Goal: Information Seeking & Learning: Understand process/instructions

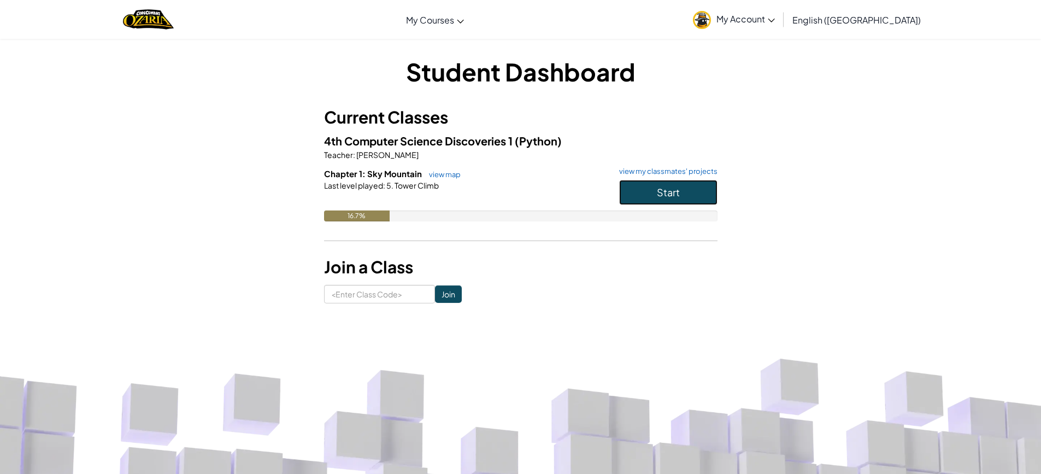
click at [662, 201] on button "Start" at bounding box center [668, 192] width 98 height 25
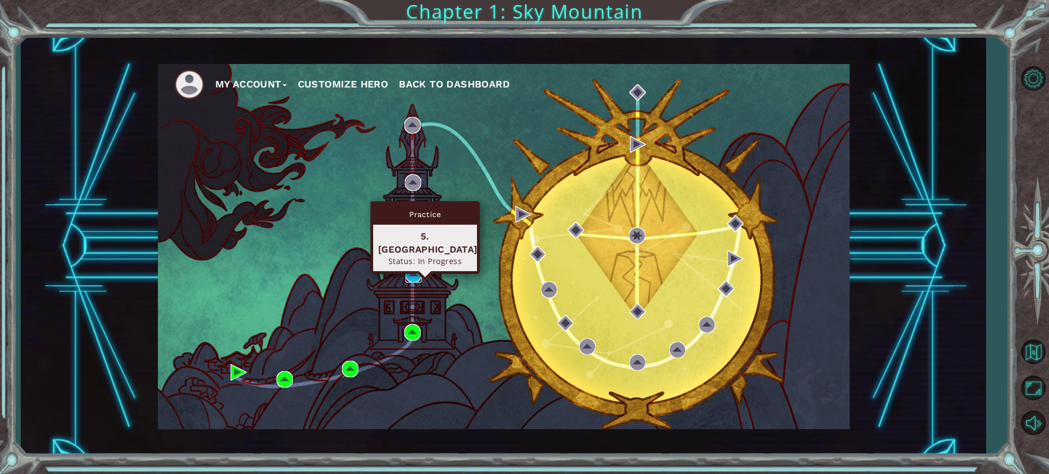
click at [412, 270] on img at bounding box center [413, 274] width 16 height 16
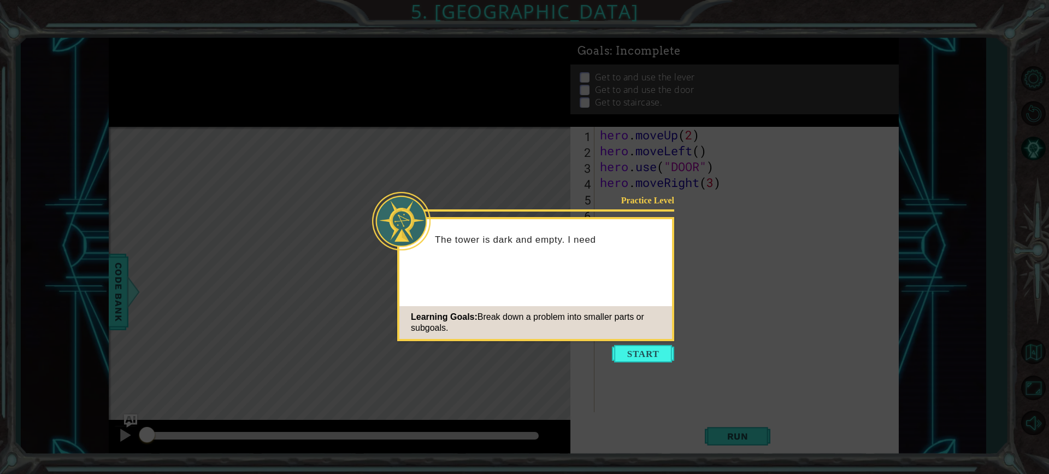
click at [641, 338] on div "Learning Goals: Break down a problem into smaller parts or subgoals." at bounding box center [535, 322] width 273 height 33
click at [641, 339] on div "Practice Level The tower is dark and empty. I need to find the wizard, Learning…" at bounding box center [535, 279] width 277 height 124
click at [648, 351] on button "Start" at bounding box center [643, 353] width 62 height 17
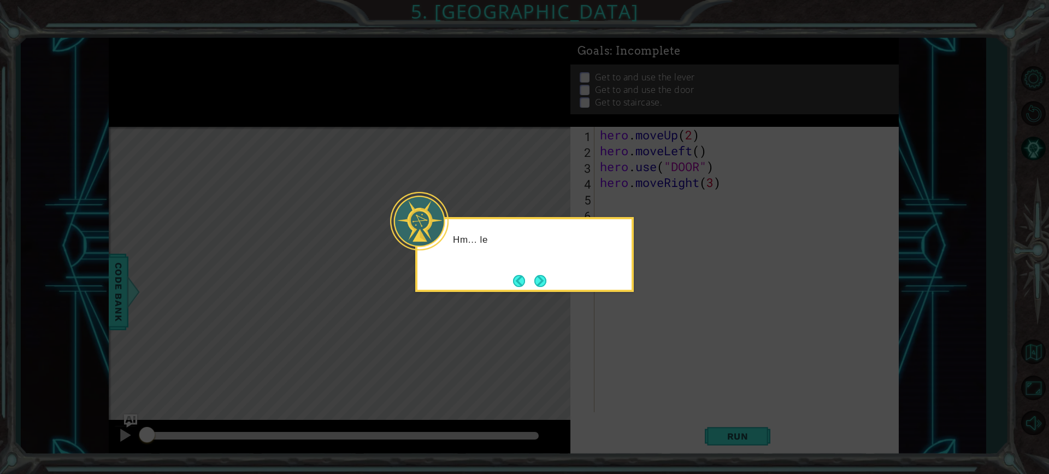
click at [649, 338] on icon at bounding box center [524, 237] width 1049 height 474
drag, startPoint x: 638, startPoint y: 263, endPoint x: 665, endPoint y: 249, distance: 30.6
click at [665, 249] on icon at bounding box center [524, 237] width 1049 height 474
drag, startPoint x: 647, startPoint y: 230, endPoint x: 640, endPoint y: 232, distance: 6.8
click at [644, 232] on icon at bounding box center [524, 237] width 1049 height 474
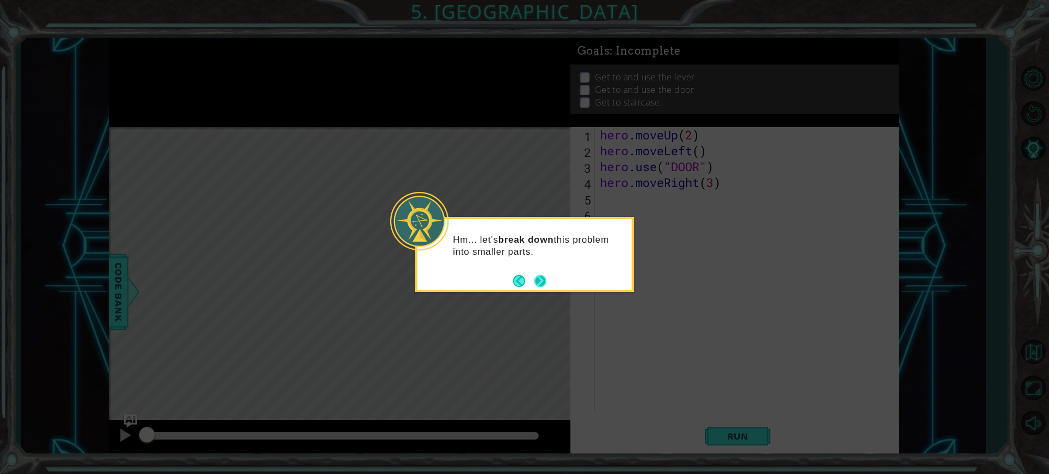
click at [534, 276] on button "Next" at bounding box center [540, 281] width 12 height 12
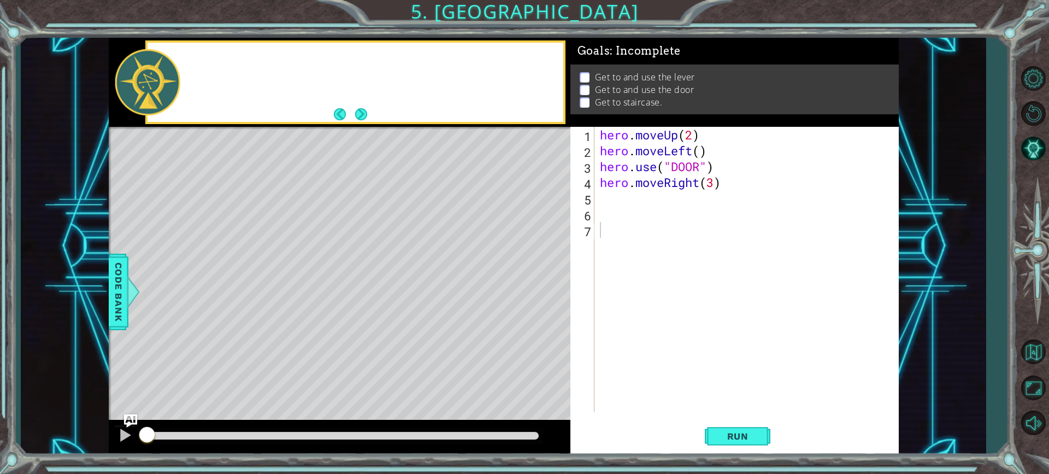
drag, startPoint x: 537, startPoint y: 276, endPoint x: 590, endPoint y: 257, distance: 56.5
click at [556, 274] on div "Level Map" at bounding box center [361, 288] width 505 height 322
click at [692, 169] on div "hero . moveUp ( 2 ) hero . moveLeft ( ) hero . use ( "DOOR" ) hero . moveRight …" at bounding box center [749, 285] width 303 height 317
click at [698, 167] on div "hero . moveUp ( 2 ) hero . moveLeft ( ) hero . use ( "DOOR" ) hero . moveRight …" at bounding box center [749, 285] width 303 height 317
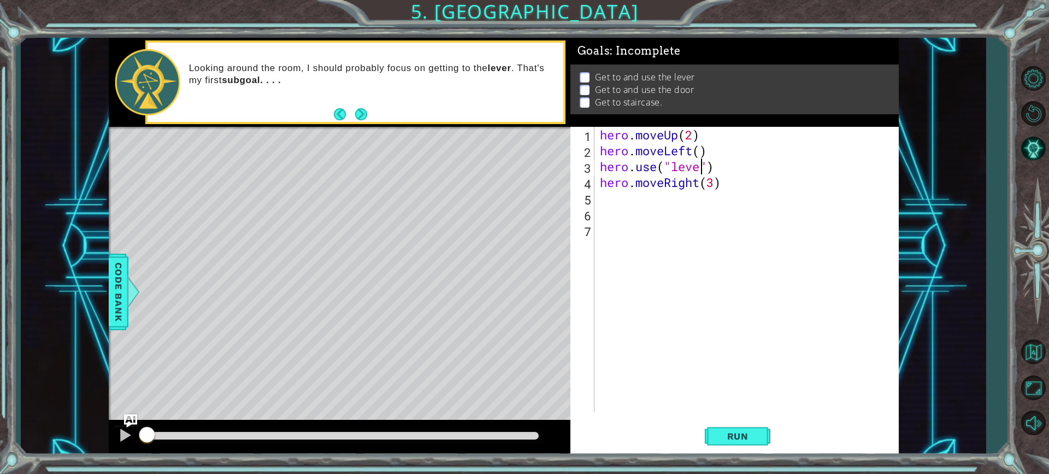
scroll to position [0, 5]
click at [734, 434] on span "Run" at bounding box center [737, 436] width 43 height 11
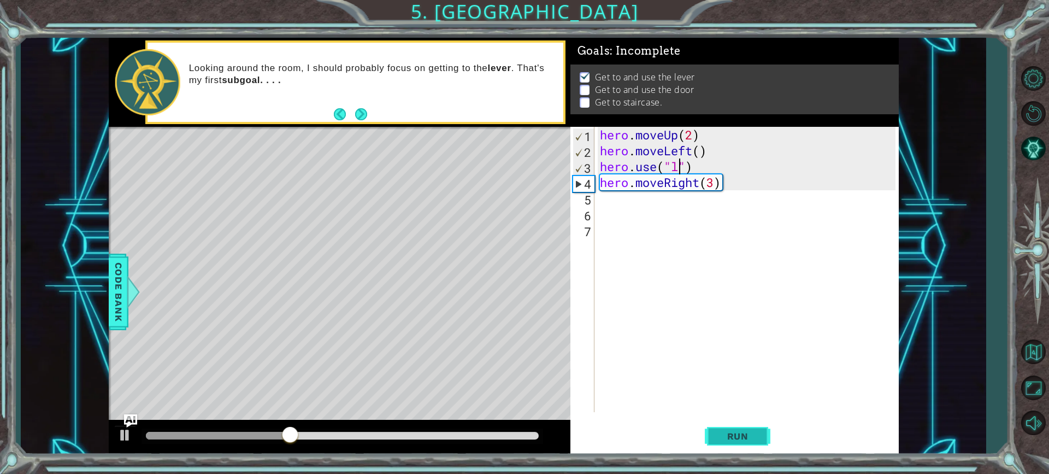
scroll to position [0, 3]
click at [686, 181] on div "" DOOR" press enter" at bounding box center [760, 194] width 207 height 39
click at [744, 438] on span "Run" at bounding box center [737, 436] width 43 height 11
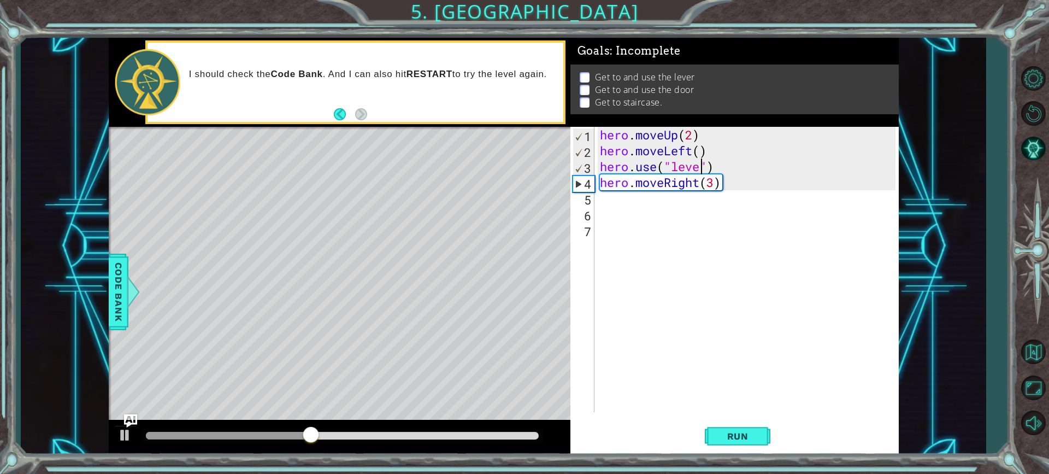
scroll to position [0, 5]
type textarea "hero.use("lever")"
click at [596, 201] on div "hero.use("lever") 1 2 3 4 5 6 7 hero . moveUp ( 2 ) hero . moveLeft ( ) hero . …" at bounding box center [732, 269] width 325 height 285
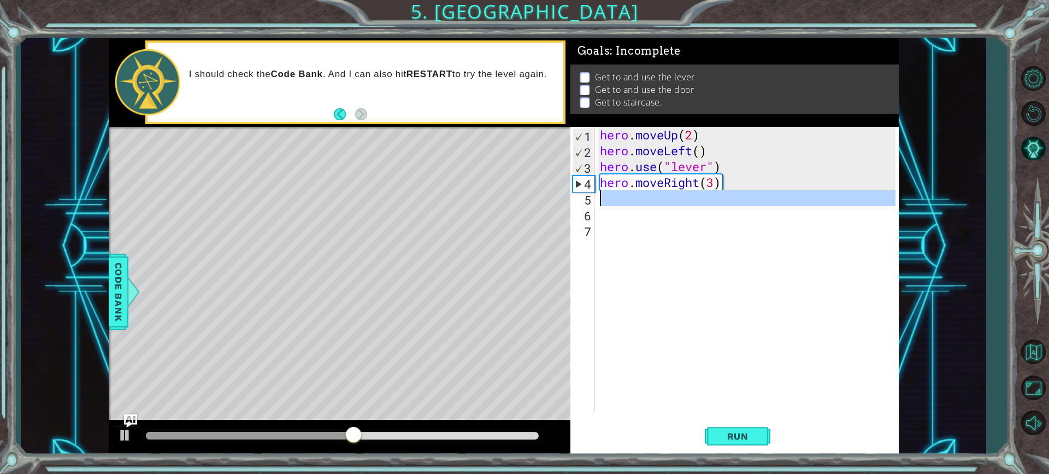
drag, startPoint x: 585, startPoint y: 190, endPoint x: 588, endPoint y: 197, distance: 7.1
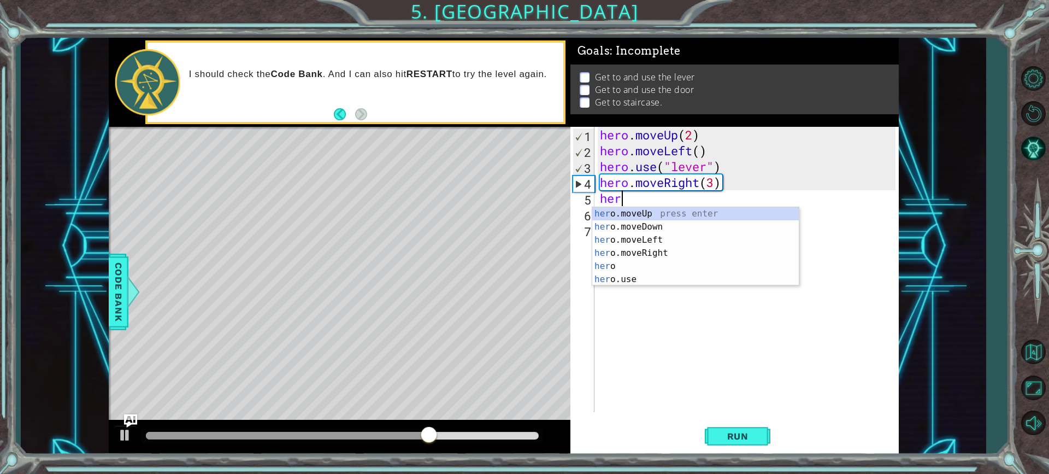
scroll to position [0, 1]
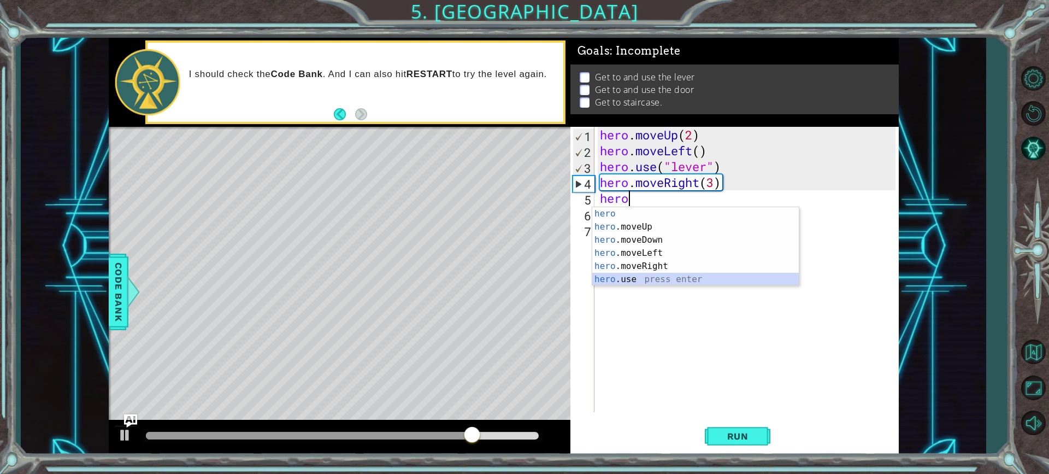
click at [635, 279] on div "hero press enter hero .moveUp press enter hero .moveDown press enter hero .move…" at bounding box center [695, 259] width 207 height 105
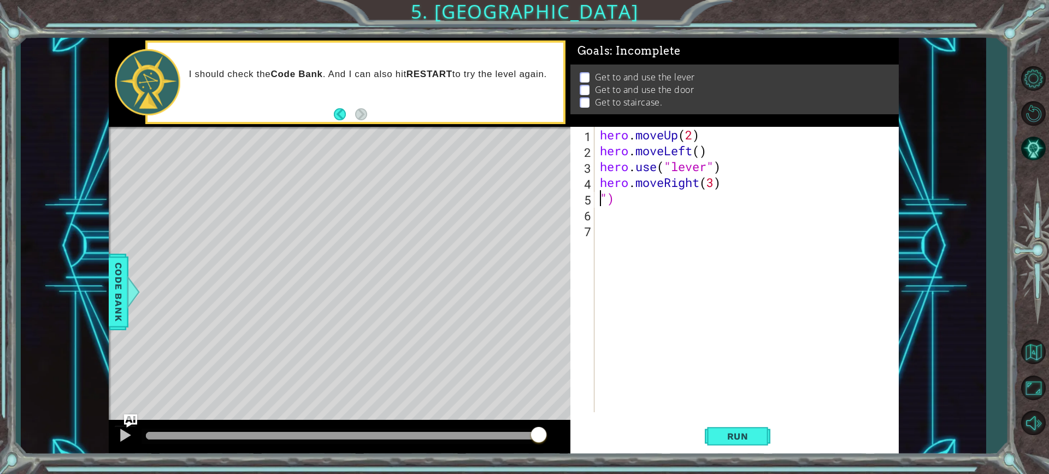
scroll to position [0, 0]
click at [737, 189] on div "hero . moveUp ( 2 ) hero . moveLeft ( ) hero . use ( "lever" ) hero . moveRight…" at bounding box center [749, 285] width 303 height 317
type textarea "hero.moveRig"
click at [703, 194] on div "hero.moveRig ht press enter" at bounding box center [695, 210] width 207 height 39
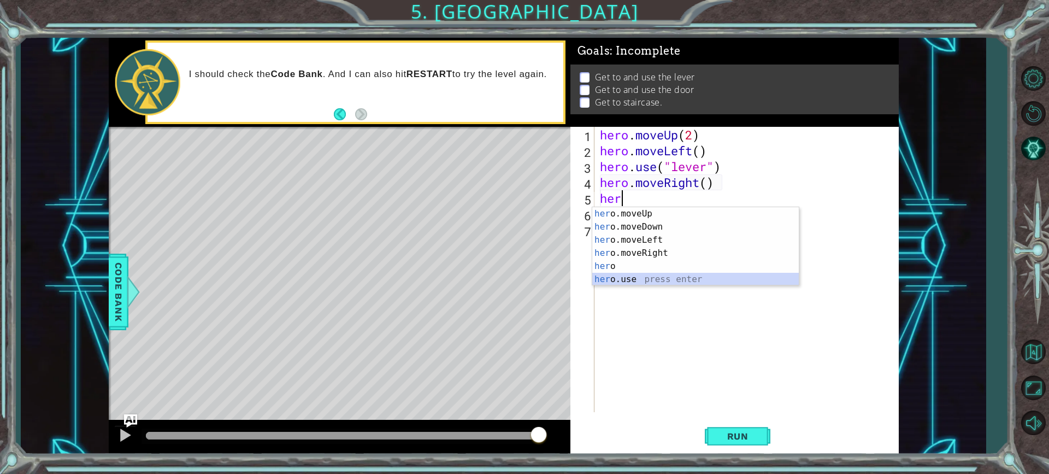
click at [622, 274] on div "her o.moveUp press enter her o.moveDown press enter her o.moveLeft press enter …" at bounding box center [695, 259] width 207 height 105
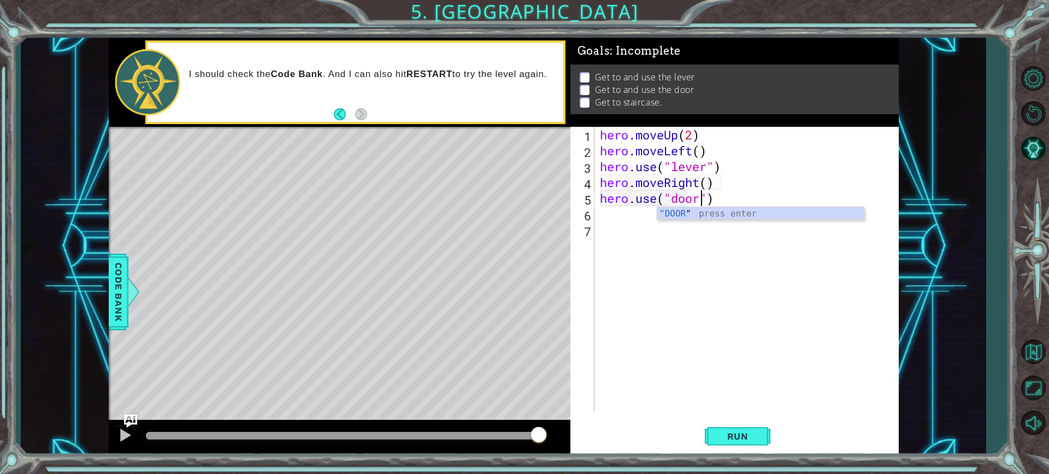
scroll to position [0, 4]
click at [710, 181] on div "hero . moveUp ( 2 ) hero . moveLeft ( ) hero . use ( "lever" ) hero . moveRight…" at bounding box center [749, 285] width 303 height 317
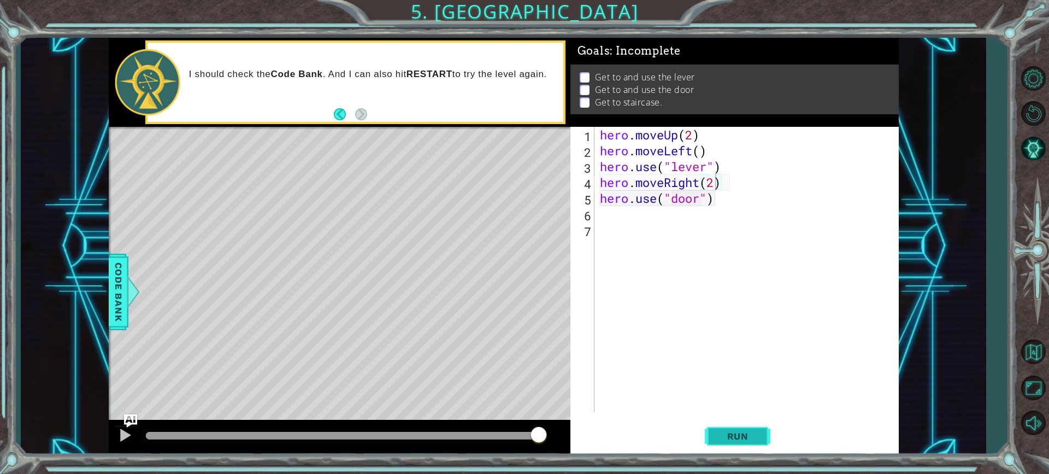
click at [757, 427] on button "Run" at bounding box center [738, 436] width 66 height 33
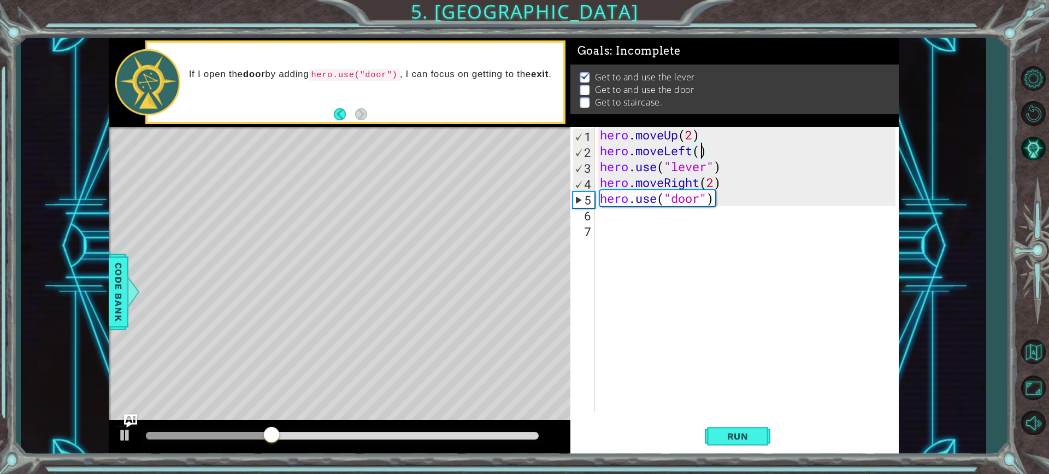
click at [699, 156] on div "hero . moveUp ( 2 ) hero . moveLeft ( ) hero . use ( "lever" ) hero . moveRight…" at bounding box center [749, 285] width 303 height 317
click at [712, 182] on div "hero . moveUp ( 2 ) hero . moveLeft ( ) hero . use ( "lever" ) hero . moveRight…" at bounding box center [749, 285] width 303 height 317
type textarea "hero.moveRight(3)"
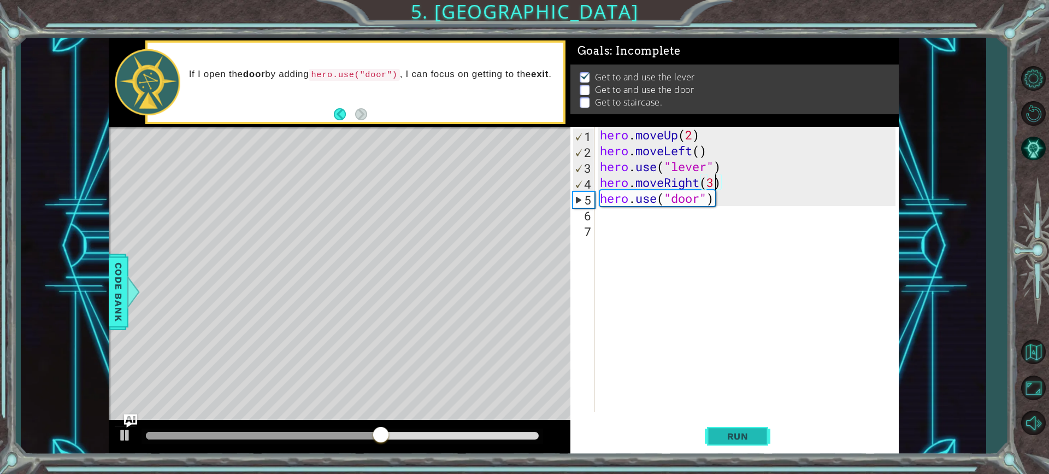
click at [741, 437] on span "Run" at bounding box center [737, 436] width 43 height 11
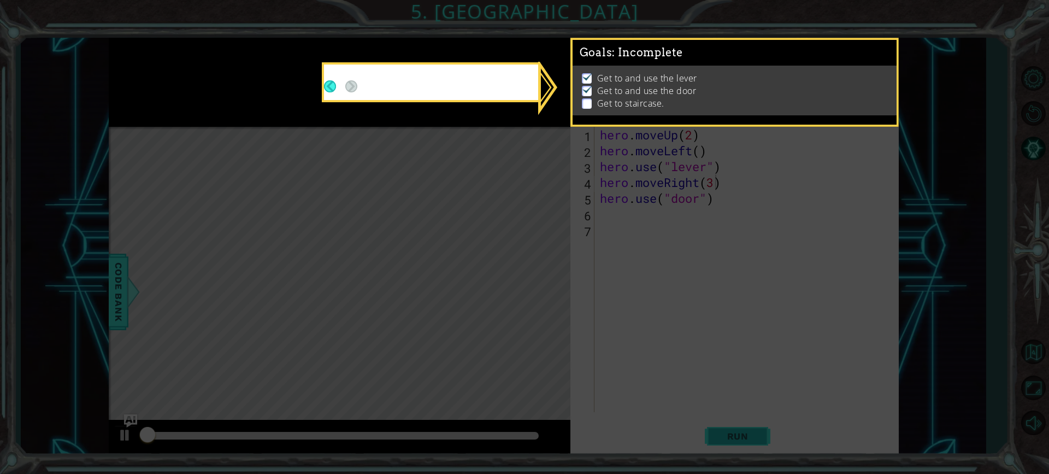
scroll to position [1, 0]
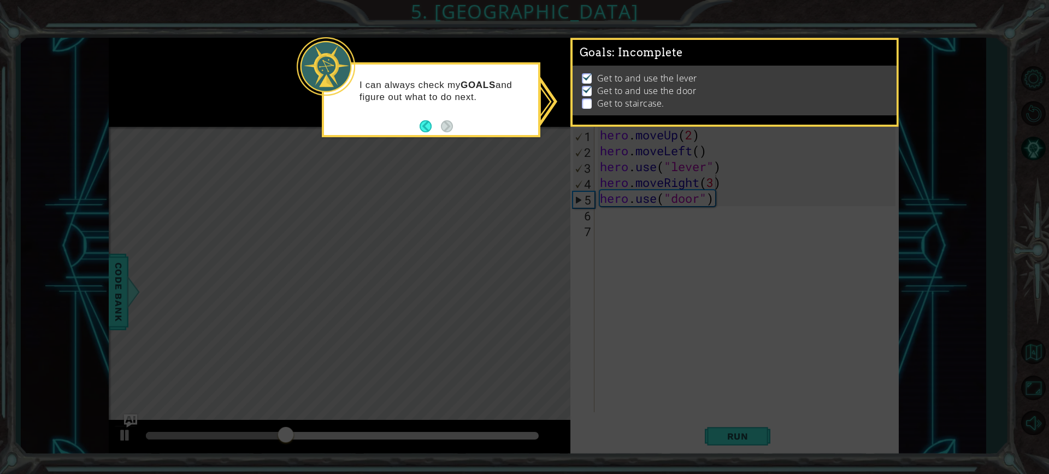
click at [715, 138] on icon at bounding box center [524, 237] width 1049 height 474
click at [426, 124] on button "Back" at bounding box center [430, 126] width 21 height 12
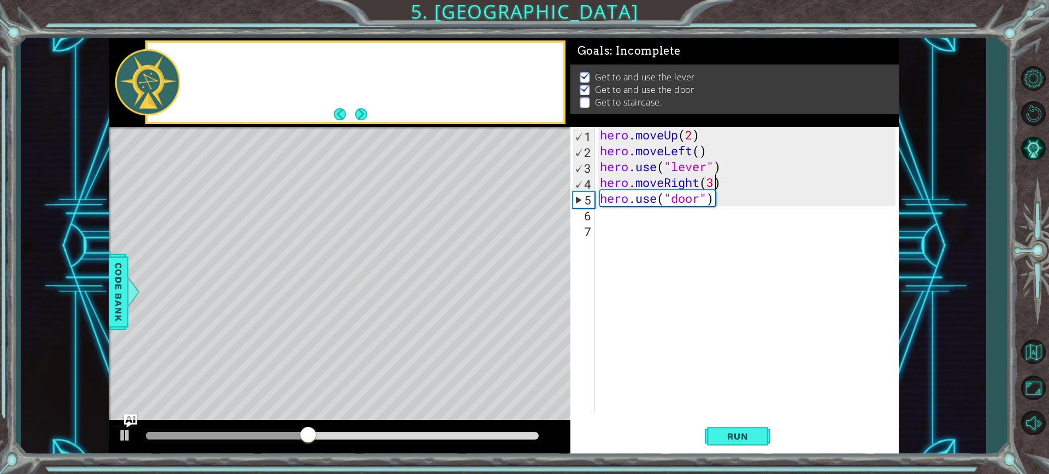
scroll to position [0, 0]
click at [367, 110] on button "Next" at bounding box center [361, 114] width 12 height 12
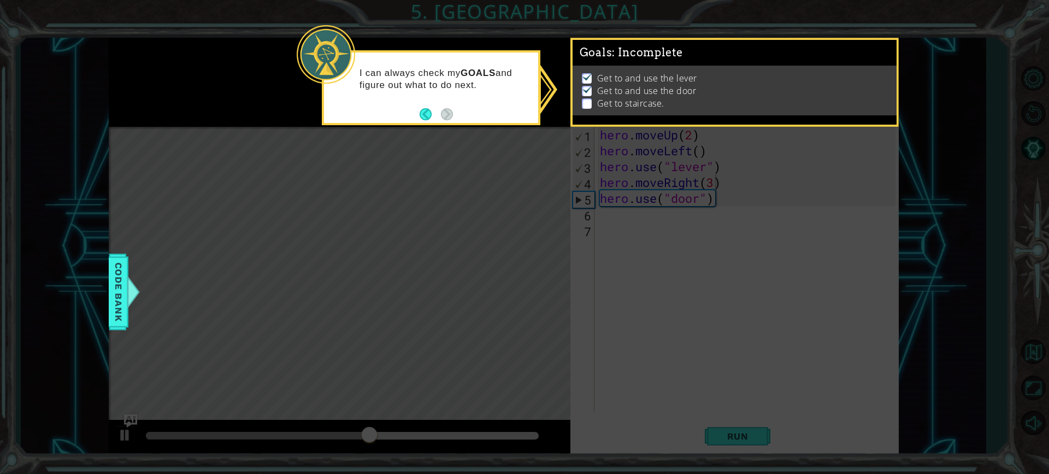
click at [581, 102] on ul "Get to and use the lever Get to and use the door Get to staircase." at bounding box center [734, 91] width 311 height 38
click at [584, 101] on p at bounding box center [587, 103] width 10 height 10
drag, startPoint x: 641, startPoint y: 99, endPoint x: 685, endPoint y: 99, distance: 43.2
click at [657, 99] on p "Get to staircase." at bounding box center [630, 103] width 67 height 12
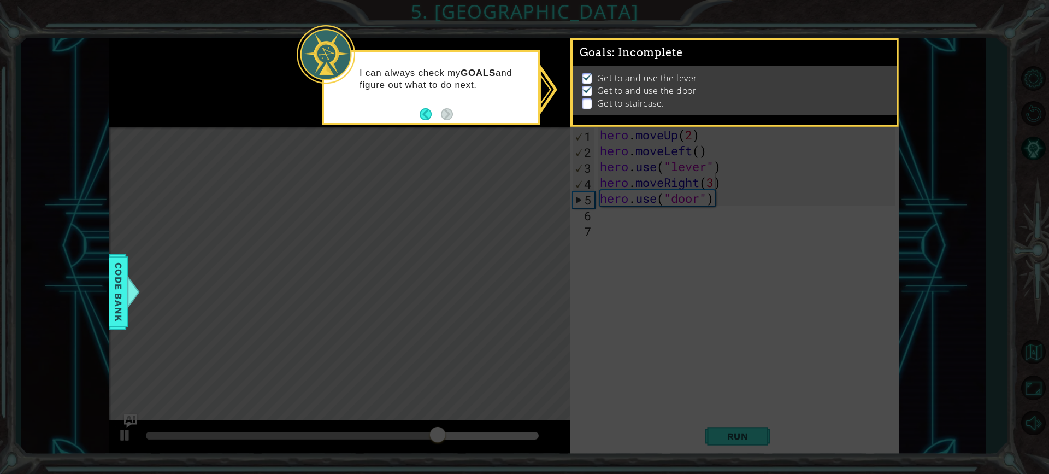
drag, startPoint x: 644, startPoint y: 142, endPoint x: 464, endPoint y: 131, distance: 179.5
click at [625, 142] on icon at bounding box center [524, 237] width 1049 height 474
click at [596, 79] on ul "Get to and use the lever Get to and use the door Get to staircase." at bounding box center [734, 91] width 311 height 38
click at [593, 85] on li "Get to and use the door" at bounding box center [736, 91] width 308 height 13
click at [582, 98] on p at bounding box center [587, 103] width 10 height 10
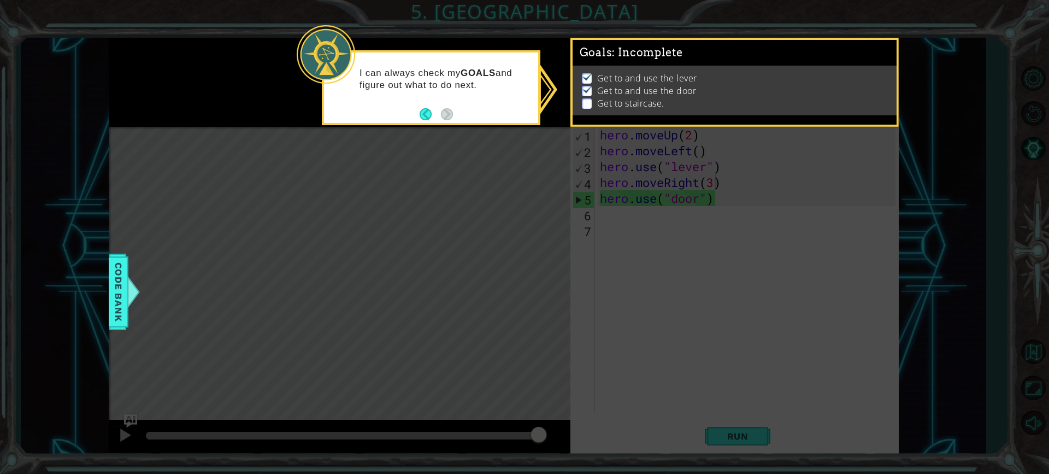
click at [582, 98] on p at bounding box center [587, 103] width 10 height 10
click at [585, 98] on p at bounding box center [587, 103] width 10 height 10
click at [596, 102] on li "Get to staircase." at bounding box center [736, 103] width 308 height 13
click at [431, 115] on button "Back" at bounding box center [430, 114] width 21 height 12
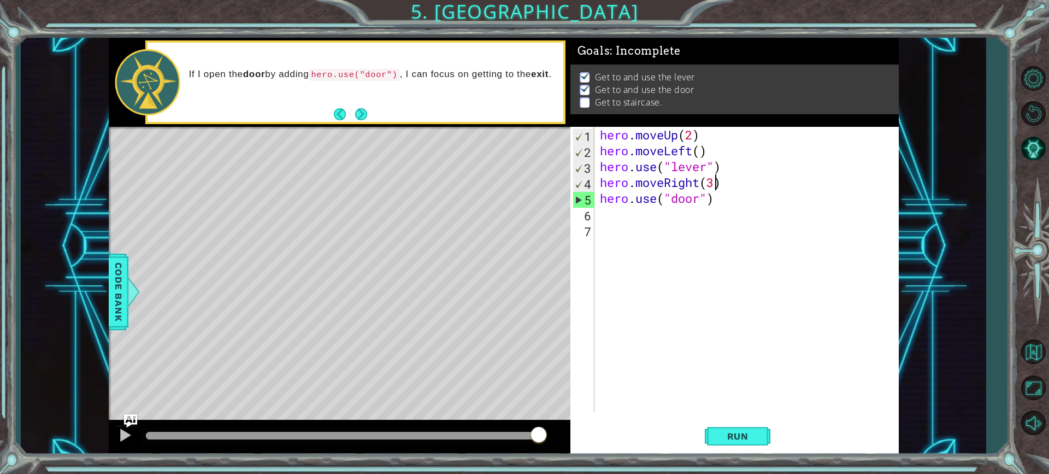
scroll to position [1, 0]
click at [361, 115] on button "Next" at bounding box center [361, 114] width 12 height 12
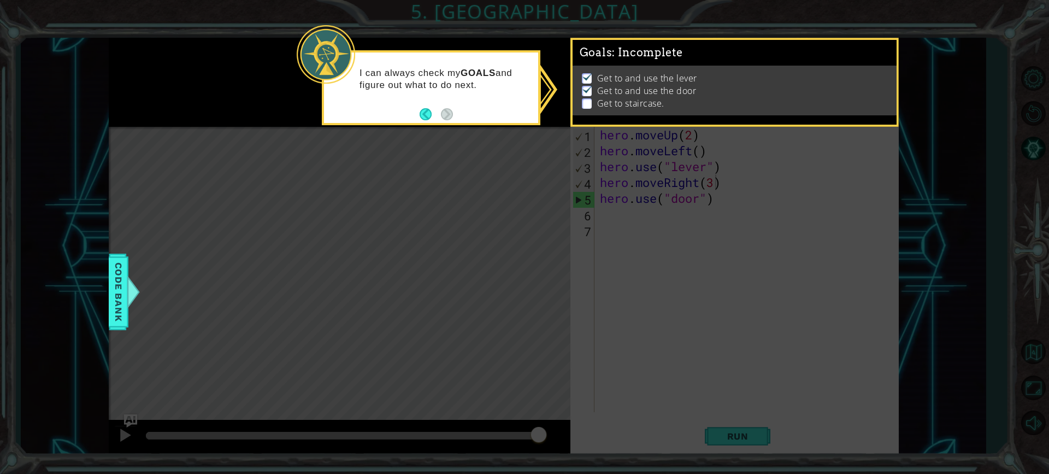
scroll to position [4, 0]
drag, startPoint x: 594, startPoint y: 91, endPoint x: 582, endPoint y: 93, distance: 11.6
click at [585, 97] on li "Get to staircase." at bounding box center [736, 103] width 308 height 13
drag, startPoint x: 582, startPoint y: 93, endPoint x: 478, endPoint y: 103, distance: 104.8
click at [540, 103] on body "1 ההההההההההההההההההההההההההההההההההההההההההההההההההההההההההההההההההההההההההההה…" at bounding box center [524, 237] width 1049 height 474
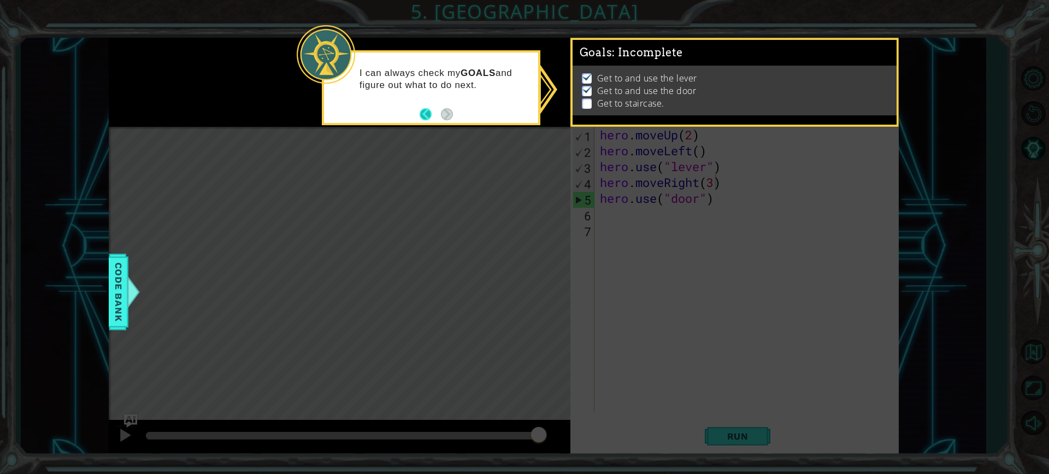
click at [425, 109] on button "Back" at bounding box center [430, 114] width 21 height 12
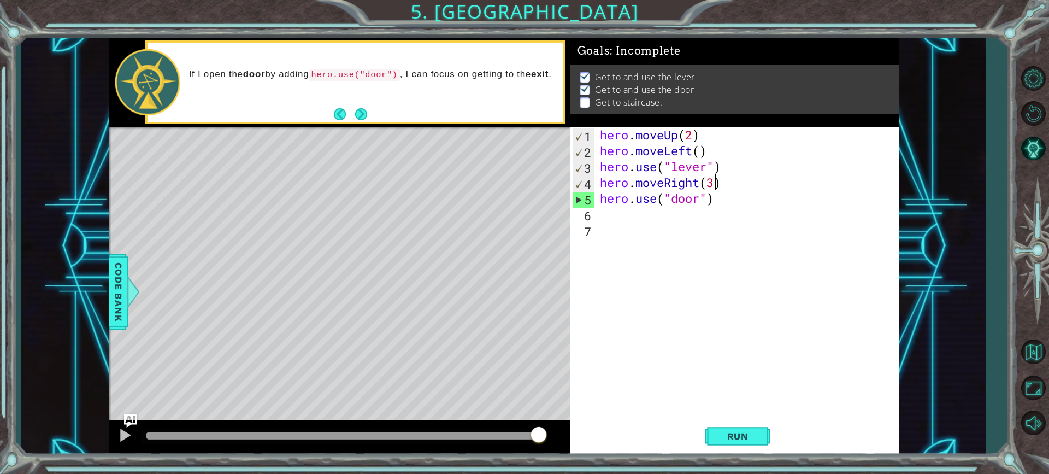
scroll to position [1, 0]
click at [626, 217] on div "hero . moveUp ( 2 ) hero . moveLeft ( ) hero . use ( "lever" ) hero . moveRight…" at bounding box center [749, 285] width 303 height 317
click at [697, 148] on div "hero . moveUp ( 2 ) hero . moveLeft ( ) hero . use ( "lever" ) hero . moveRight…" at bounding box center [749, 285] width 303 height 317
click at [700, 152] on div "hero . moveUp ( 2 ) hero . moveLeft ( ) hero . use ( "lever" ) hero . moveRight…" at bounding box center [749, 285] width 303 height 317
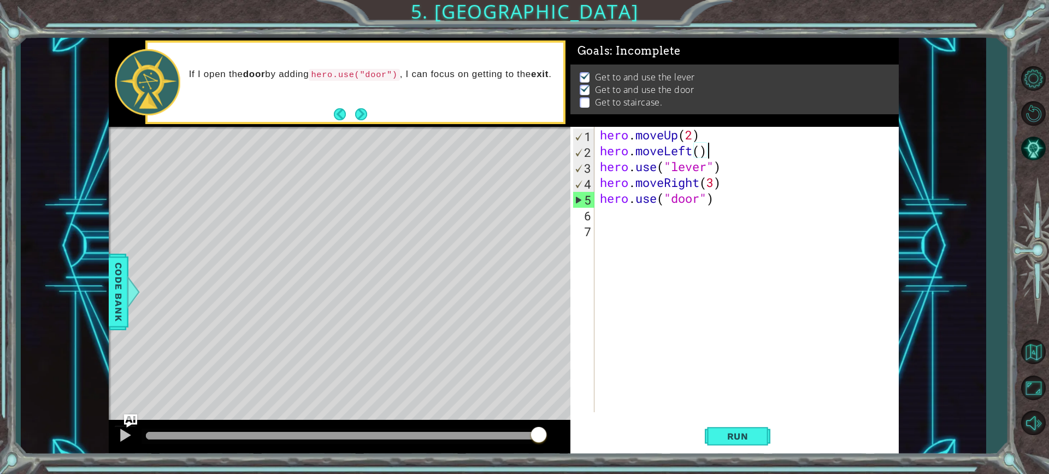
click at [710, 149] on div "hero . moveUp ( 2 ) hero . moveLeft ( ) hero . use ( "lever" ) hero . moveRight…" at bounding box center [749, 285] width 303 height 317
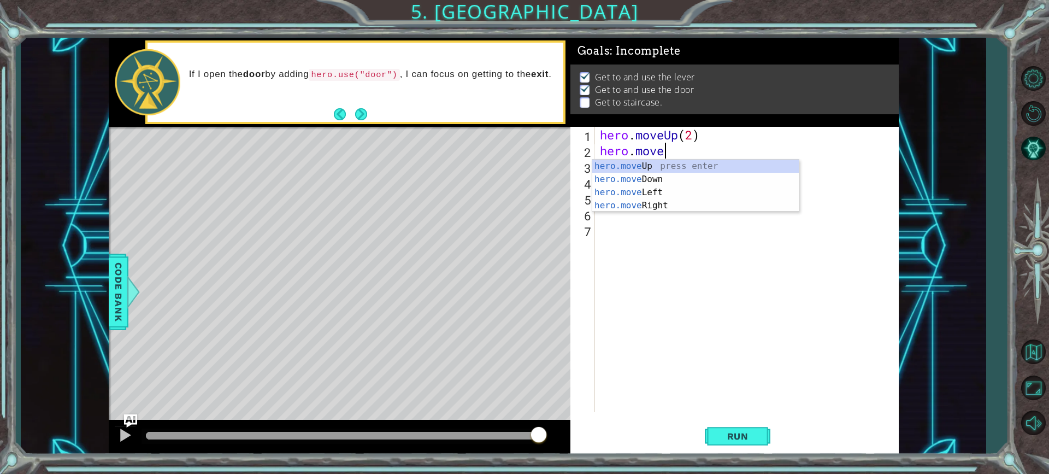
type textarea "h"
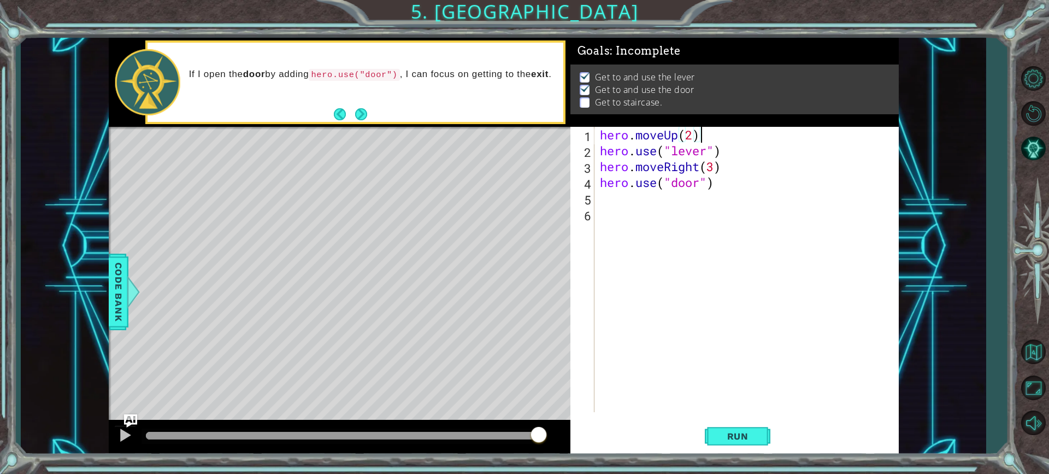
click at [729, 157] on div "hero . moveUp ( 2 ) hero . use ( "lever" ) hero . moveRight ( 3 ) hero . use ( …" at bounding box center [749, 285] width 303 height 317
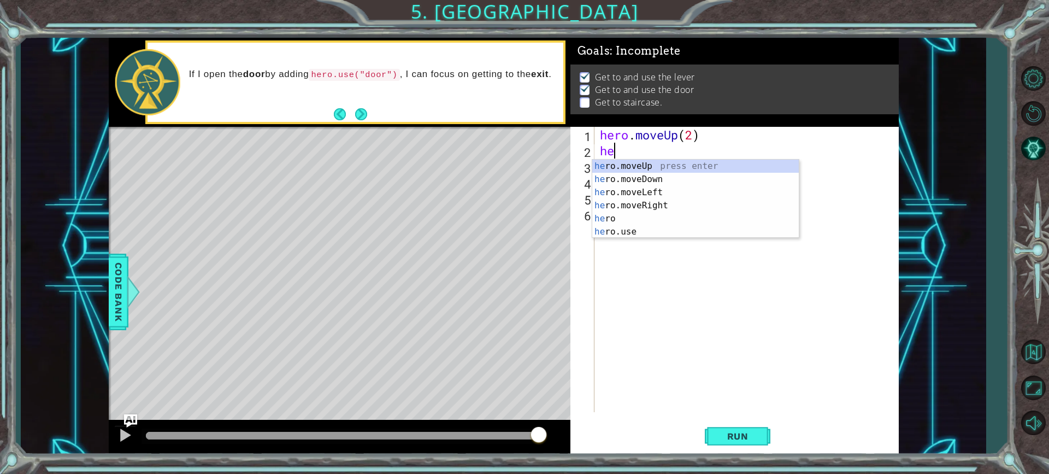
type textarea "h"
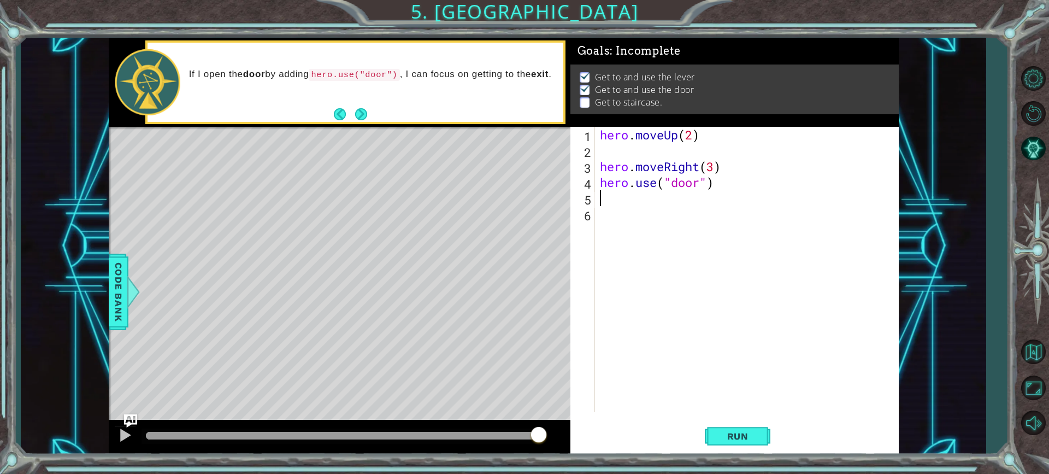
click at [601, 205] on div "hero . moveUp ( 2 ) hero . moveRight ( 3 ) hero . use ( "door" )" at bounding box center [749, 285] width 303 height 317
click at [720, 188] on div "hero . moveUp ( 2 ) hero . moveRight ( 3 ) hero . use ( "door" )" at bounding box center [749, 285] width 303 height 317
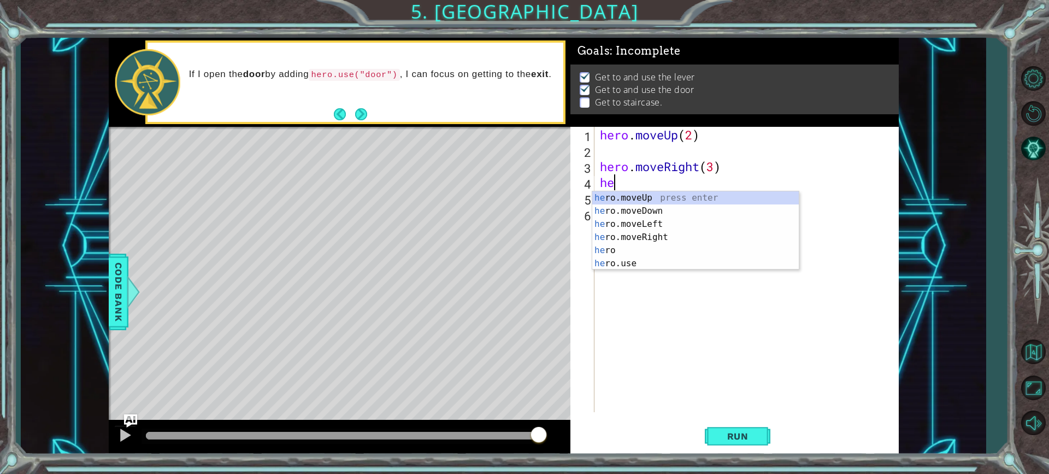
type textarea "h"
type textarea "hero"
click at [644, 205] on div "hero press enter hero .moveUp press enter hero .moveDown press enter hero .move…" at bounding box center [695, 243] width 207 height 105
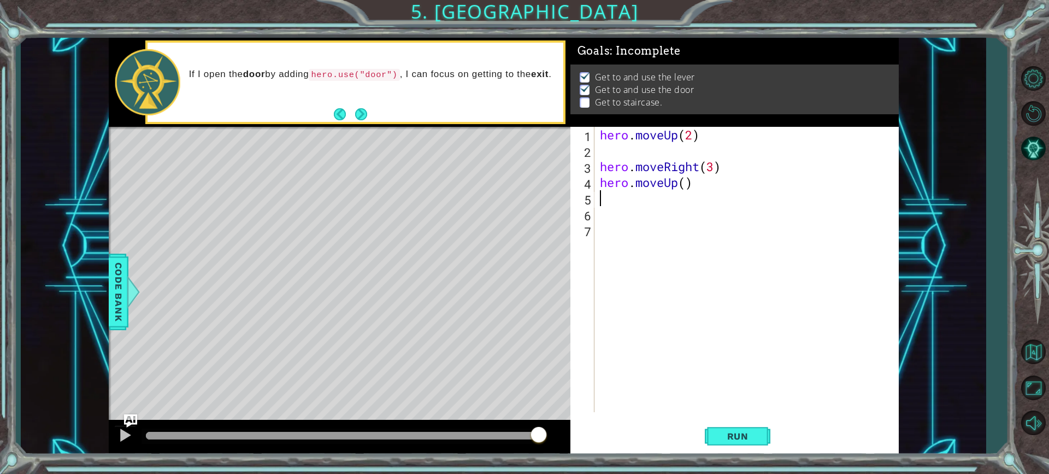
scroll to position [0, 0]
click at [755, 437] on span "Run" at bounding box center [737, 436] width 43 height 11
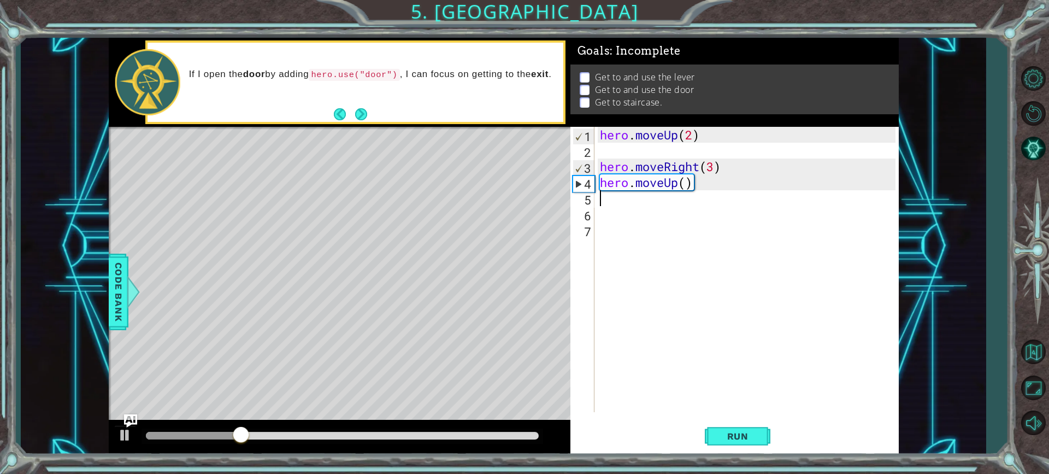
click at [639, 148] on div "hero . moveUp ( 2 ) hero . moveRight ( 3 ) hero . moveUp ( )" at bounding box center [749, 285] width 303 height 317
click at [709, 182] on div "hero . moveUp ( 2 ) hero . moveRight ( 3 ) hero . moveUp ( )" at bounding box center [749, 285] width 303 height 317
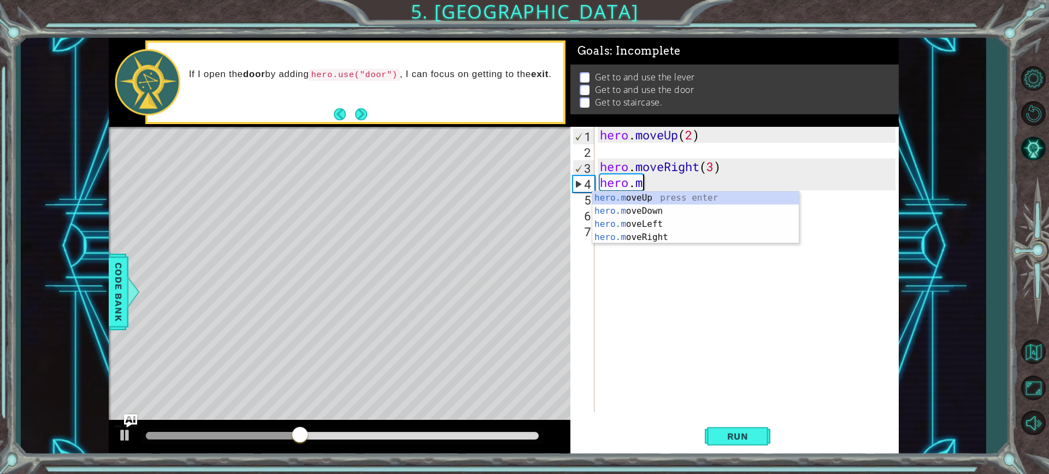
type textarea "h"
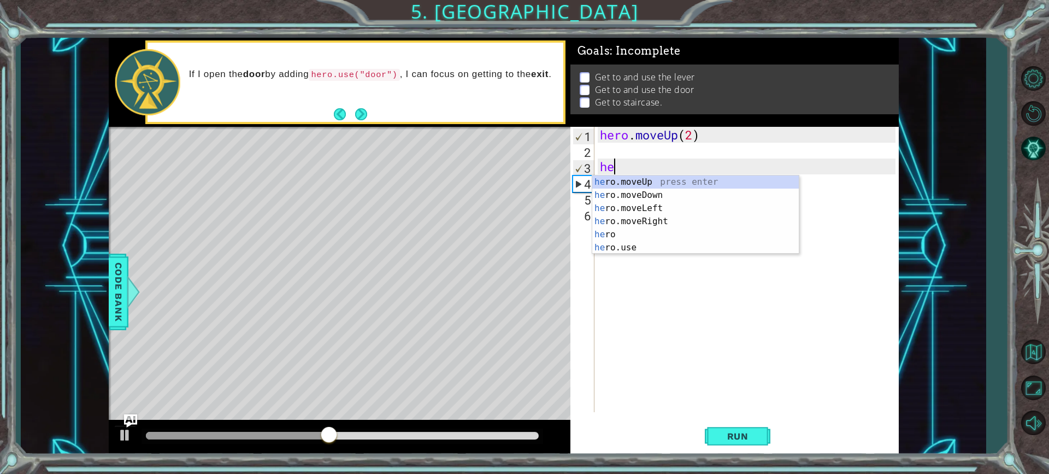
type textarea "h"
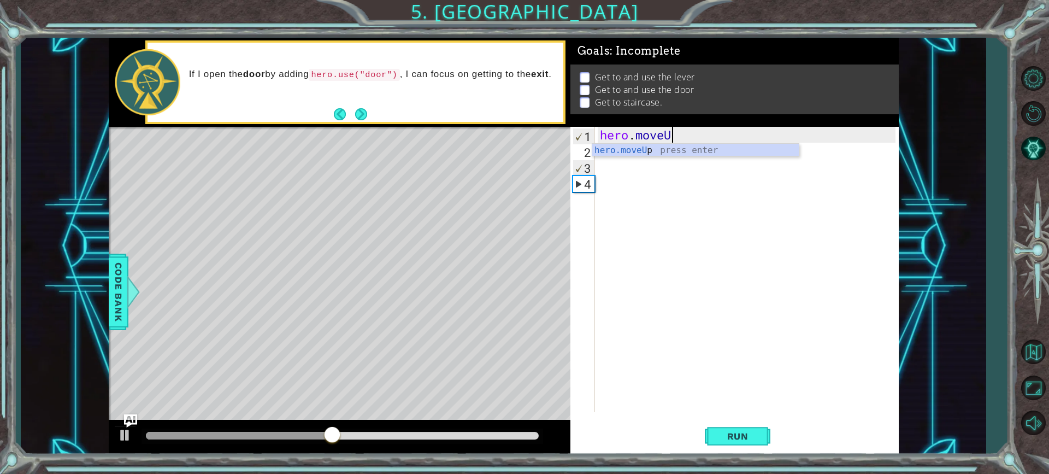
type textarea "hero.m"
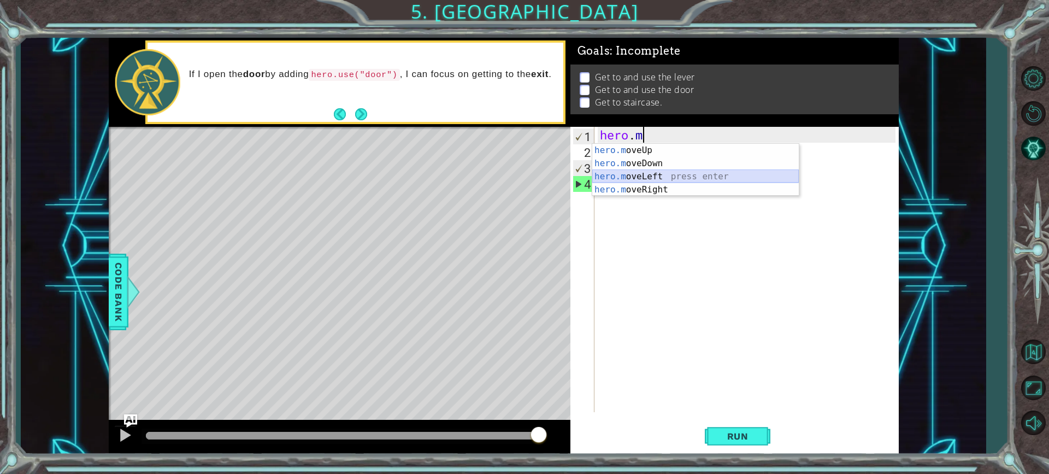
click at [649, 176] on div "hero.m oveUp press enter hero.m oveDown press enter hero.m oveLeft press enter …" at bounding box center [695, 183] width 207 height 79
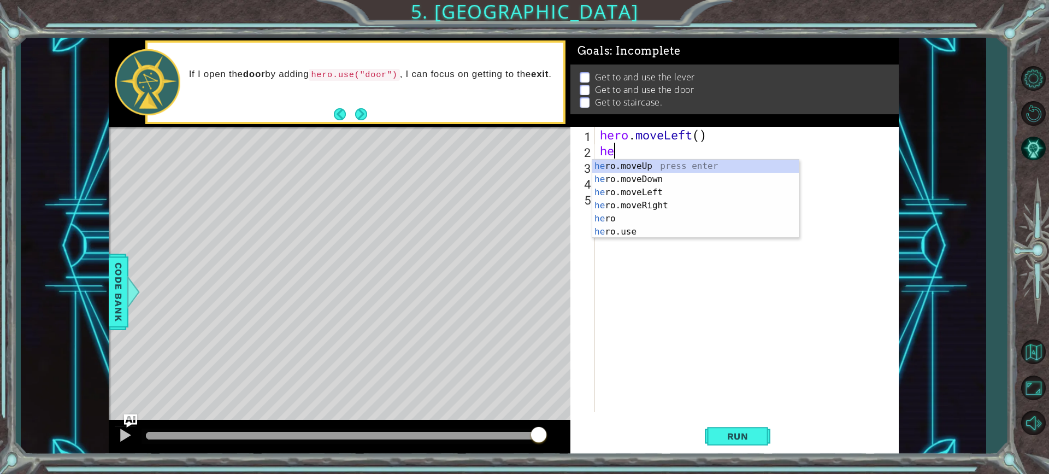
type textarea "h"
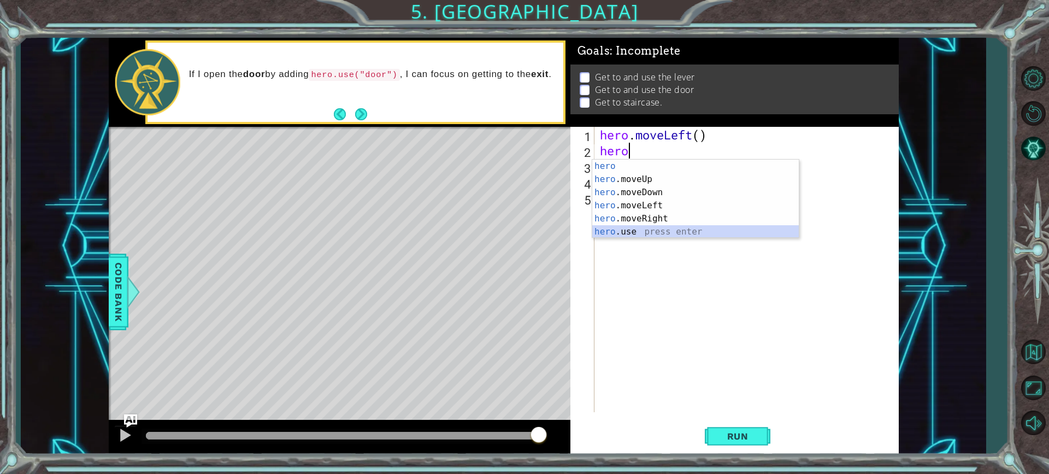
click at [631, 231] on div "hero press enter hero .moveUp press enter hero .moveDown press enter hero .move…" at bounding box center [695, 212] width 207 height 105
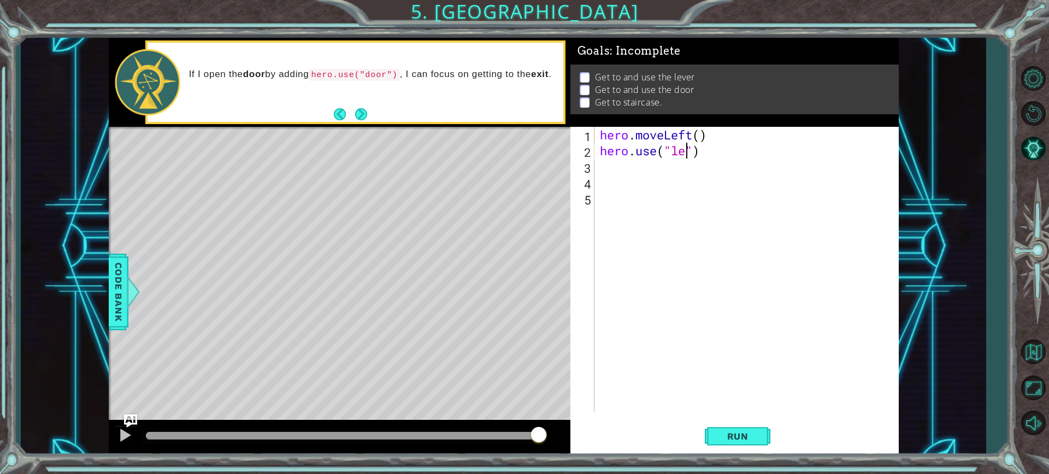
scroll to position [0, 4]
type textarea "hero.use("lever")"
click at [618, 167] on div "hero . moveLeft ( ) hero . use ( "lever" )" at bounding box center [749, 285] width 303 height 317
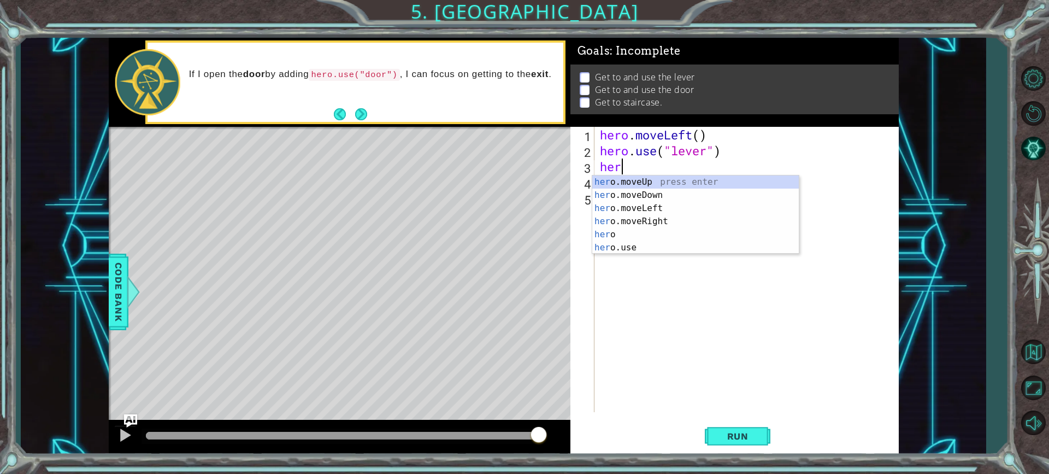
type textarea "hero"
click at [635, 232] on div "hero press enter hero .moveUp press enter hero .moveDown press enter hero .move…" at bounding box center [695, 227] width 207 height 105
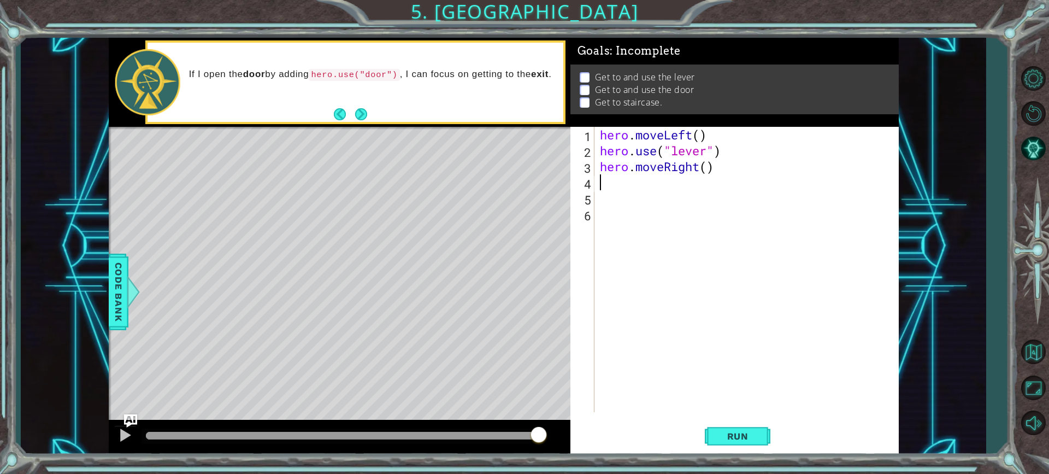
scroll to position [0, 0]
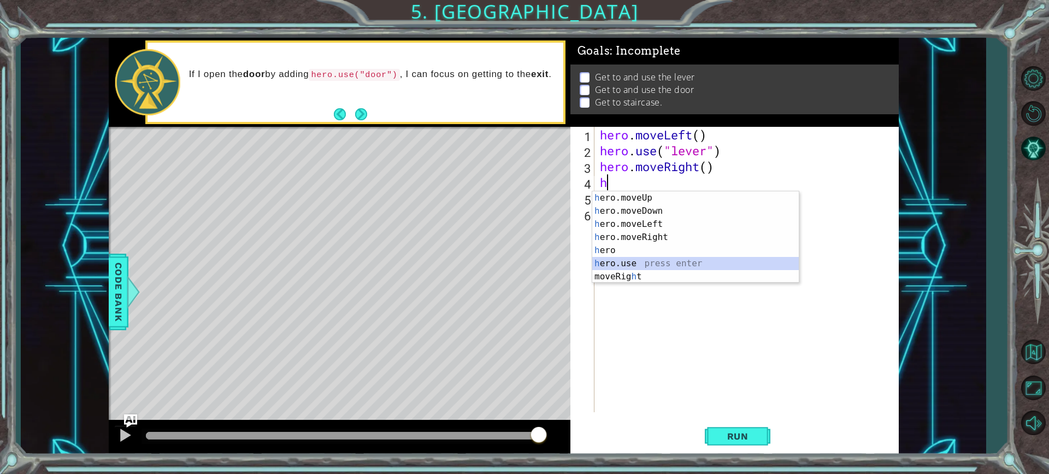
click at [606, 261] on div "h ero.moveUp press enter h ero.moveDown press enter h ero.moveLeft press enter …" at bounding box center [695, 250] width 207 height 118
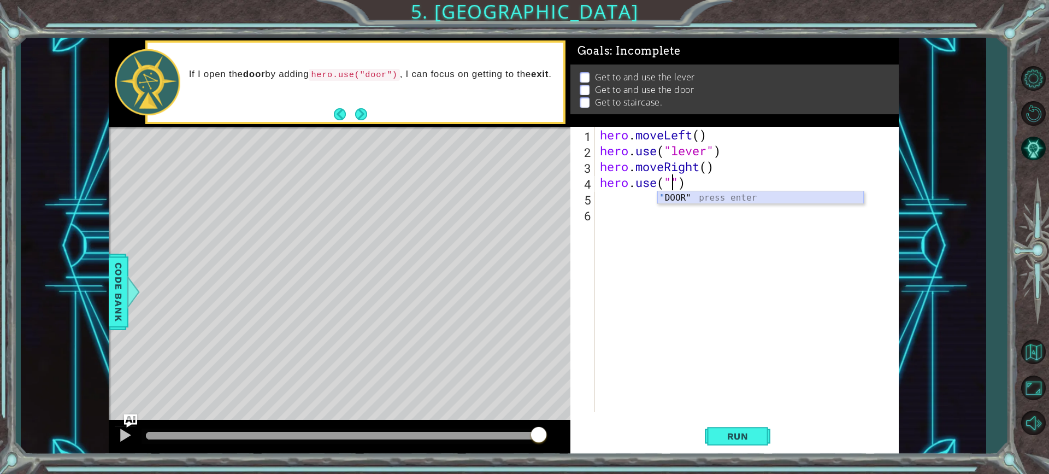
click at [667, 199] on div "" DOOR" press enter" at bounding box center [760, 210] width 207 height 39
type textarea "hero.use("DOOR")"
click at [609, 197] on div "hero . moveLeft ( ) hero . use ( "lever" ) hero . moveRight ( ) hero . use ( "D…" at bounding box center [749, 285] width 303 height 317
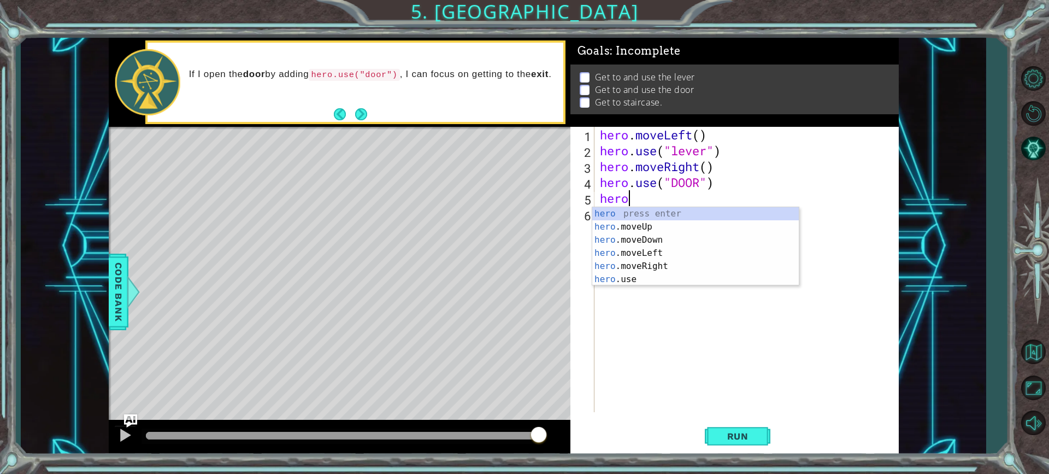
scroll to position [0, 1]
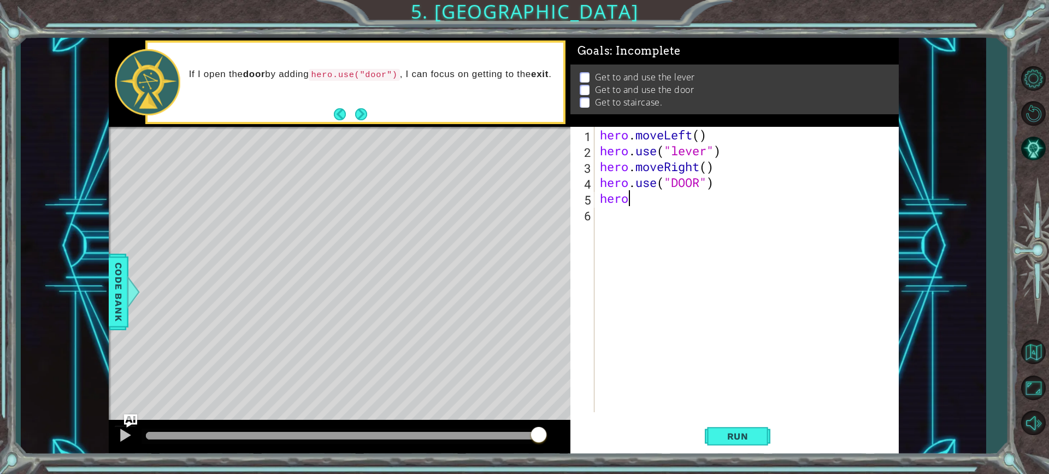
type textarea "herom"
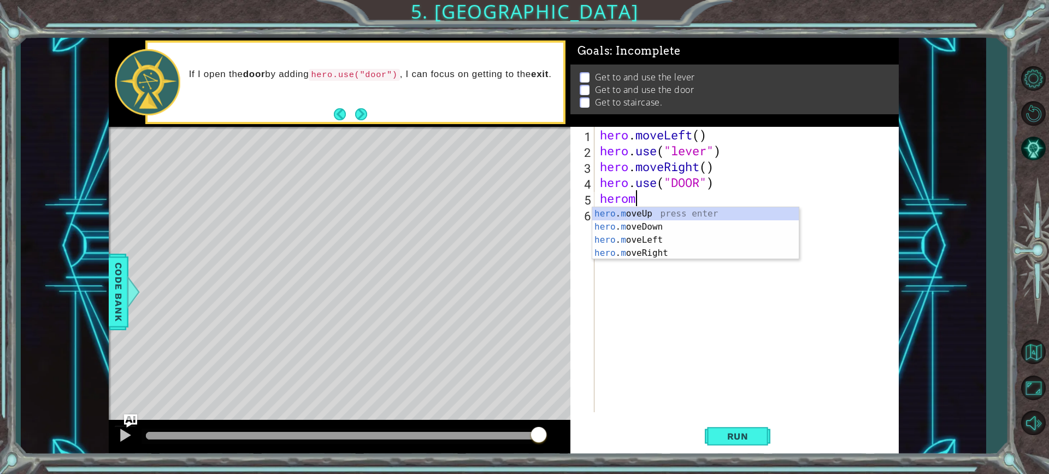
scroll to position [0, 1]
click at [628, 212] on div "hero . m oveUp press enter hero . m oveDown press enter hero . m oveLeft press …" at bounding box center [695, 246] width 207 height 79
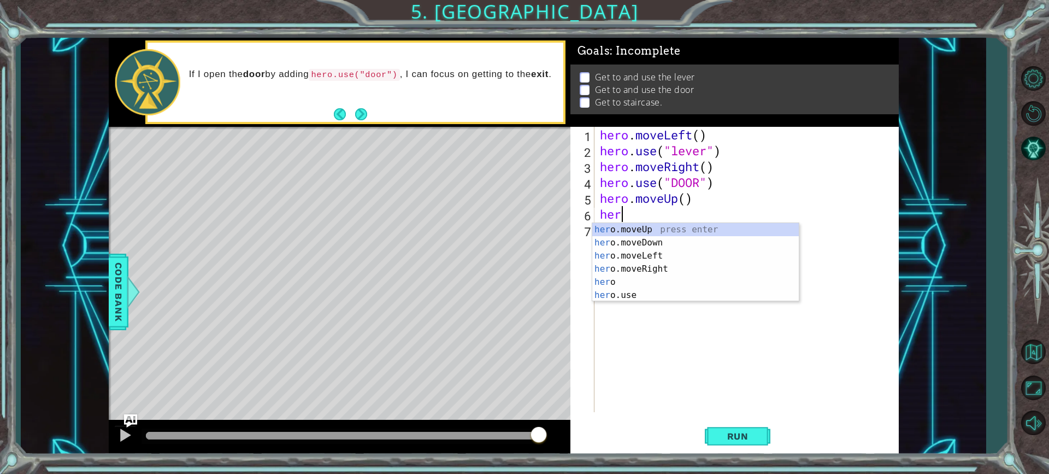
type textarea "hero"
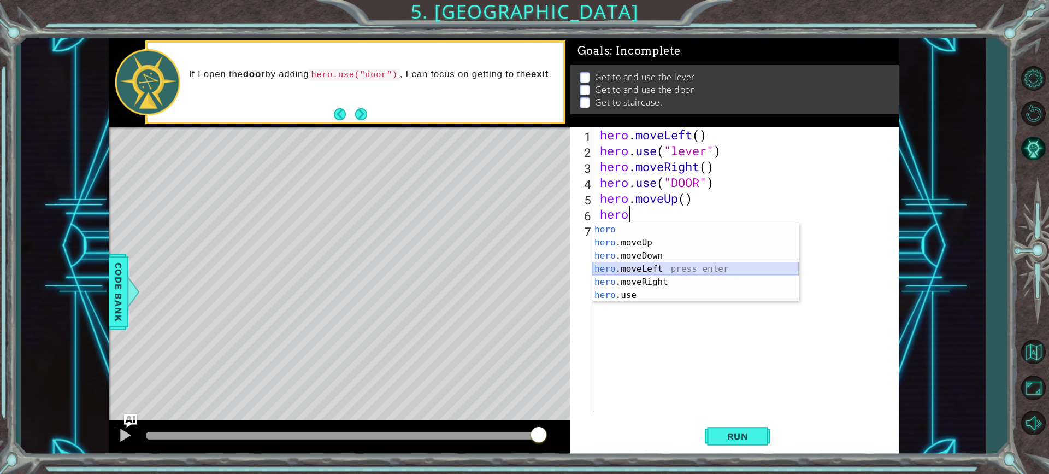
click at [649, 266] on div "hero press enter hero .moveUp press enter hero .moveDown press enter hero .move…" at bounding box center [695, 275] width 207 height 105
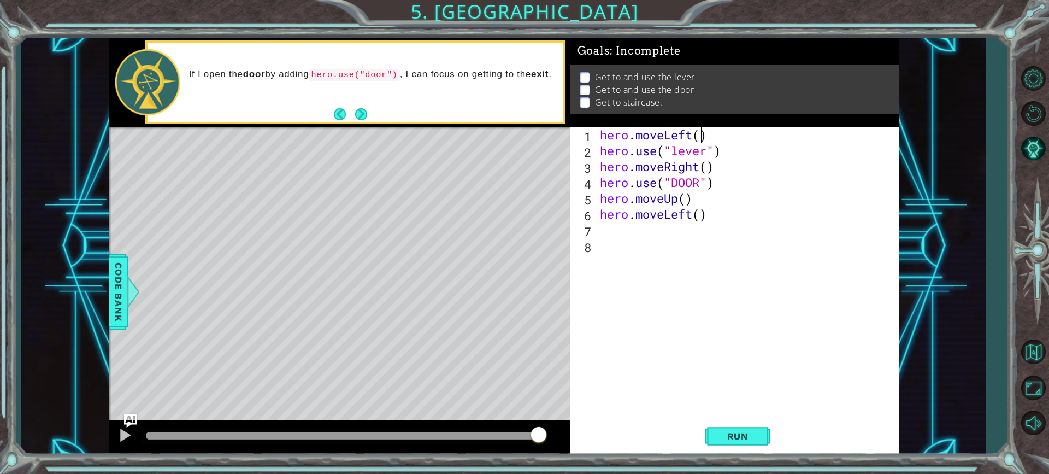
click at [701, 138] on div "hero . moveLeft ( ) hero . use ( "lever" ) hero . moveRight ( ) hero . use ( "D…" at bounding box center [749, 285] width 303 height 317
click at [711, 134] on div "hero . moveLeft ( ) hero . use ( "lever" ) hero . moveRight ( ) hero . use ( "D…" at bounding box center [749, 285] width 303 height 317
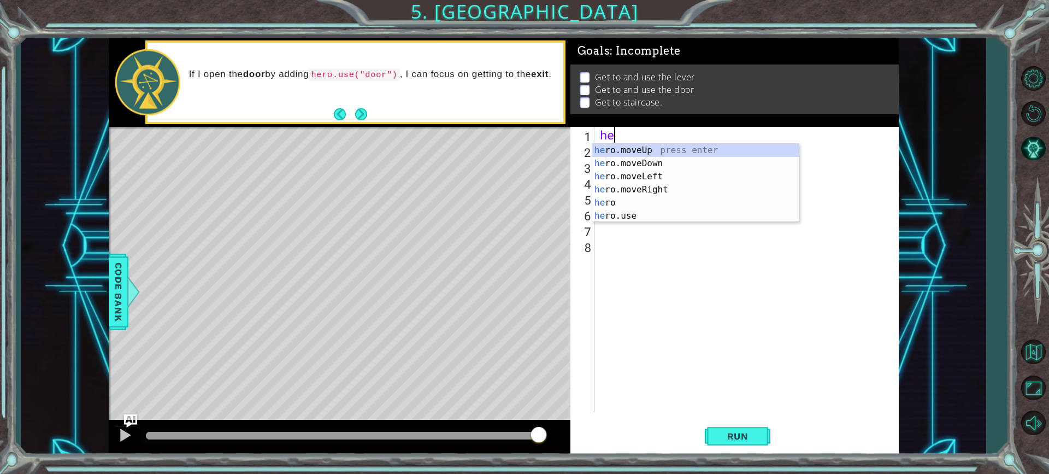
type textarea "h"
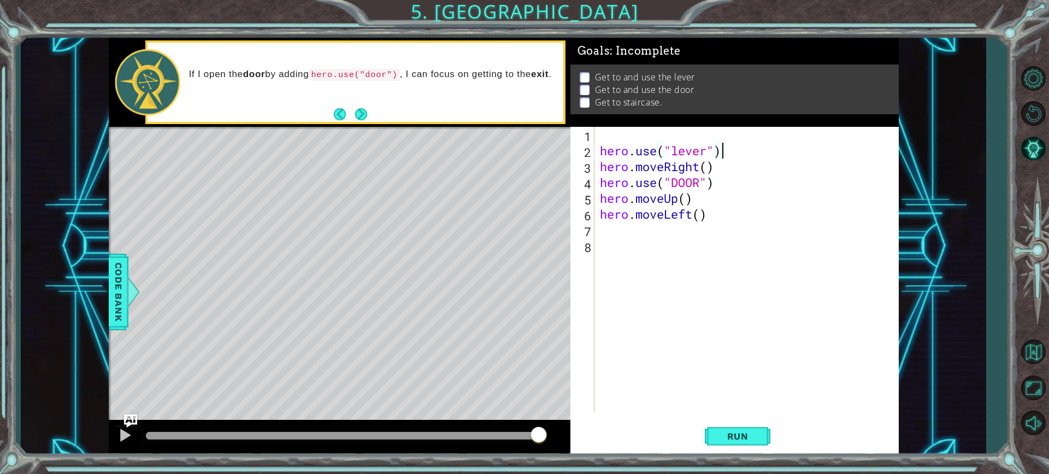
click at [728, 150] on div "hero . use ( "lever" ) hero . moveRight ( ) hero . use ( "DOOR" ) hero . moveUp…" at bounding box center [749, 285] width 303 height 317
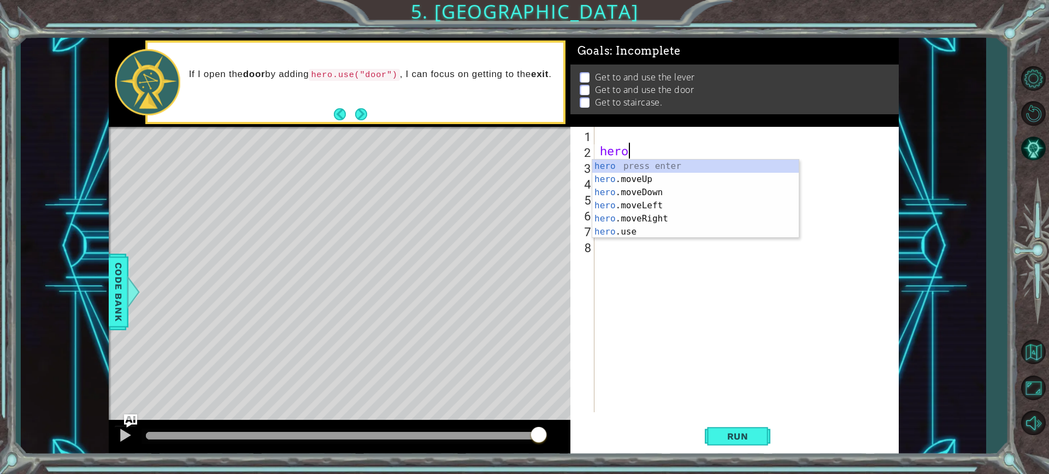
type textarea "h"
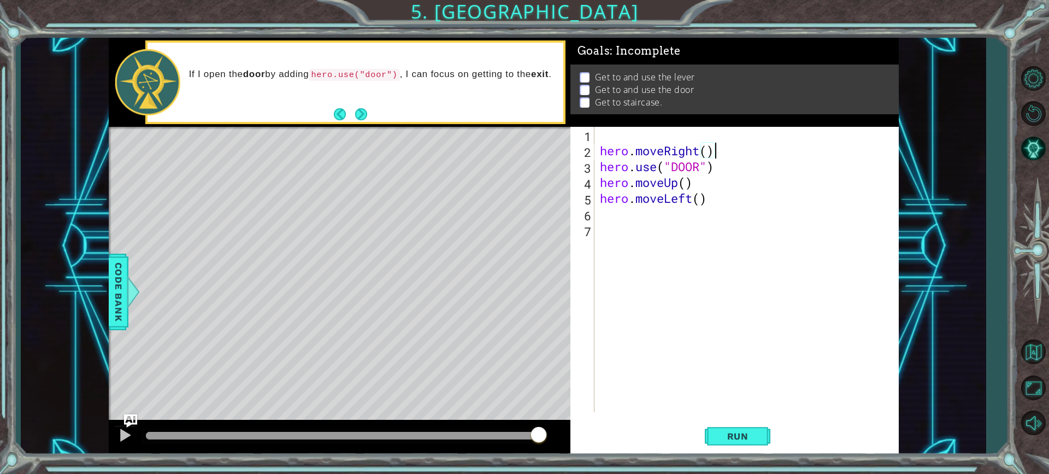
click at [728, 149] on div "hero . moveRight ( ) hero . use ( "DOOR" ) hero . moveUp ( ) hero . moveLeft ( )" at bounding box center [749, 285] width 303 height 317
click at [717, 203] on div "hero . moveRight ( ) hero . use ( "DOOR" ) hero . moveUp ( ) hero . moveLeft ( )" at bounding box center [749, 285] width 303 height 317
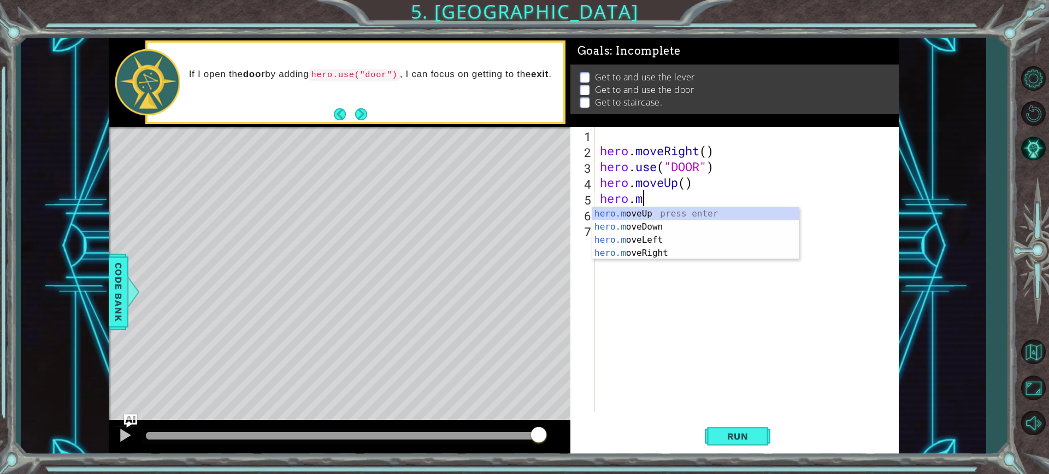
type textarea "h"
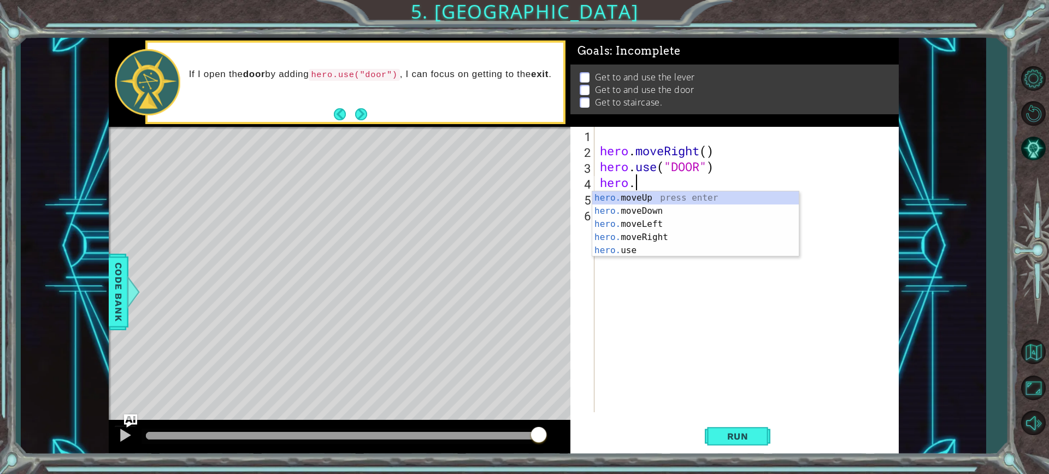
type textarea "h"
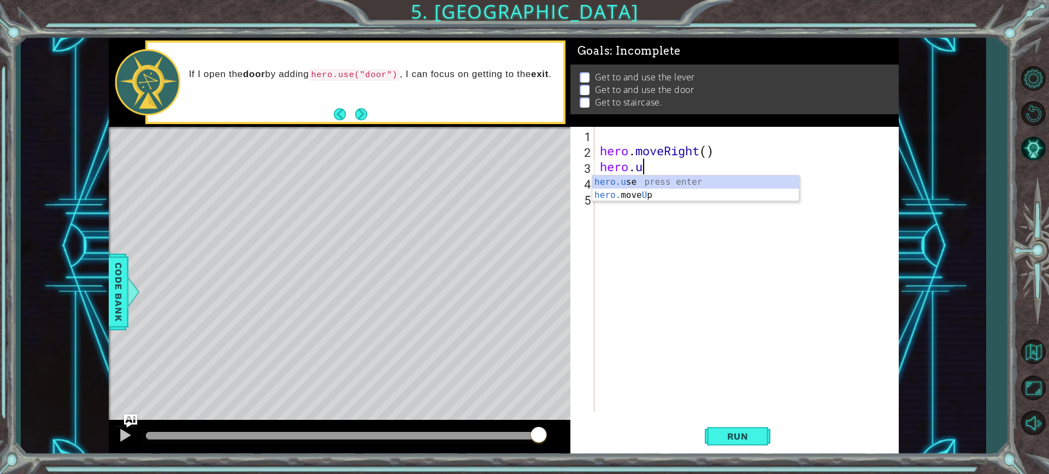
type textarea "h"
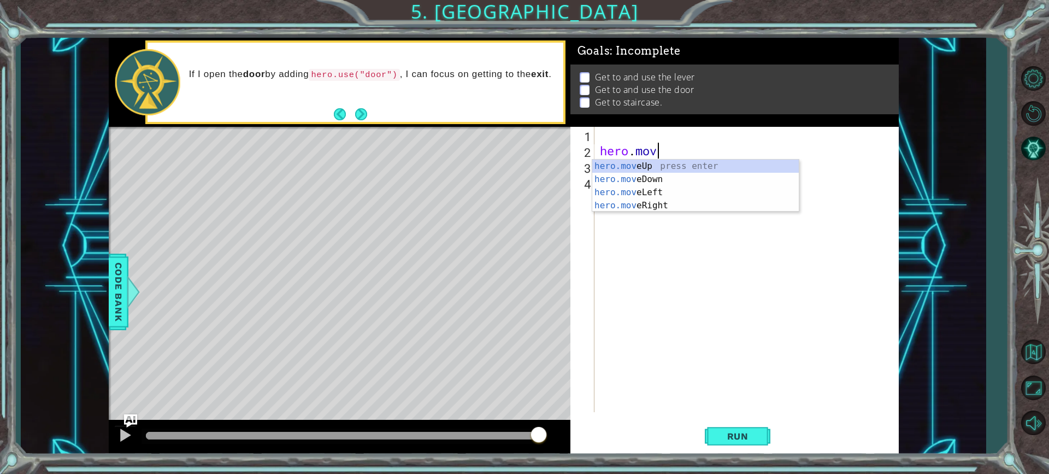
type textarea "h"
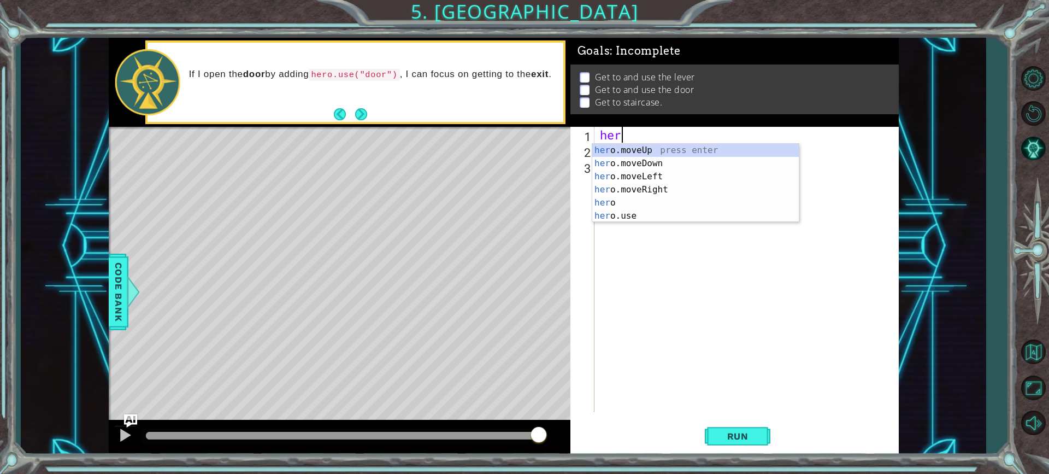
type textarea "hero"
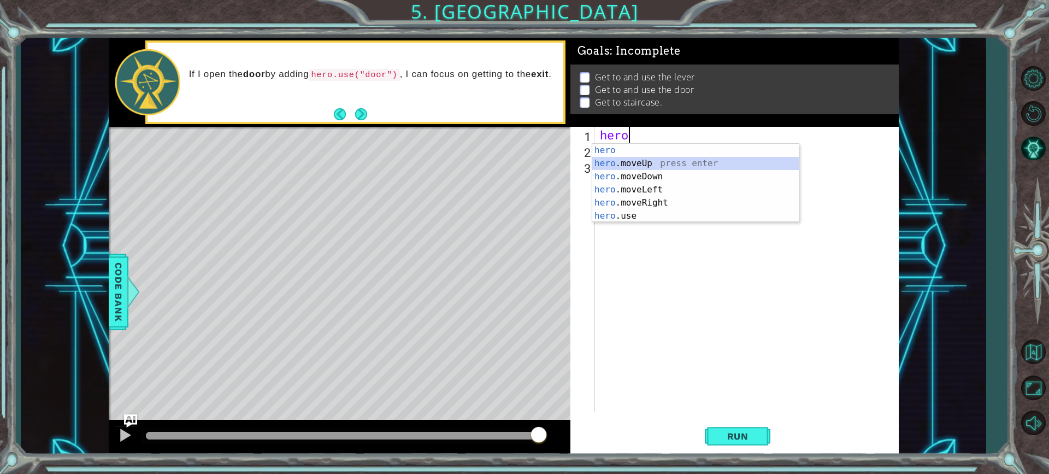
click at [634, 168] on div "hero press enter hero .moveUp press enter hero .moveDown press enter hero .move…" at bounding box center [695, 196] width 207 height 105
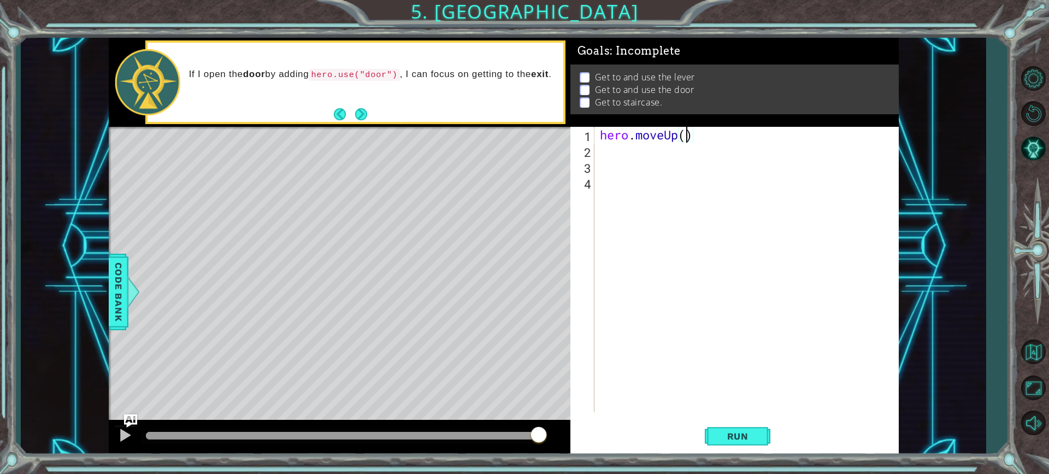
click at [688, 136] on div "hero . moveUp ( )" at bounding box center [749, 285] width 303 height 317
type textarea "hero.moveUp(2)"
click at [599, 153] on div "hero . moveUp ( 2 )" at bounding box center [749, 285] width 303 height 317
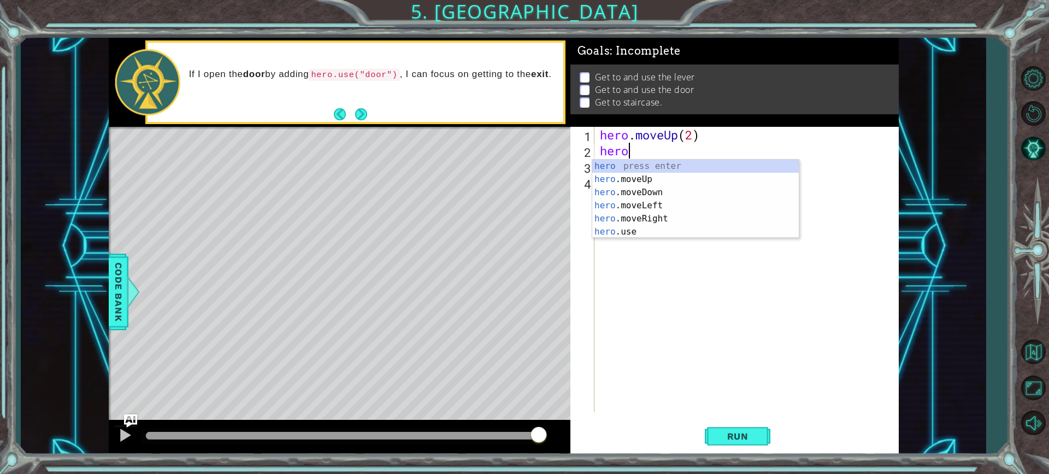
scroll to position [0, 1]
type textarea "herom"
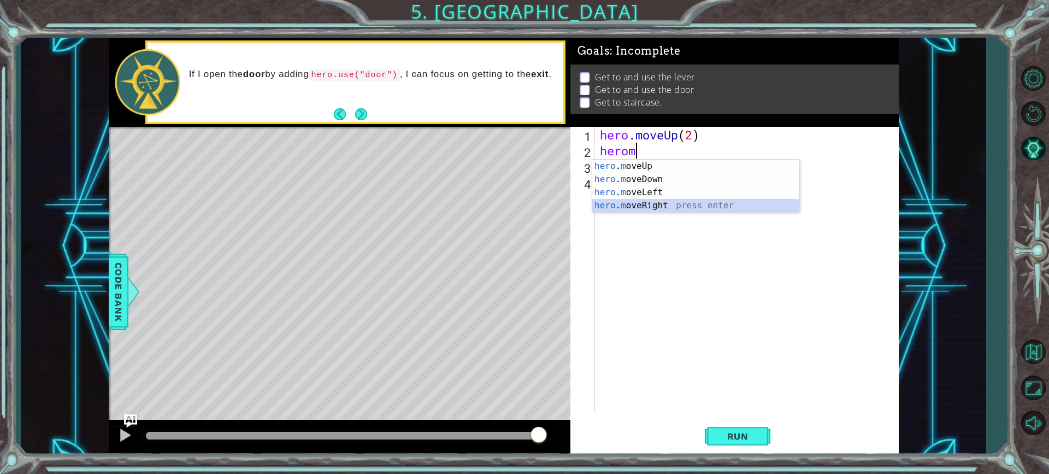
click at [636, 200] on div "hero . m oveUp press enter hero . m oveDown press enter hero . m oveLeft press …" at bounding box center [695, 199] width 207 height 79
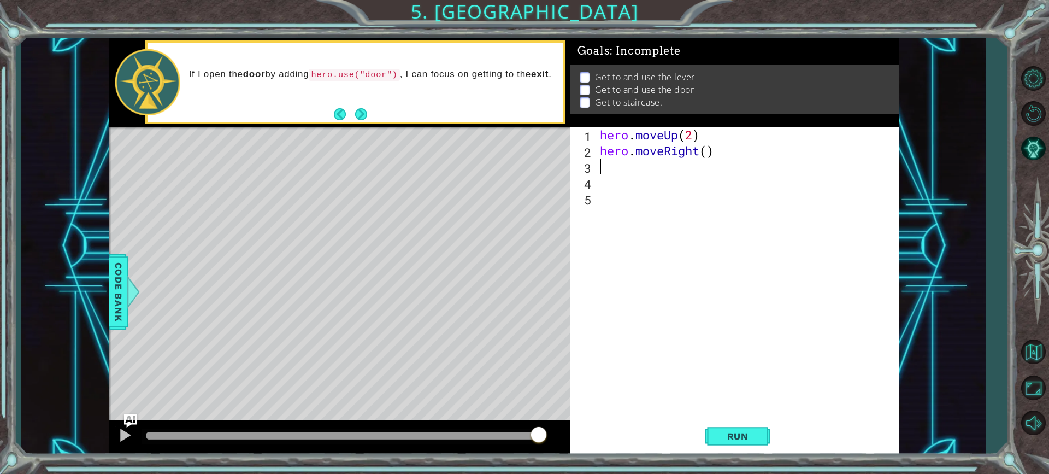
scroll to position [0, 0]
click at [711, 154] on div "hero . moveUp ( 2 ) hero . moveRight ( )" at bounding box center [749, 285] width 303 height 317
type textarea "hero.moveRight(1)"
click at [596, 159] on div "hero.moveRight(1) 1 2 3 4 5 hero . moveUp ( 2 ) hero . moveRight ( 1 ) הההההההה…" at bounding box center [732, 269] width 325 height 285
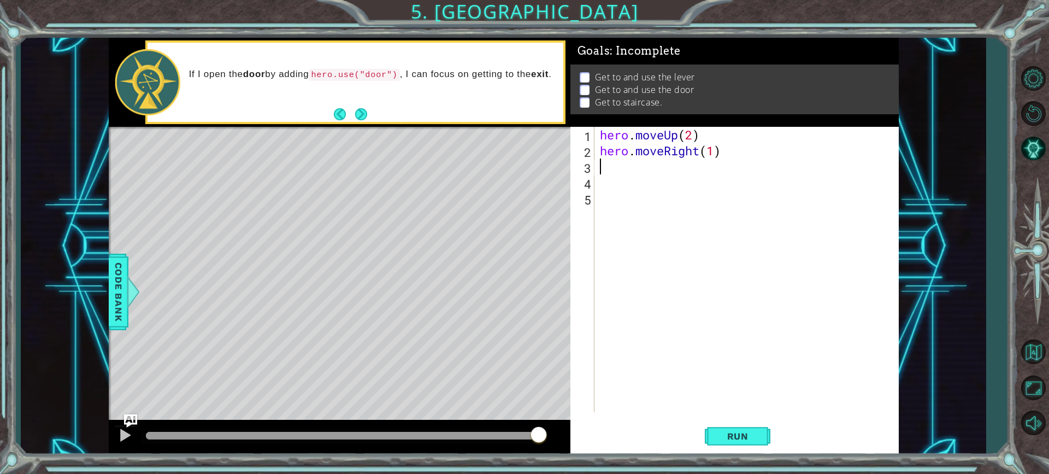
click at [603, 161] on div "hero . moveUp ( 2 ) hero . moveRight ( 1 )" at bounding box center [749, 285] width 303 height 317
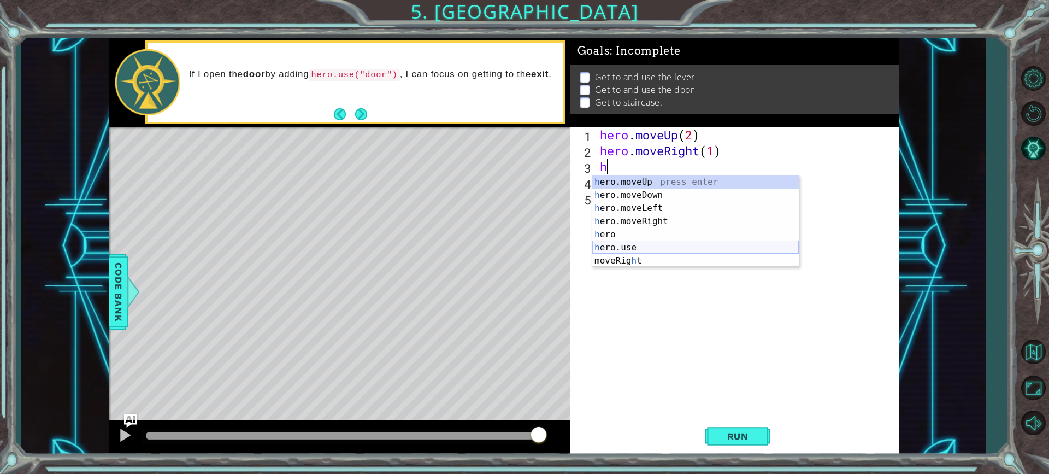
click at [602, 247] on div "h ero.moveUp press enter h ero.moveDown press enter h ero.moveLeft press enter …" at bounding box center [695, 234] width 207 height 118
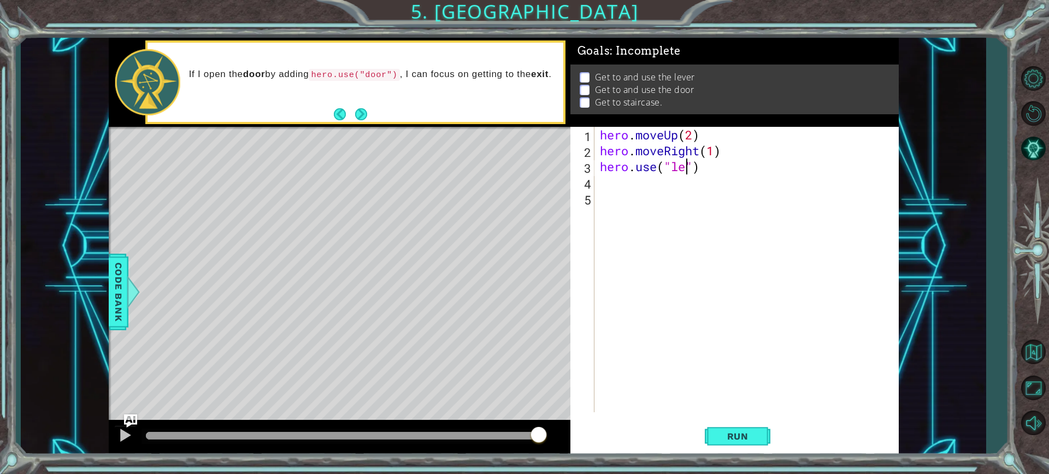
scroll to position [0, 4]
type textarea "hero.use("lever")"
click at [616, 181] on div "hero . moveUp ( 2 ) hero . moveRight ( 1 ) hero . use ( "lever" )" at bounding box center [749, 285] width 303 height 317
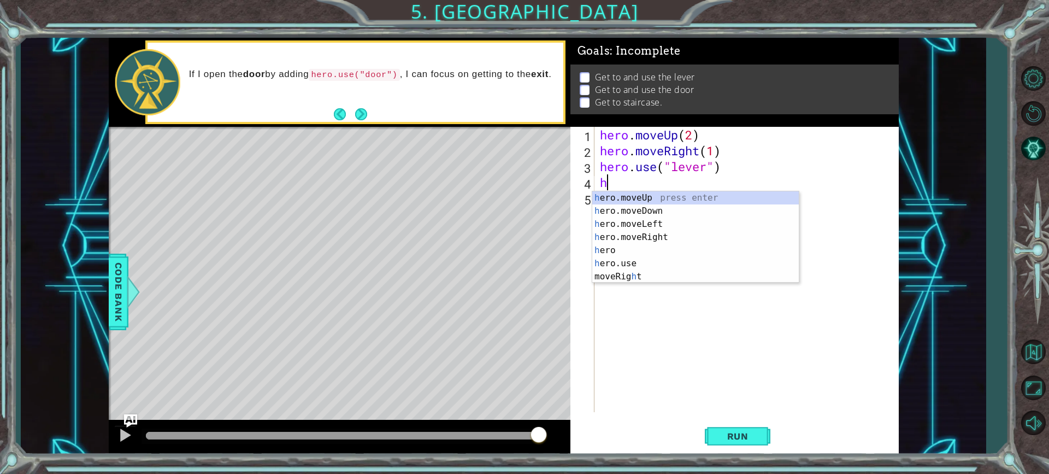
type textarea "he"
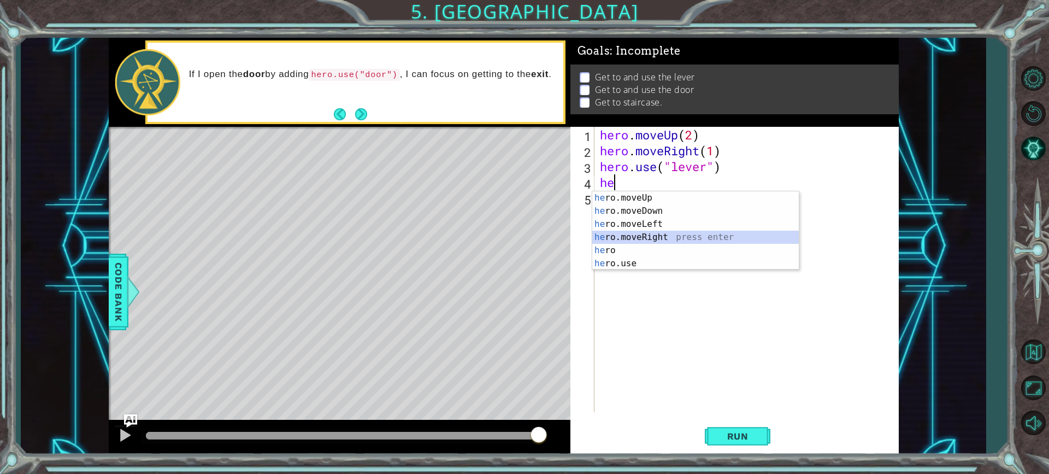
click at [639, 233] on div "he ro.moveUp press enter he ro.moveDown press enter he ro.moveLeft press enter …" at bounding box center [695, 243] width 207 height 105
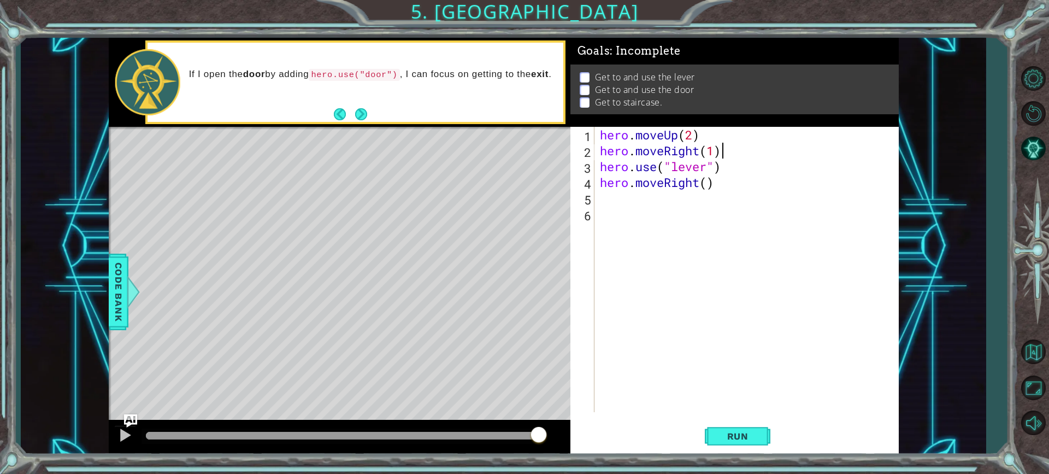
click at [720, 152] on div "hero . moveUp ( 2 ) hero . moveRight ( 1 ) hero . use ( "lever" ) hero . moveRi…" at bounding box center [749, 285] width 303 height 317
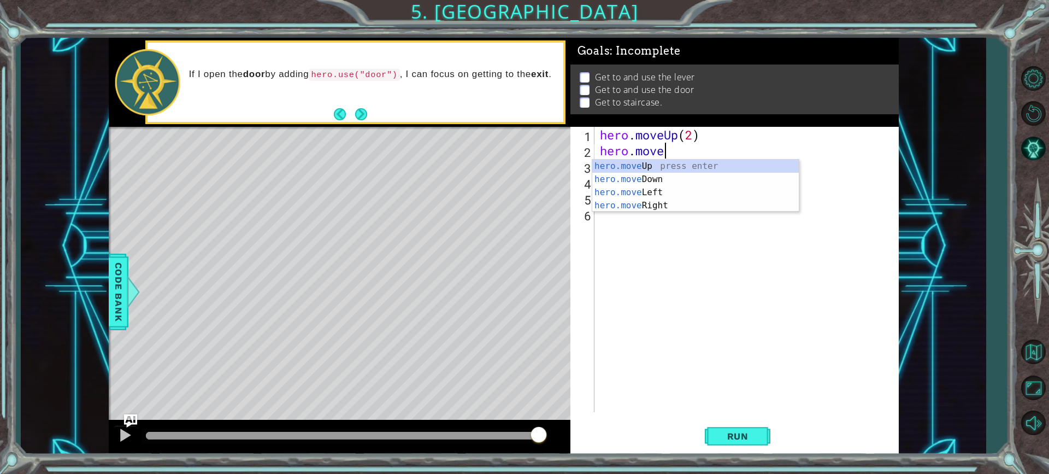
type textarea "hero.movel"
click at [722, 163] on div "hero.moveL eft press enter" at bounding box center [695, 179] width 207 height 39
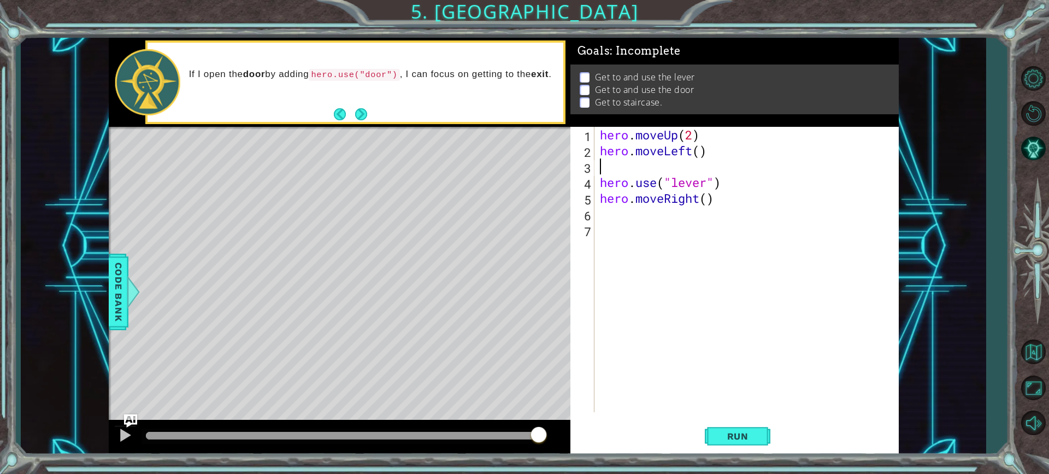
click at [699, 150] on div "hero . moveUp ( 2 ) hero . moveLeft ( ) hero . use ( "lever" ) hero . moveRight…" at bounding box center [749, 285] width 303 height 317
type textarea "hero.moveLeft(1)"
click at [600, 210] on div "hero . moveUp ( 2 ) hero . moveLeft ( 1 ) hero . use ( "lever" ) hero . moveRig…" at bounding box center [749, 285] width 303 height 317
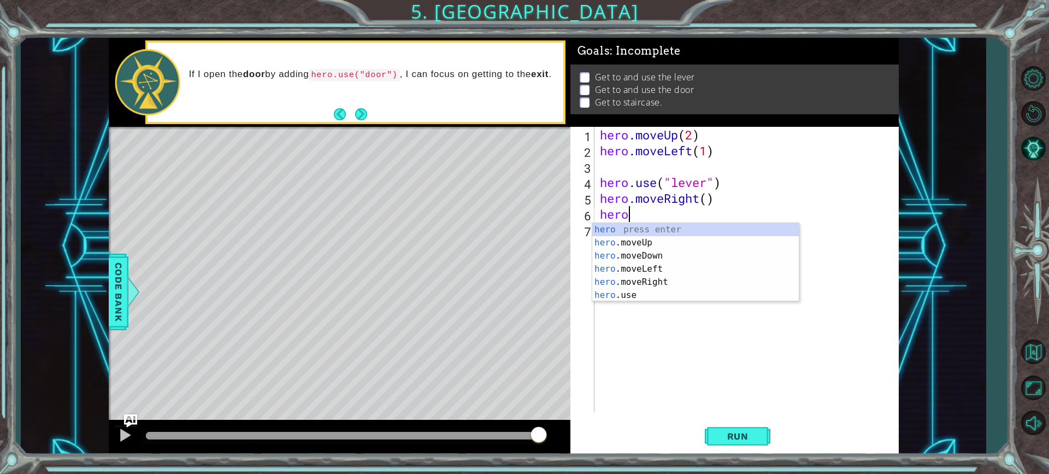
scroll to position [0, 1]
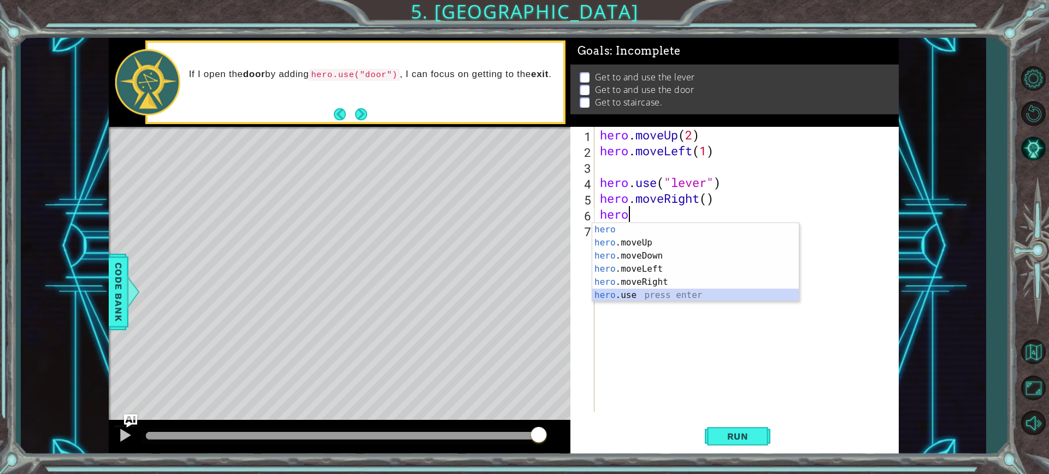
click at [619, 294] on div "hero press enter hero .moveUp press enter hero .moveDown press enter hero .move…" at bounding box center [695, 275] width 207 height 105
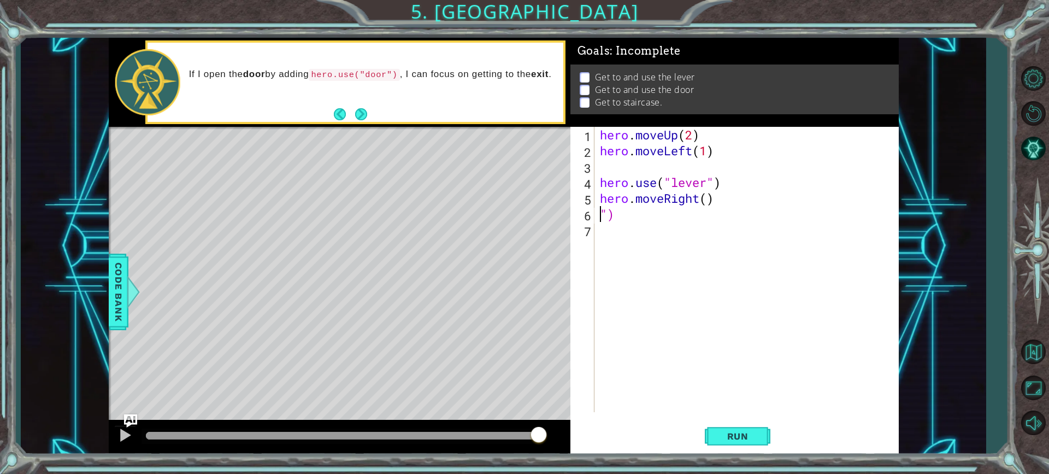
scroll to position [0, 0]
click at [724, 156] on div "hero . moveUp ( 2 ) hero . moveLeft ( 1 ")" at bounding box center [749, 285] width 303 height 317
type textarea "hero.moveLeft"
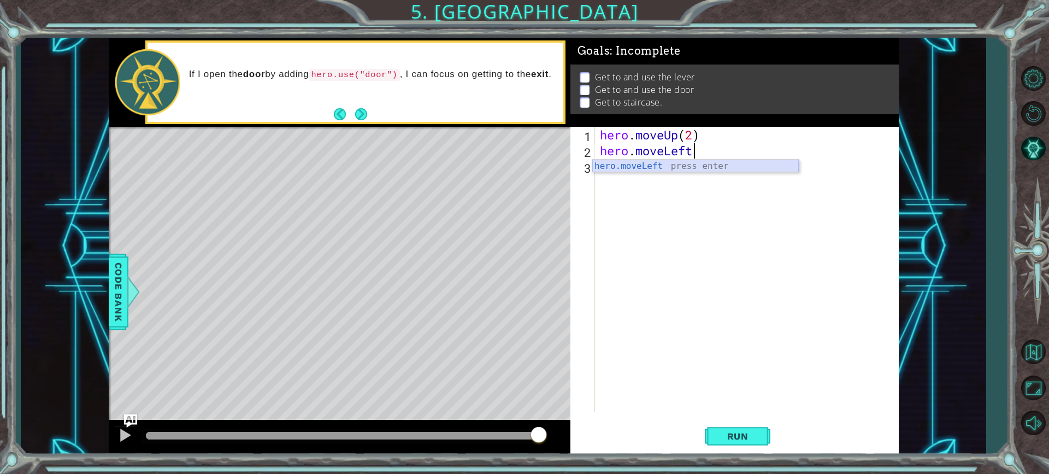
click at [712, 163] on div "hero.moveLeft press enter" at bounding box center [695, 179] width 207 height 39
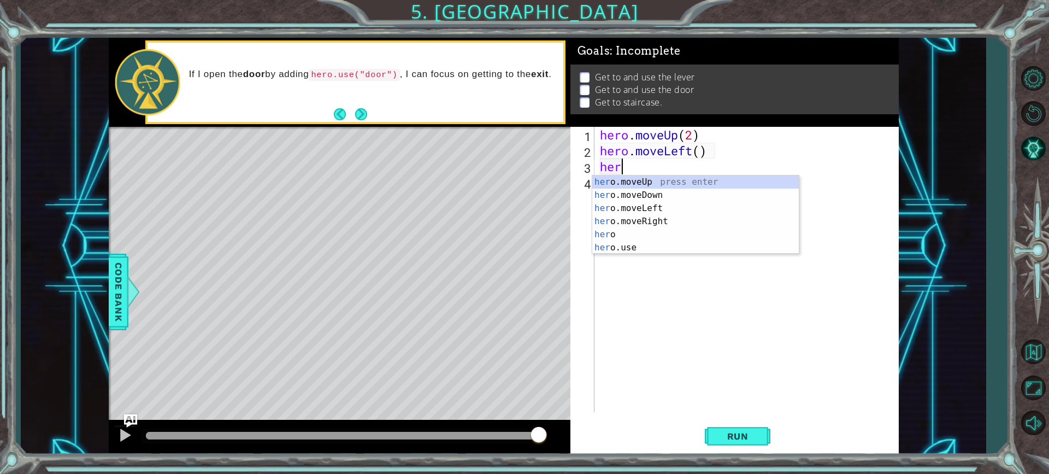
scroll to position [0, 1]
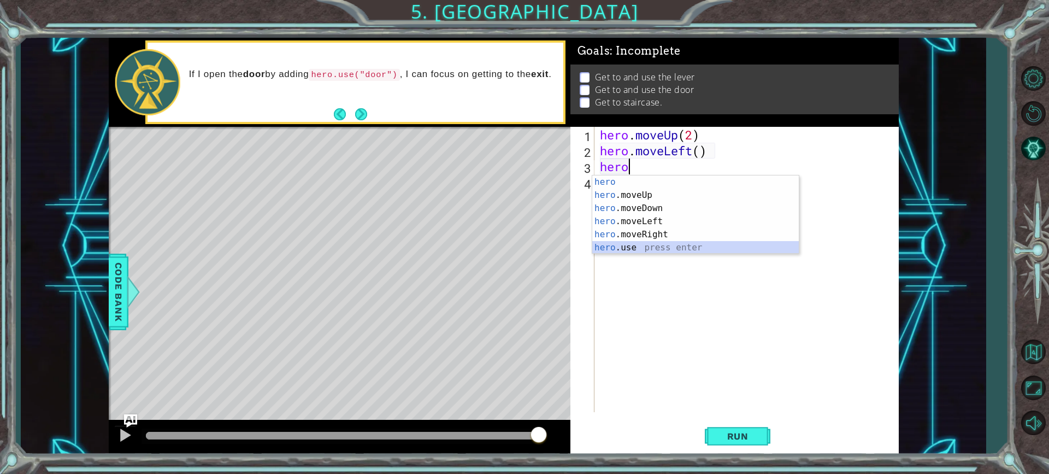
click at [625, 251] on div "hero press enter hero .moveUp press enter hero .moveDown press enter hero .move…" at bounding box center [695, 227] width 207 height 105
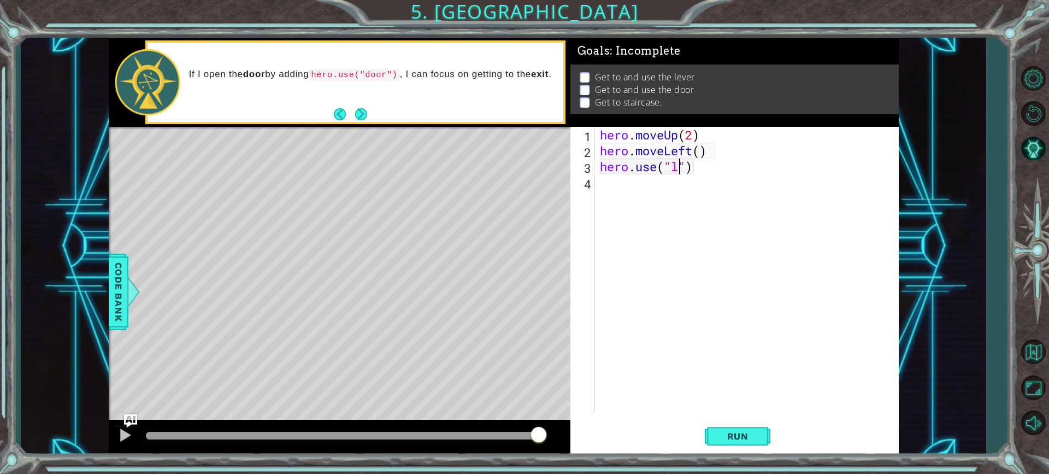
scroll to position [0, 4]
type textarea "hero.use("lever")"
click at [603, 188] on div "hero . moveUp ( 2 ) hero . moveLeft ( ) hero . use ( "lever" )" at bounding box center [749, 285] width 303 height 317
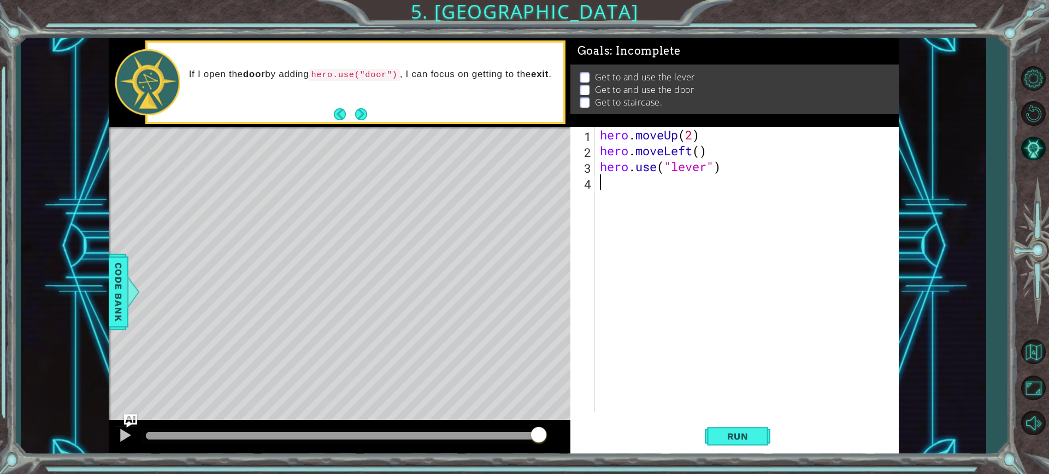
type textarea "h"
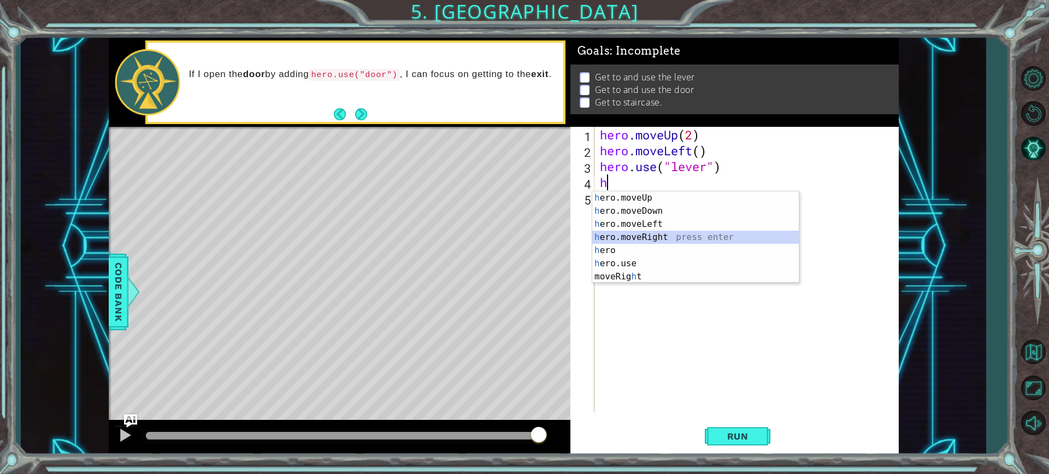
click at [634, 231] on div "h ero.moveUp press enter h ero.moveDown press enter h ero.moveLeft press enter …" at bounding box center [695, 250] width 207 height 118
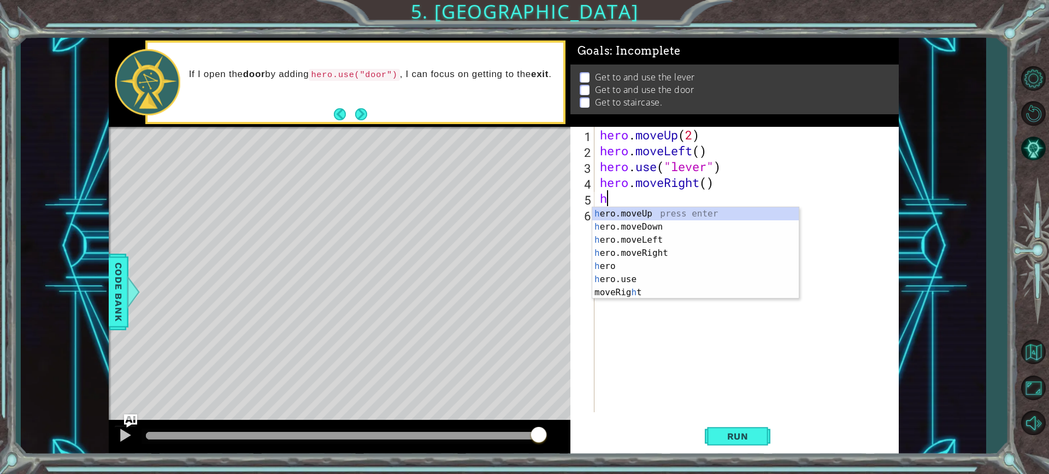
type textarea "he"
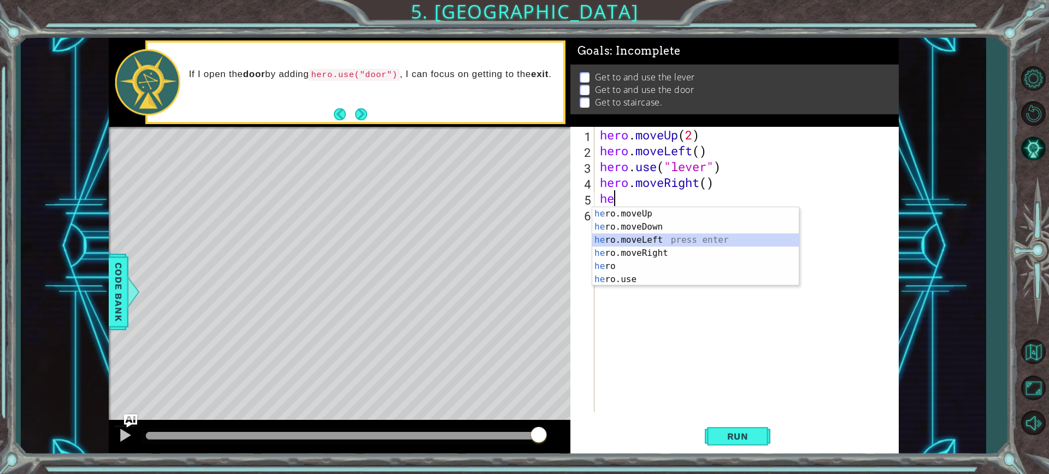
click at [651, 238] on div "he ro.moveUp press enter he ro.moveDown press enter he ro.moveLeft press enter …" at bounding box center [695, 259] width 207 height 105
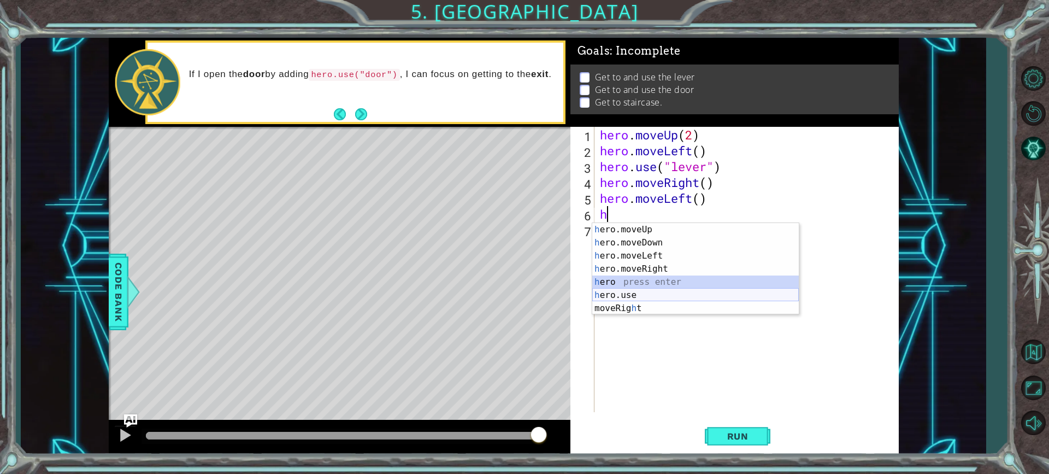
drag, startPoint x: 616, startPoint y: 284, endPoint x: 615, endPoint y: 291, distance: 7.2
click at [615, 291] on div "h ero.moveUp press enter h ero.moveDown press enter h ero.moveLeft press enter …" at bounding box center [695, 282] width 207 height 118
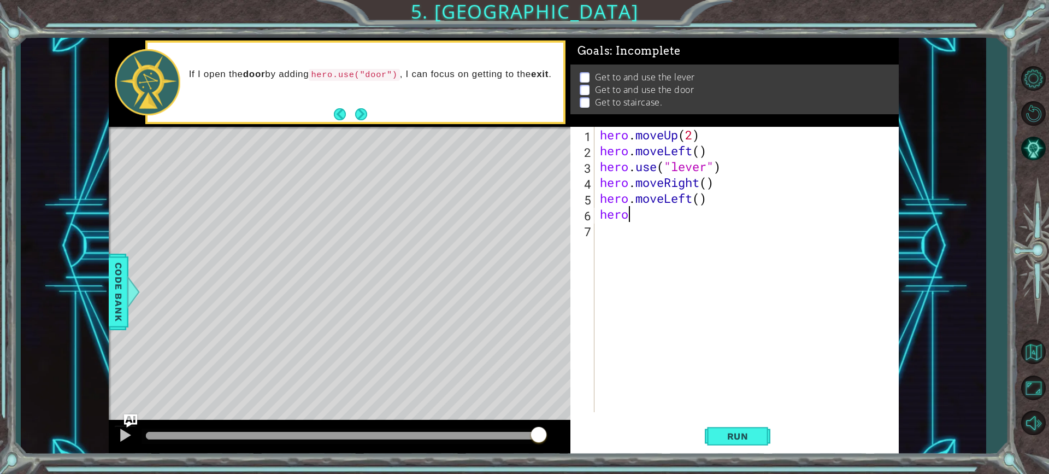
type textarea "herou"
click at [627, 250] on div "hero . moveUp ( 2 ) hero . moveLeft ( ) hero . use ( "lever" ) hero . moveRight…" at bounding box center [749, 285] width 303 height 317
click at [645, 215] on div "hero . moveUp ( 2 ) hero . moveLeft ( ) hero . use ( "lever" ) hero . moveRight…" at bounding box center [749, 285] width 303 height 317
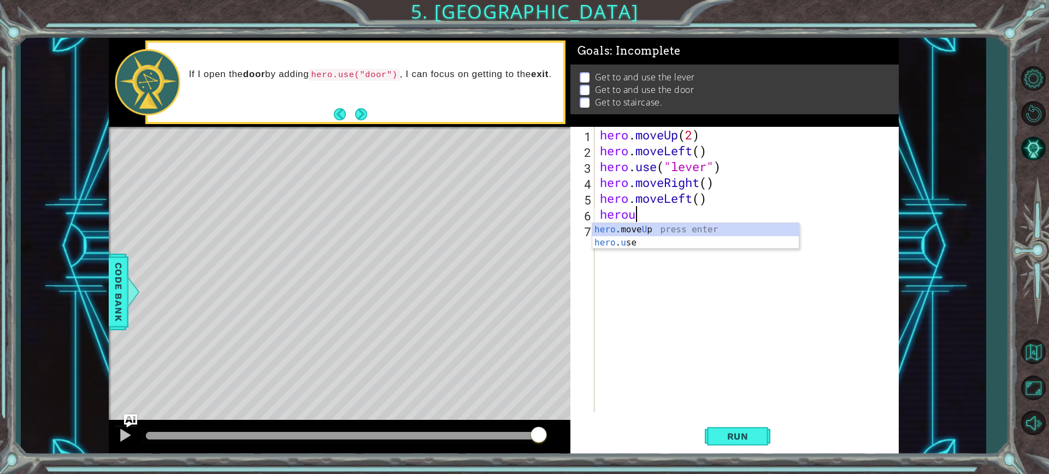
scroll to position [0, 1]
click at [636, 236] on div "hero .move U p press enter hero . u se press enter" at bounding box center [695, 249] width 207 height 52
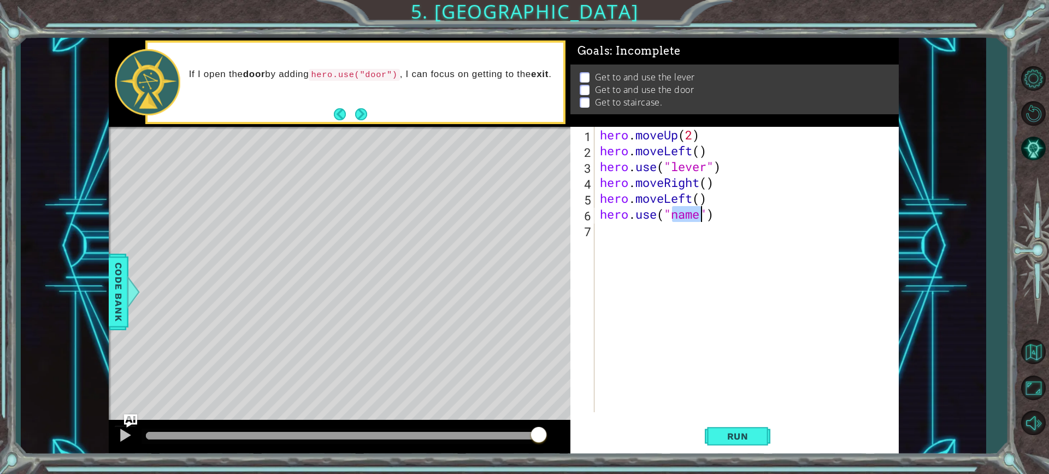
type textarea "hero.use("")"
click at [662, 237] on div "hero . moveUp ( 2 ) hero . moveLeft ( ) hero . use ( "lever" ) hero . moveRight…" at bounding box center [749, 285] width 303 height 317
click at [669, 214] on div "hero . moveUp ( 2 ) hero . moveLeft ( ) hero . use ( "lever" ) hero . moveRight…" at bounding box center [749, 285] width 303 height 317
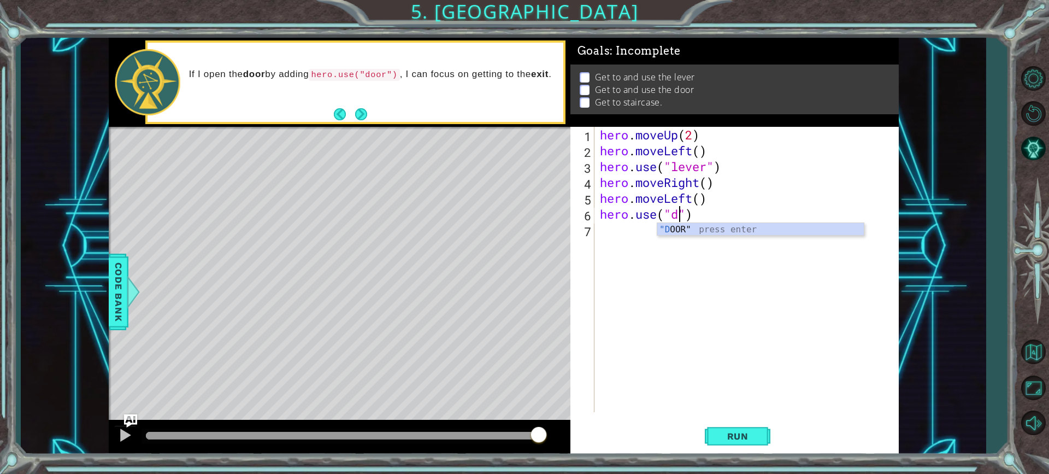
click at [668, 223] on div ""D OOR" press enter" at bounding box center [760, 242] width 207 height 39
type textarea "hero.use("DOOR")"
click at [620, 228] on div "hero . moveUp ( 2 ) hero . moveLeft ( ) hero . use ( "lever" ) hero . moveRight…" at bounding box center [749, 285] width 303 height 317
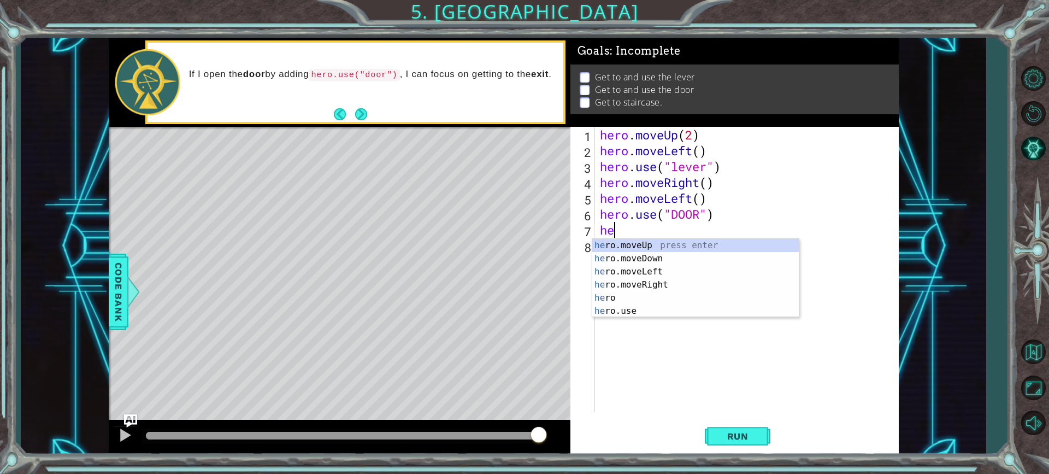
type textarea "her"
drag, startPoint x: 646, startPoint y: 251, endPoint x: 652, endPoint y: 249, distance: 5.9
click at [652, 249] on div "her o.moveUp press enter her o.moveDown press enter her o.moveLeft press enter …" at bounding box center [695, 291] width 207 height 105
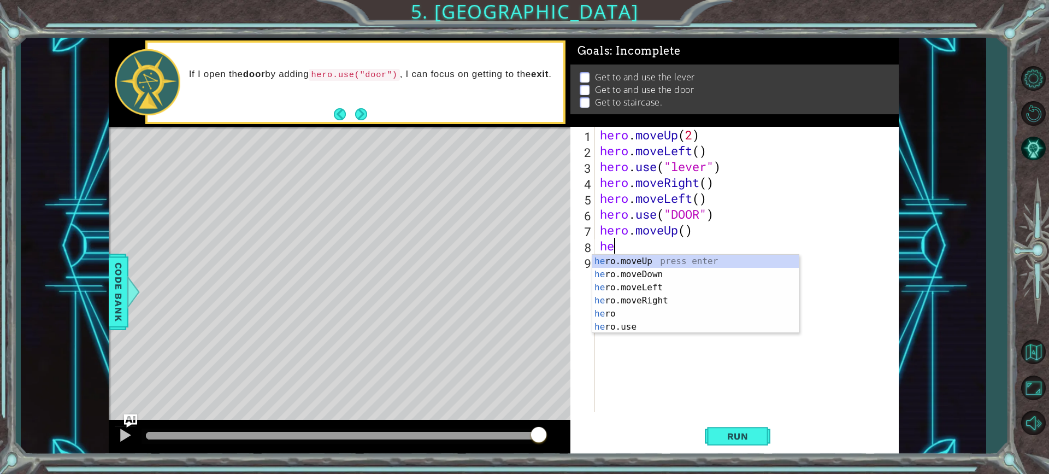
type textarea "her"
click at [615, 303] on div "her o.moveUp press enter her o.moveDown press enter her o.moveLeft press enter …" at bounding box center [695, 307] width 207 height 105
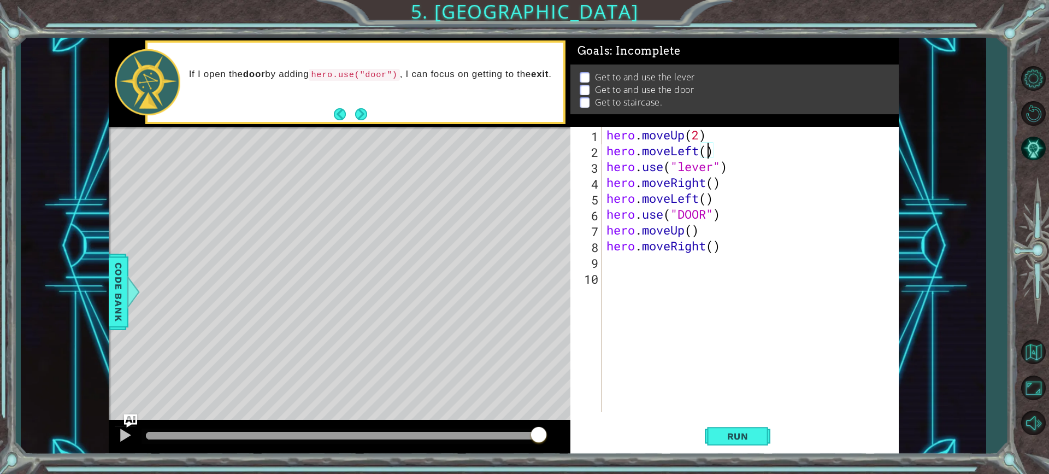
click at [705, 150] on div "hero . moveUp ( 2 ) hero . moveLeft ( ) hero . use ( "lever" ) hero . moveRight…" at bounding box center [752, 285] width 297 height 317
click at [711, 184] on div "hero . moveUp ( 2 ) hero . moveLeft ( 1 ) hero . use ( "lever" ) hero . moveRig…" at bounding box center [752, 285] width 297 height 317
click at [715, 184] on div "hero . moveUp ( 2 ) hero . moveLeft ( 1 ) hero . use ( "lever" ) hero . moveRig…" at bounding box center [752, 285] width 297 height 317
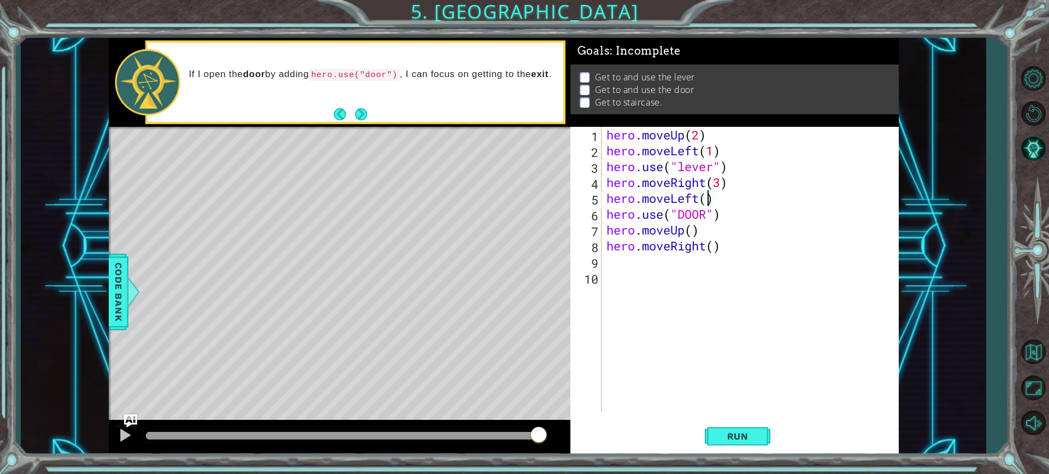
click at [708, 198] on div "hero . moveUp ( 2 ) hero . moveLeft ( 1 ) hero . use ( "lever" ) hero . moveRig…" at bounding box center [752, 285] width 297 height 317
click at [717, 200] on div "hero . moveUp ( 2 ) hero . moveLeft ( 1 ) hero . use ( "lever" ) hero . moveRig…" at bounding box center [752, 285] width 297 height 317
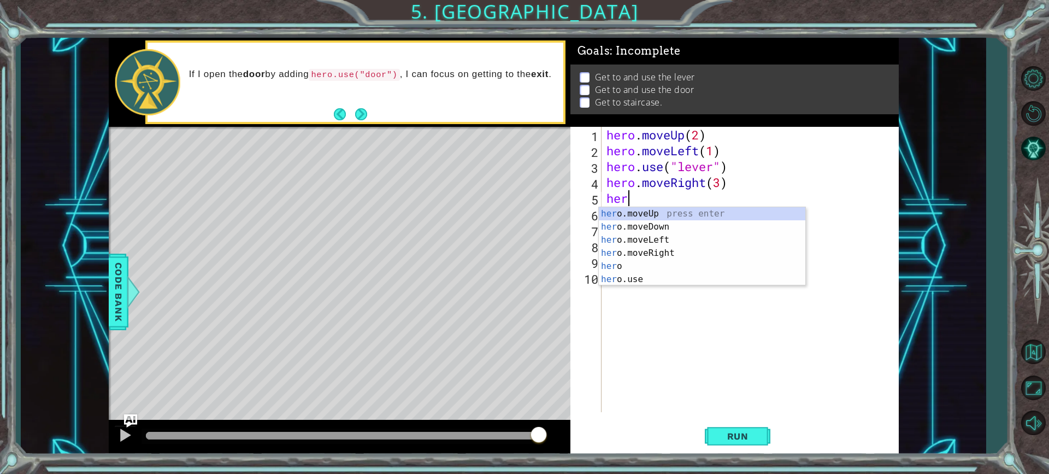
scroll to position [0, 0]
type textarea "h"
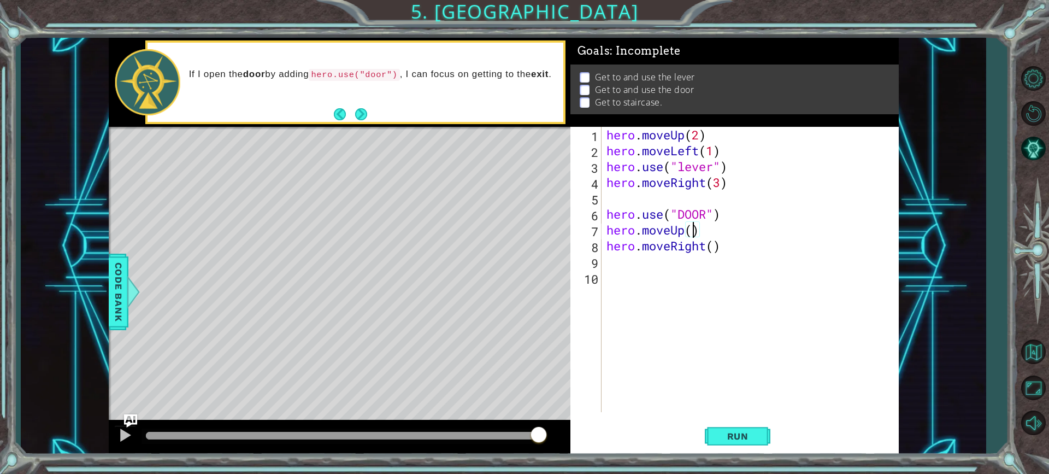
click at [697, 232] on div "hero . moveUp ( 2 ) hero . moveLeft ( 1 ) hero . use ( "lever" ) hero . moveRig…" at bounding box center [752, 285] width 297 height 317
click at [711, 245] on div "hero . moveUp ( 2 ) hero . moveLeft ( 1 ) hero . use ( "lever" ) hero . moveRig…" at bounding box center [752, 285] width 297 height 317
click at [713, 243] on div "hero . moveUp ( 2 ) hero . moveLeft ( 1 ) hero . use ( "lever" ) hero . moveRig…" at bounding box center [752, 285] width 297 height 317
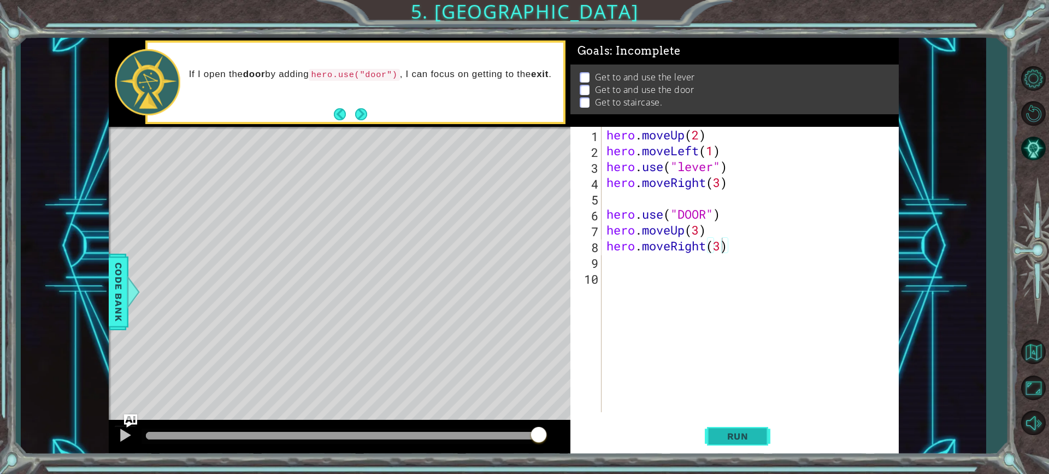
click at [749, 433] on span "Run" at bounding box center [737, 436] width 43 height 11
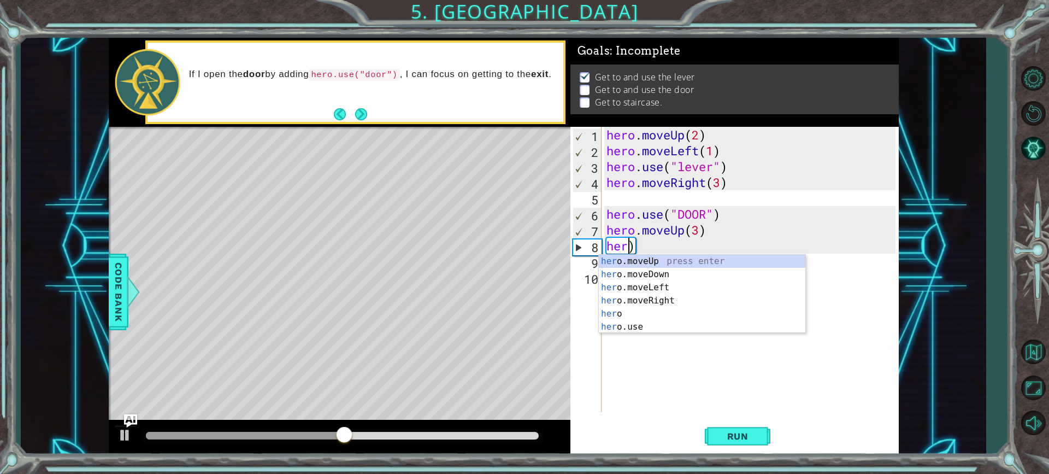
scroll to position [0, 0]
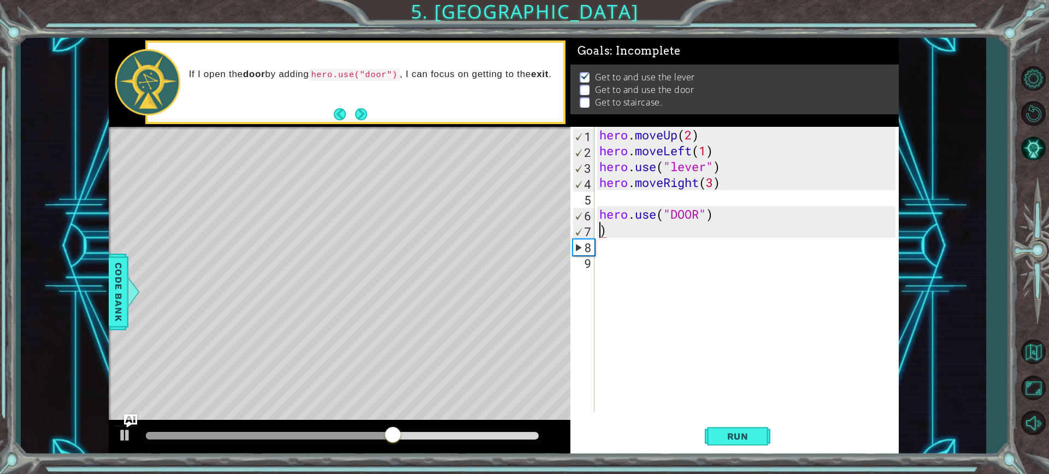
type textarea "hero.use("DOOR"))"
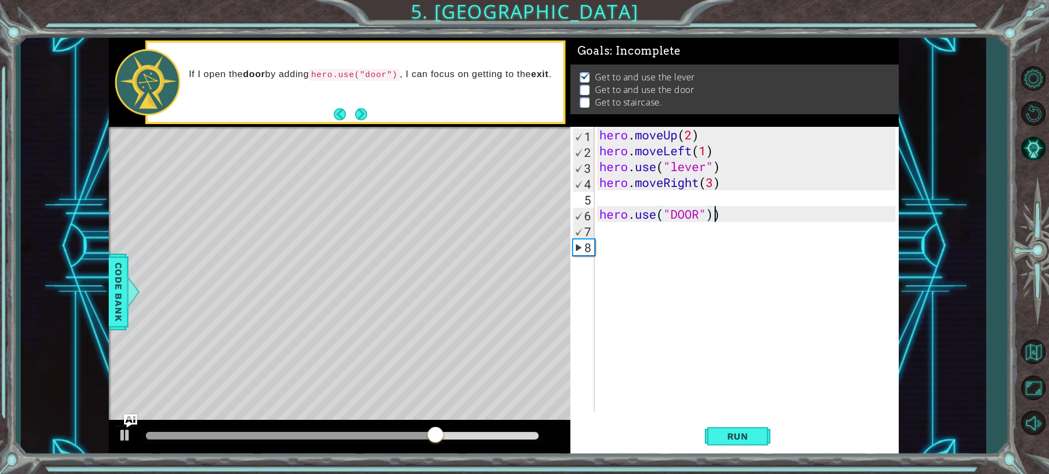
click at [731, 222] on div "hero . moveUp ( 2 ) hero . moveLeft ( 1 ) hero . use ( "lever" ) hero . moveRig…" at bounding box center [749, 285] width 304 height 317
click at [721, 213] on div "hero . moveUp ( 2 ) hero . moveLeft ( 1 ) hero . use ( "lever" ) hero . moveRig…" at bounding box center [749, 285] width 304 height 317
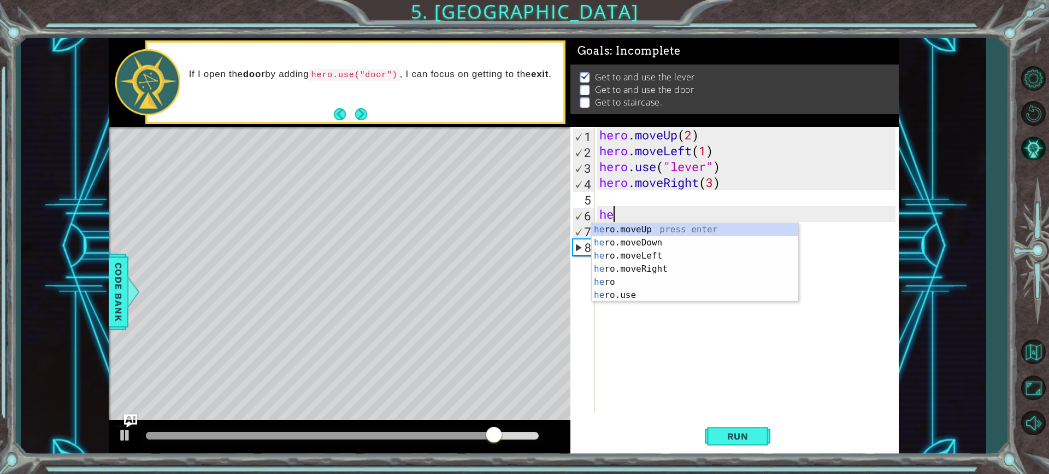
type textarea "h"
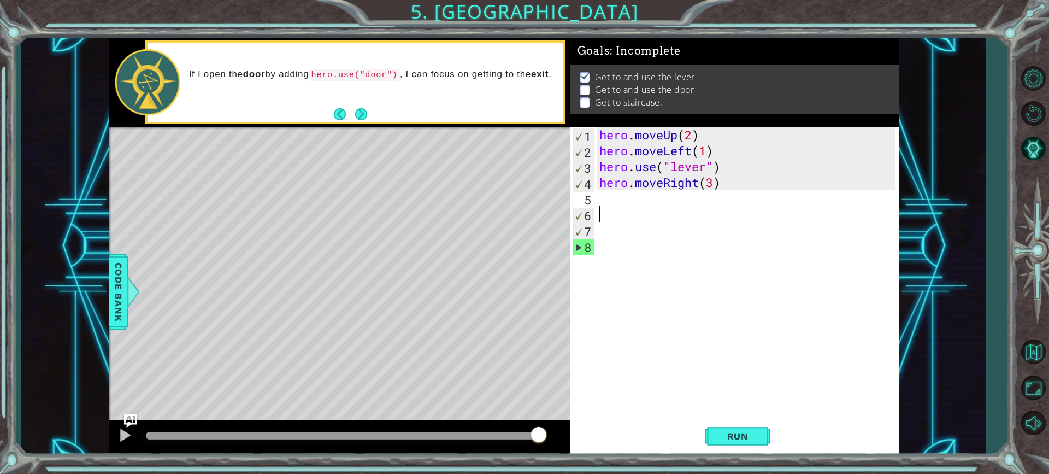
click at [603, 193] on div "hero . moveUp ( 2 ) hero . moveLeft ( 1 ) hero . use ( "lever" ) hero . moveRig…" at bounding box center [749, 285] width 304 height 317
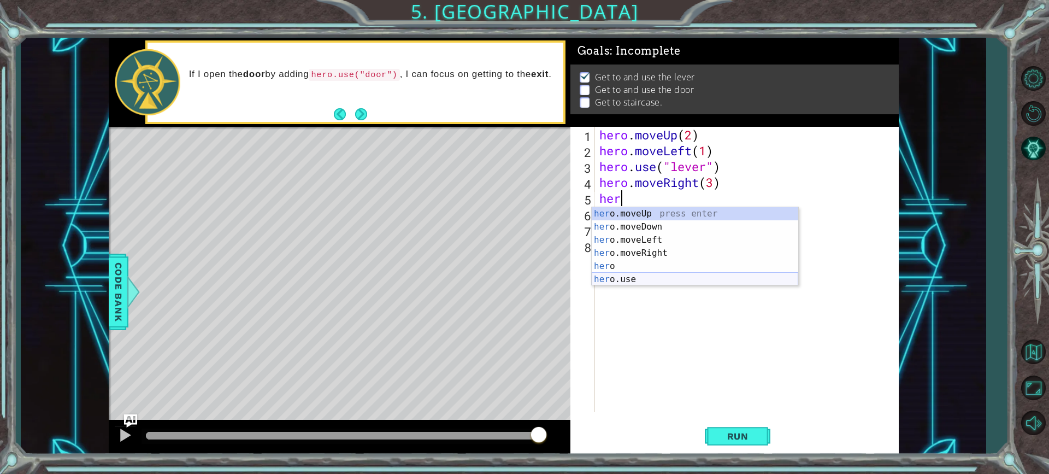
click at [645, 278] on div "her o.moveUp press enter her o.moveDown press enter her o.moveLeft press enter …" at bounding box center [695, 259] width 207 height 105
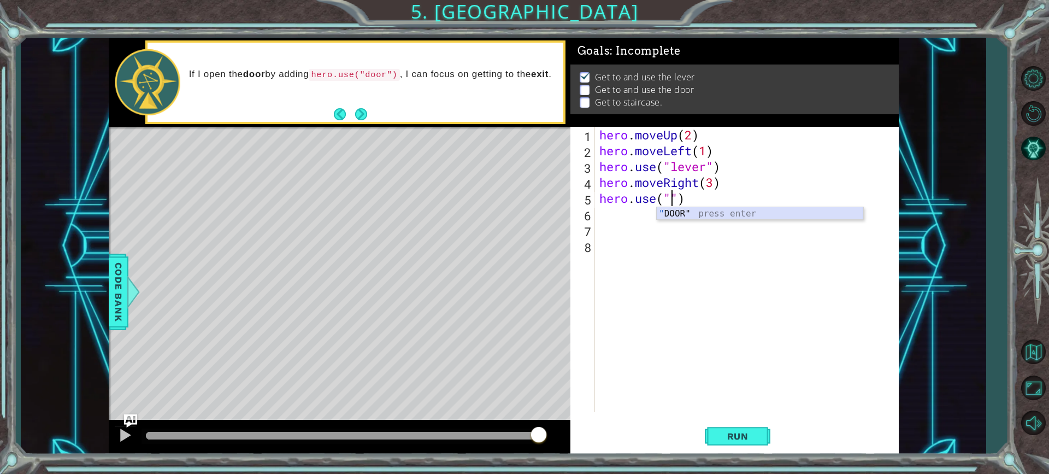
click at [668, 216] on div "" DOOR" press enter" at bounding box center [760, 226] width 207 height 39
type textarea "hero.use("DOOR")"
click at [602, 220] on div "hero . moveUp ( 2 ) hero . moveLeft ( 1 ) hero . use ( "lever" ) hero . moveRig…" at bounding box center [749, 285] width 304 height 317
type textarea "h"
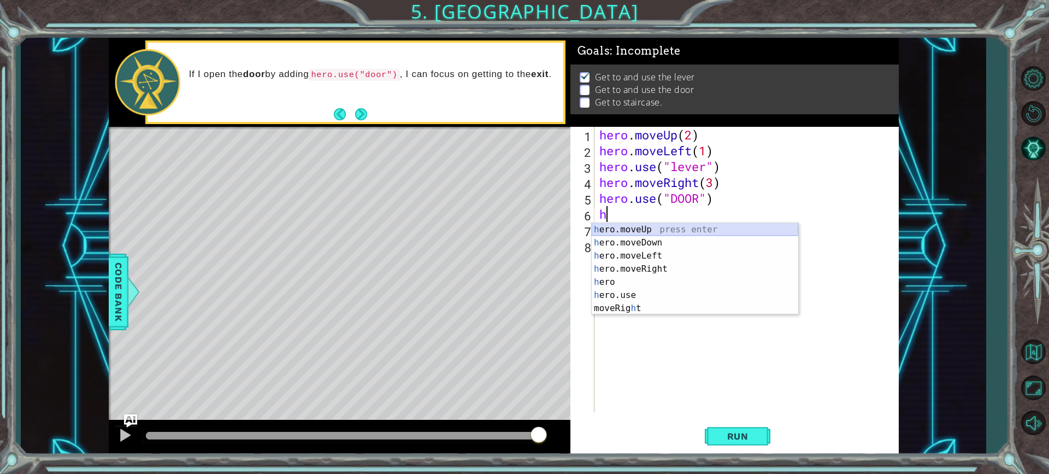
click at [607, 223] on div "h ero.moveUp press enter h ero.moveDown press enter h ero.moveLeft press enter …" at bounding box center [695, 282] width 207 height 118
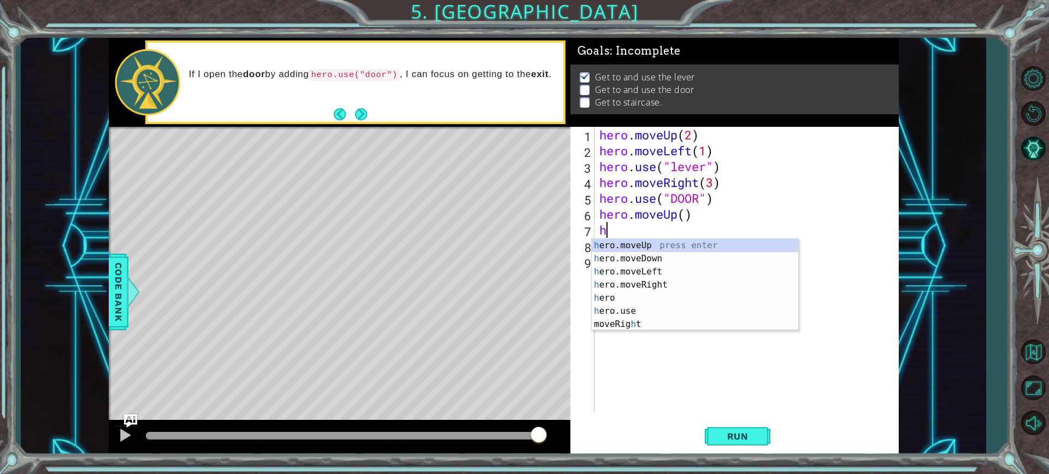
type textarea "he"
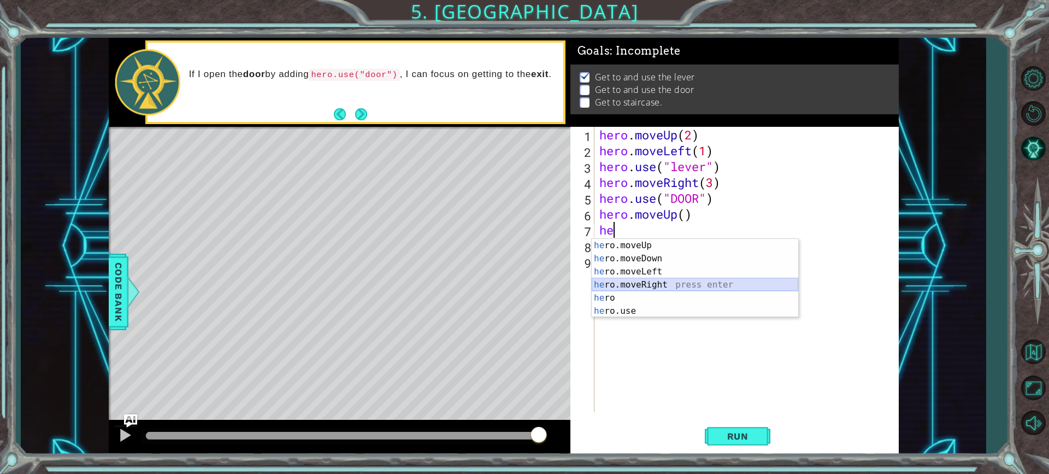
click at [647, 285] on div "he ro.moveUp press enter he ro.moveDown press enter he ro.moveLeft press enter …" at bounding box center [695, 291] width 207 height 105
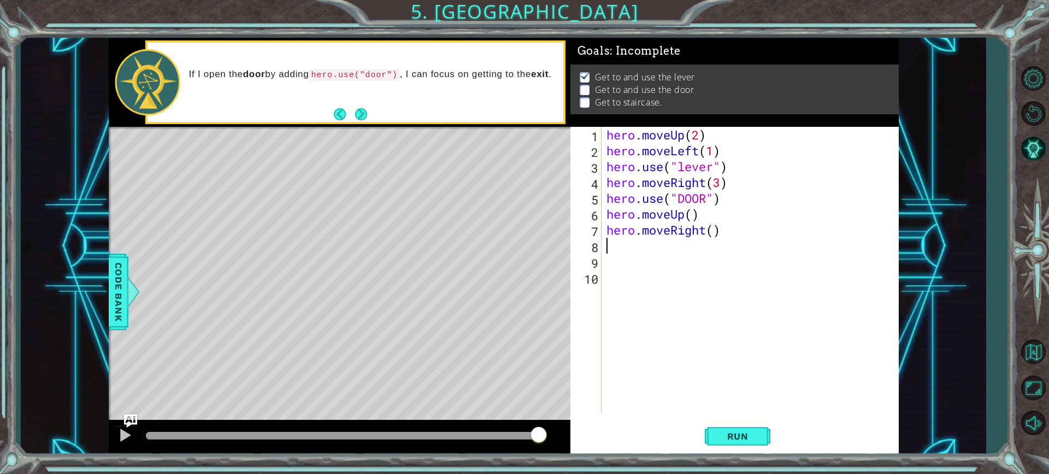
click at [691, 213] on div "hero . moveUp ( 2 ) hero . moveLeft ( 1 ) hero . use ( "lever" ) hero . moveRig…" at bounding box center [752, 285] width 297 height 317
click at [712, 235] on div "hero . moveUp ( 2 ) hero . moveLeft ( 1 ) hero . use ( "lever" ) hero . moveRig…" at bounding box center [752, 285] width 297 height 317
click at [756, 435] on span "Run" at bounding box center [737, 436] width 43 height 11
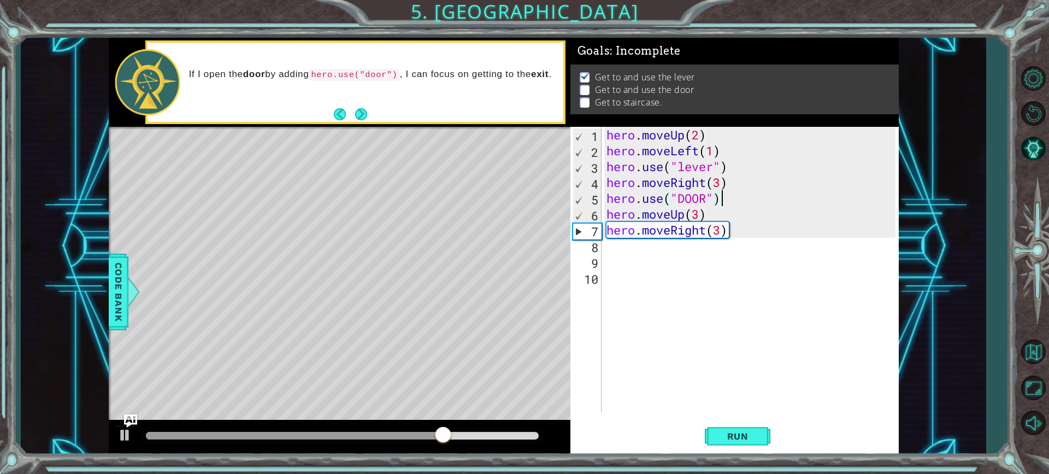
click at [721, 197] on div "hero . moveUp ( 2 ) hero . moveLeft ( 1 ) hero . use ( "lever" ) hero . moveRig…" at bounding box center [752, 285] width 297 height 317
click at [745, 431] on span "Run" at bounding box center [737, 436] width 43 height 11
click at [718, 185] on div "hero . moveUp ( 2 ) hero . moveLeft ( 1 ) hero . use ( "lever" ) hero . moveRig…" at bounding box center [752, 285] width 297 height 317
click at [720, 433] on span "Run" at bounding box center [737, 436] width 43 height 11
click at [720, 423] on button "Run" at bounding box center [738, 436] width 66 height 33
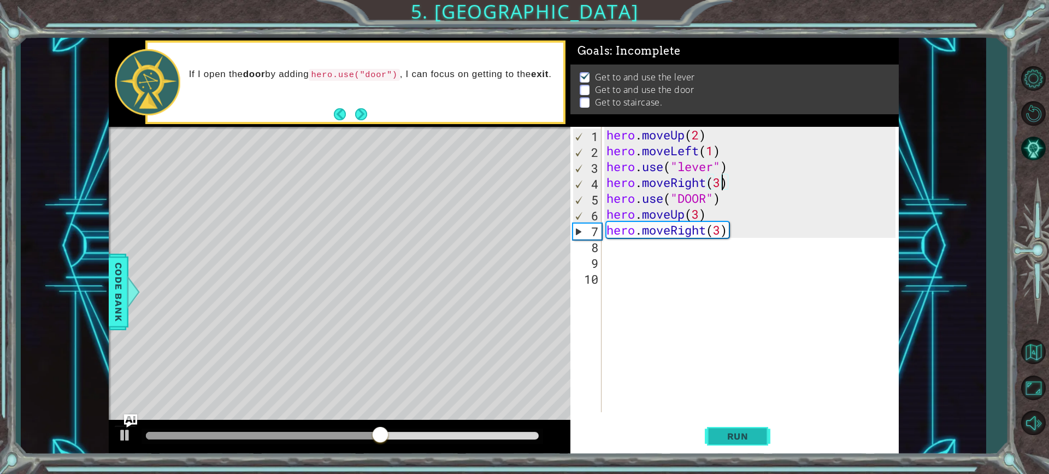
type textarea "hero.moveRight(3)"
click at [731, 443] on button "Run" at bounding box center [738, 436] width 66 height 33
click at [733, 239] on div "hero . moveUp ( 2 ) hero . moveLeft ( 1 ) hero . use ( "lever" ) hero . moveRig…" at bounding box center [752, 285] width 297 height 317
type textarea "hero.moveRight(3)"
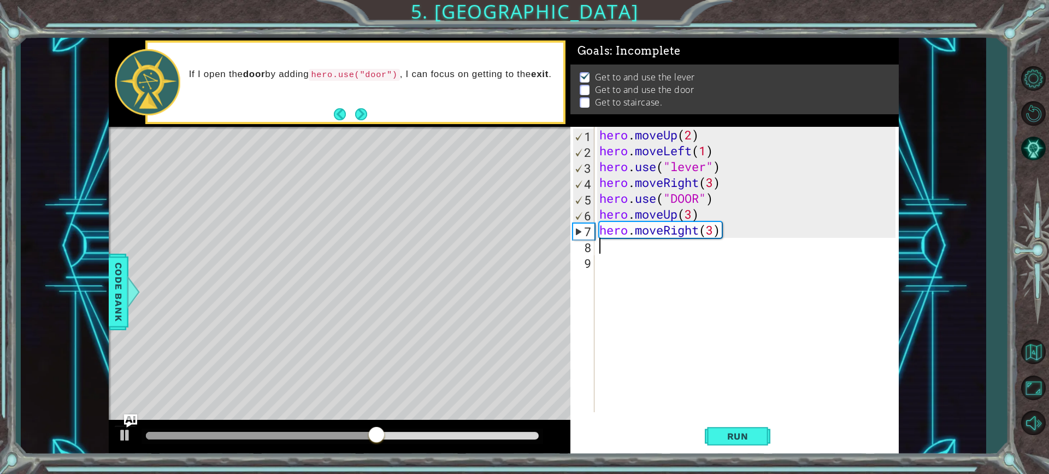
click at [724, 239] on div "hero . moveUp ( 2 ) hero . moveLeft ( 1 ) hero . use ( "lever" ) hero . moveRig…" at bounding box center [749, 285] width 304 height 317
click at [715, 229] on div "hero . moveUp ( 2 ) hero . moveLeft ( 1 ) hero . use ( "lever" ) hero . moveRig…" at bounding box center [749, 285] width 304 height 317
click at [717, 230] on div "hero . moveUp ( 2 ) hero . moveLeft ( 1 ) hero . use ( "lever" ) hero . moveRig…" at bounding box center [749, 285] width 304 height 317
click at [720, 230] on div "hero . moveUp ( 2 ) hero . moveLeft ( 1 ) hero . use ( "lever" ) hero . moveRig…" at bounding box center [749, 285] width 304 height 317
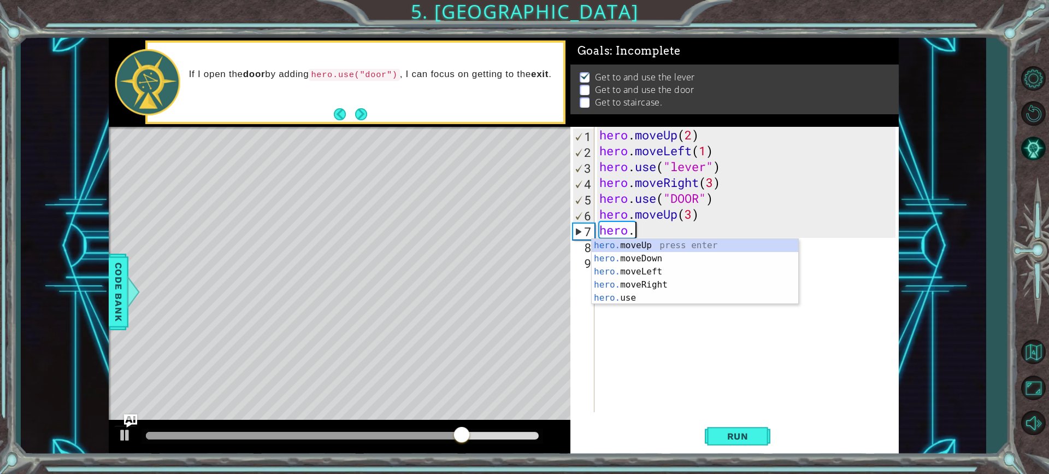
type textarea "h"
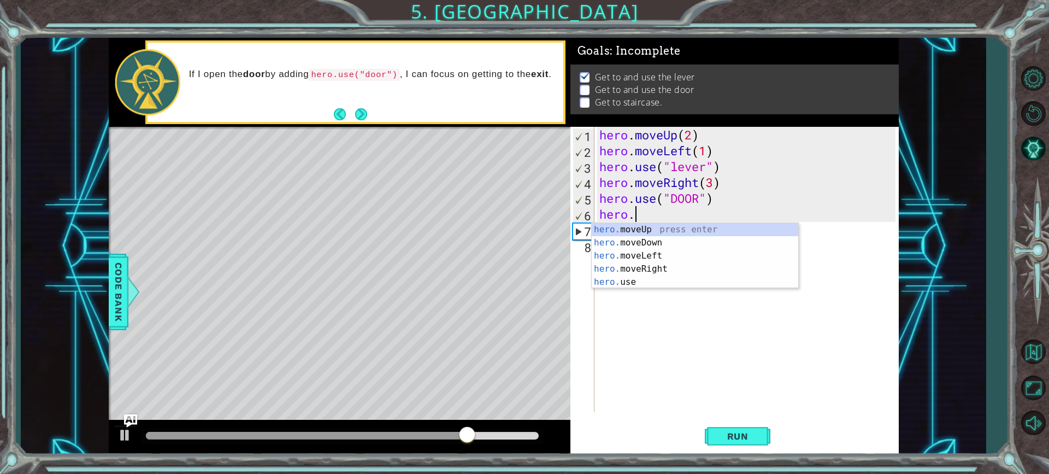
type textarea "h"
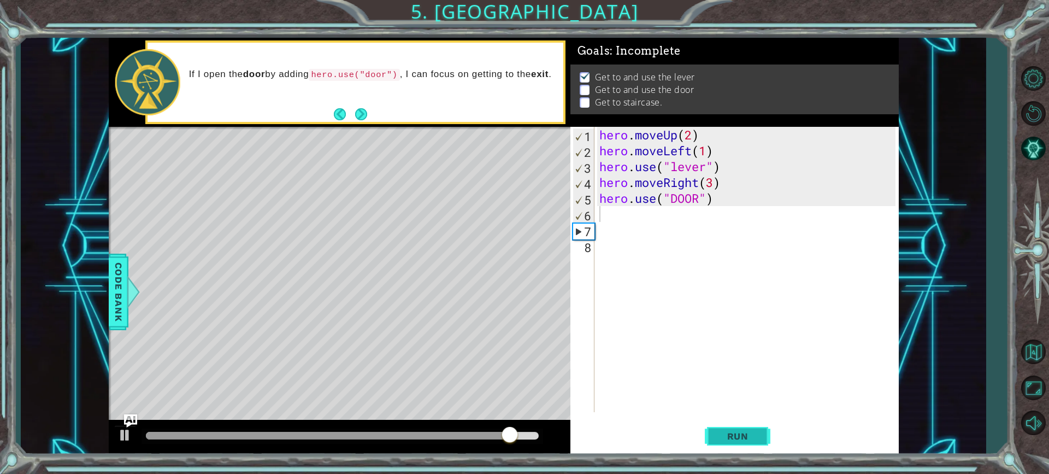
click at [739, 440] on span "Run" at bounding box center [737, 436] width 43 height 11
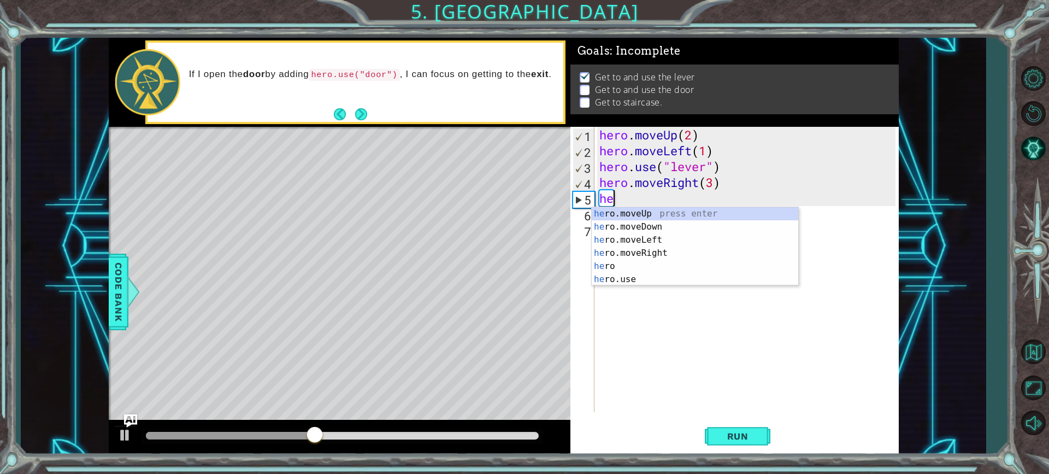
type textarea "h"
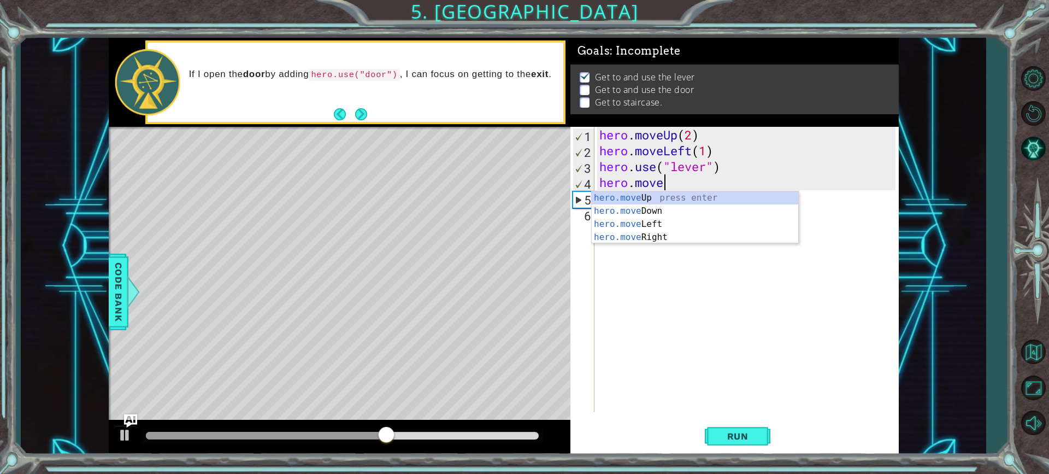
scroll to position [0, 3]
type textarea "hero."
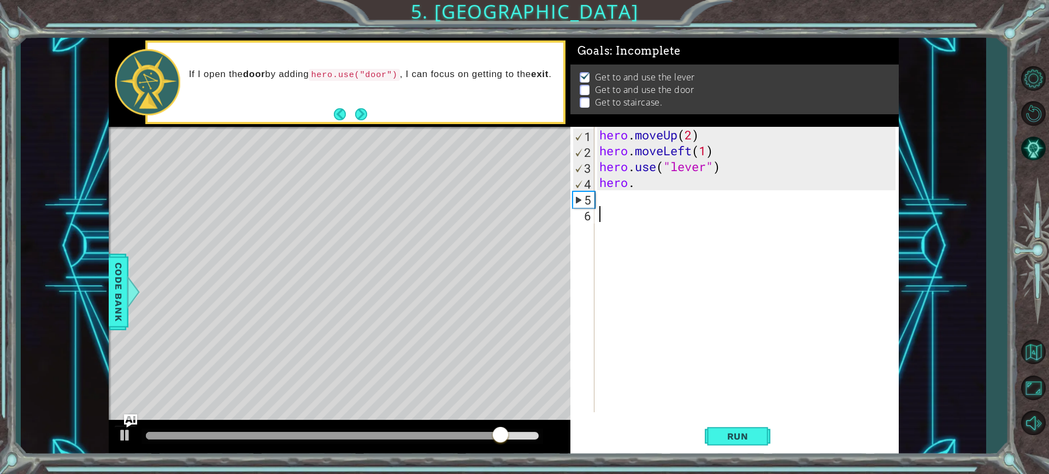
click at [633, 256] on div "hero . moveUp ( 2 ) hero . moveLeft ( 1 ) hero . use ( "lever" ) hero ." at bounding box center [749, 285] width 304 height 317
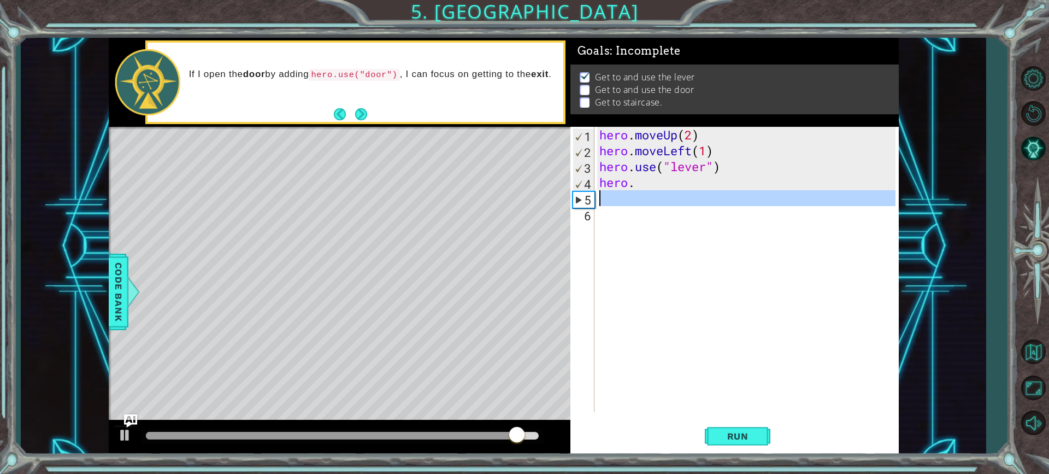
drag, startPoint x: 592, startPoint y: 194, endPoint x: 620, endPoint y: 190, distance: 28.7
click at [610, 194] on div "1 2 3 4 5 6 hero . moveUp ( 2 ) hero . moveLeft ( 1 ) hero . use ( "lever" ) he…" at bounding box center [732, 269] width 325 height 285
click at [630, 186] on div "hero . moveUp ( 2 ) hero . moveLeft ( 1 ) hero . use ( "lever" ) hero ." at bounding box center [749, 285] width 304 height 317
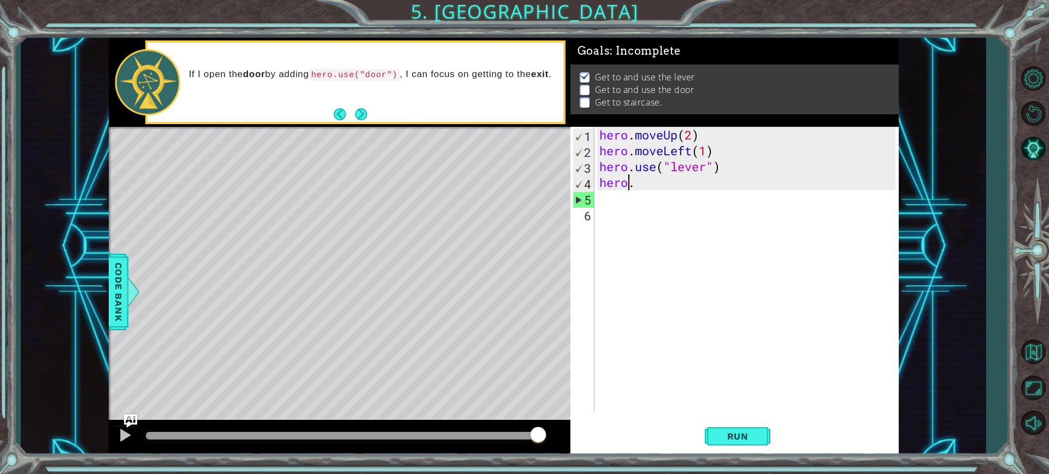
click at [641, 186] on div "hero . moveUp ( 2 ) hero . moveLeft ( 1 ) hero . use ( "lever" ) hero ." at bounding box center [749, 285] width 304 height 317
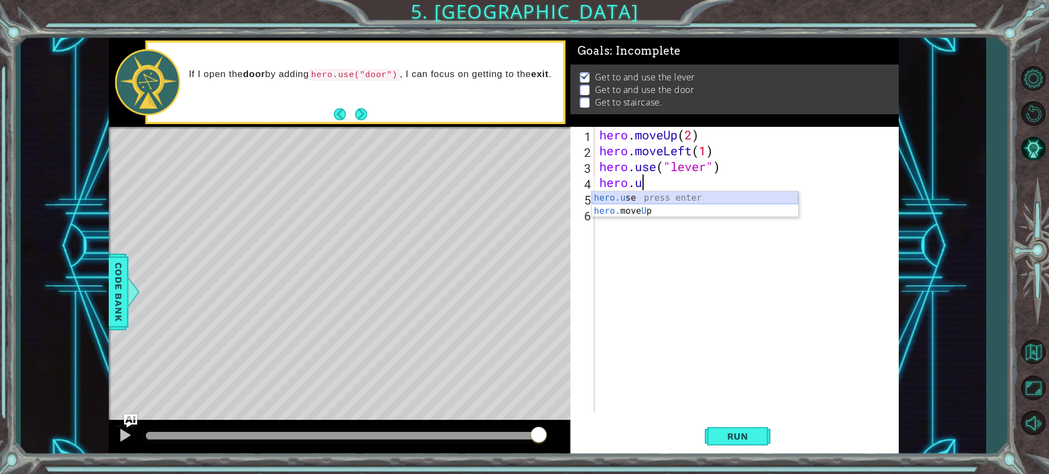
click at [630, 192] on div "hero.u se press enter hero. move U p press enter" at bounding box center [695, 217] width 207 height 52
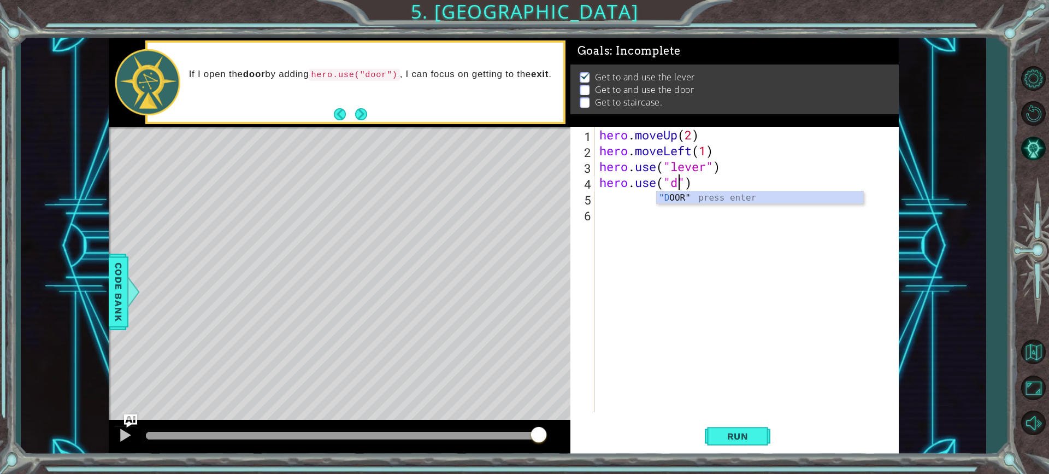
scroll to position [0, 3]
click at [681, 203] on div ""D OOR" press enter" at bounding box center [760, 210] width 207 height 39
type textarea "hero.use("DOOR")"
click at [609, 201] on div "hero . moveUp ( 2 ) hero . moveLeft ( 1 ) hero . use ( "lever" ) hero . use ( "…" at bounding box center [749, 285] width 304 height 317
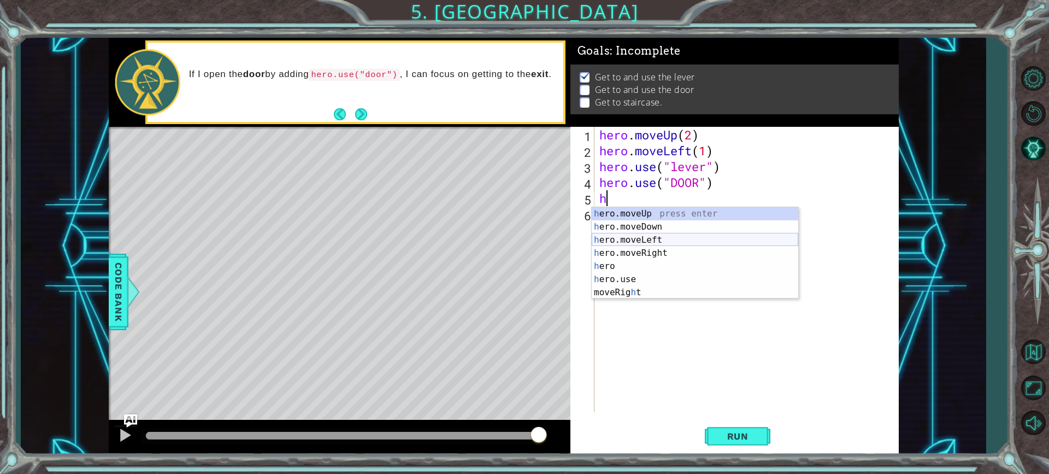
type textarea "he"
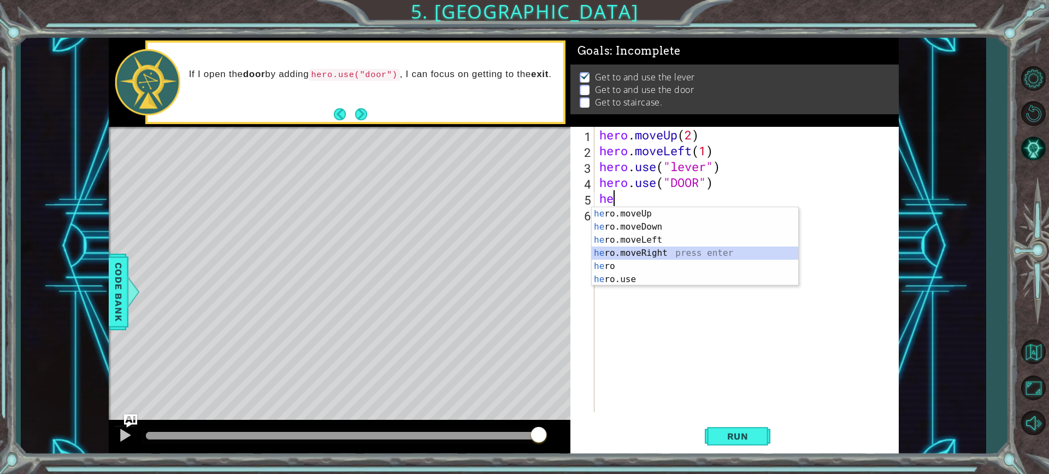
click at [622, 253] on div "he ro.moveUp press enter he ro.moveDown press enter he ro.moveLeft press enter …" at bounding box center [695, 259] width 207 height 105
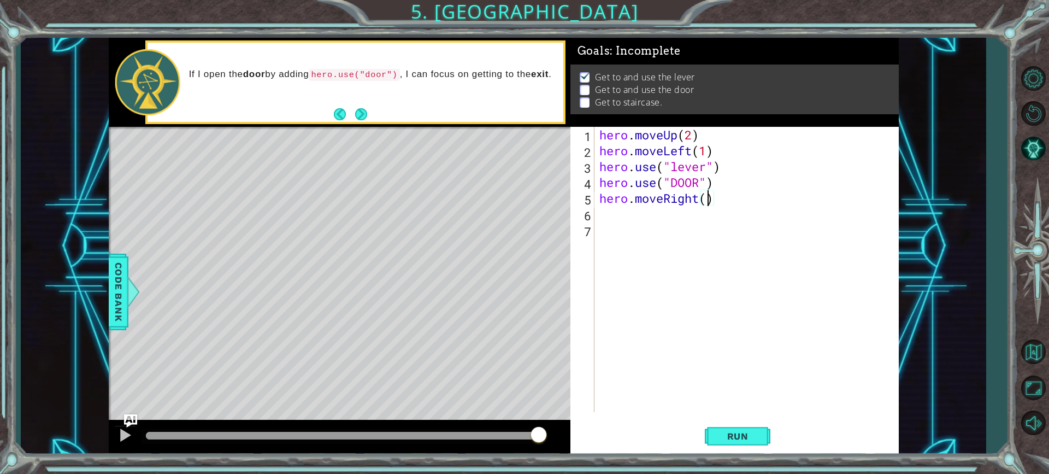
click at [708, 197] on div "hero . moveUp ( 2 ) hero . moveLeft ( 1 ) hero . use ( "lever" ) hero . use ( "…" at bounding box center [749, 285] width 304 height 317
click at [740, 425] on button "Run" at bounding box center [738, 436] width 66 height 33
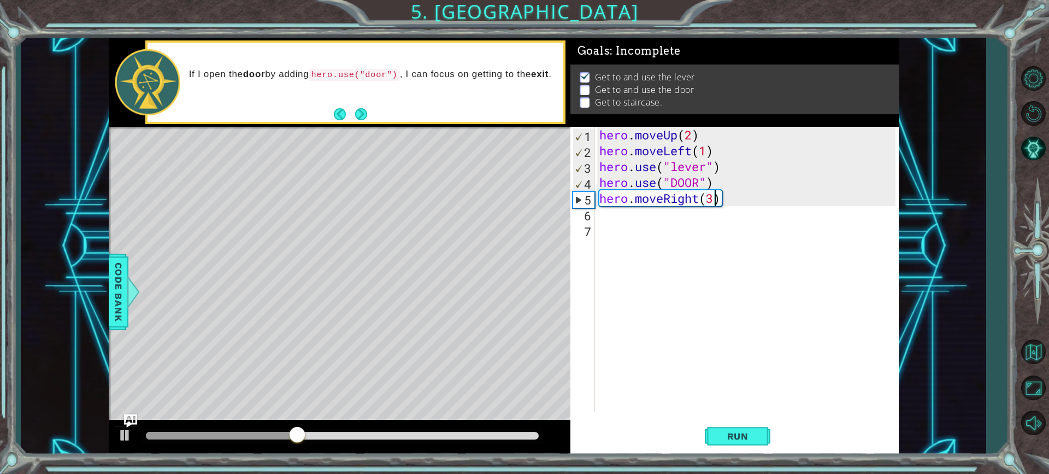
click at [697, 185] on div "hero . moveUp ( 2 ) hero . moveLeft ( 1 ) hero . use ( "lever" ) hero . use ( "…" at bounding box center [749, 285] width 304 height 317
click at [699, 181] on div "hero . moveUp ( 2 ) hero . moveLeft ( 1 ) hero . use ( "lever" ) hero . use ( "…" at bounding box center [749, 285] width 304 height 317
click at [732, 201] on div "hero . moveUp ( 2 ) hero . moveLeft ( 1 ) hero . use ( "lever" ) hero . use ( "…" at bounding box center [749, 285] width 304 height 317
click at [726, 201] on div "hero . moveUp ( 2 ) hero . moveLeft ( 1 ) hero . use ( "lever" ) hero . use ( "…" at bounding box center [749, 285] width 304 height 317
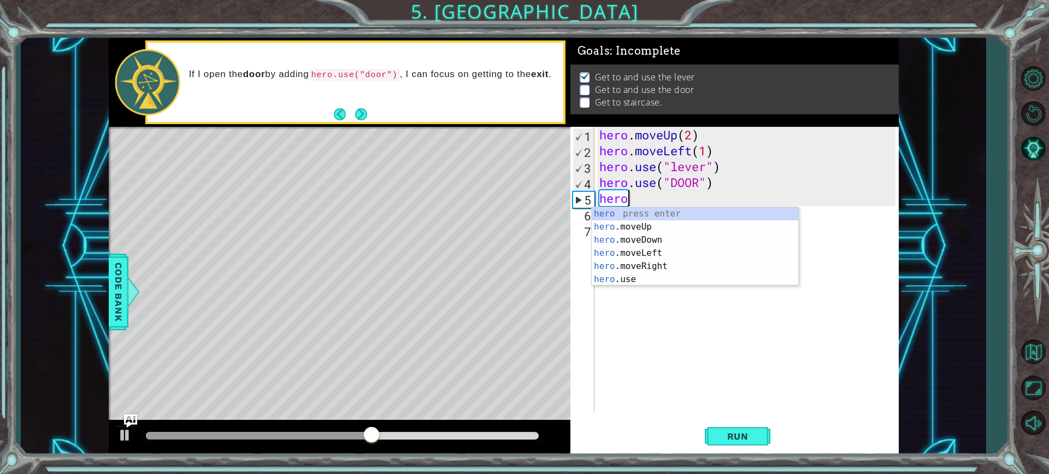
scroll to position [0, 0]
type textarea "h"
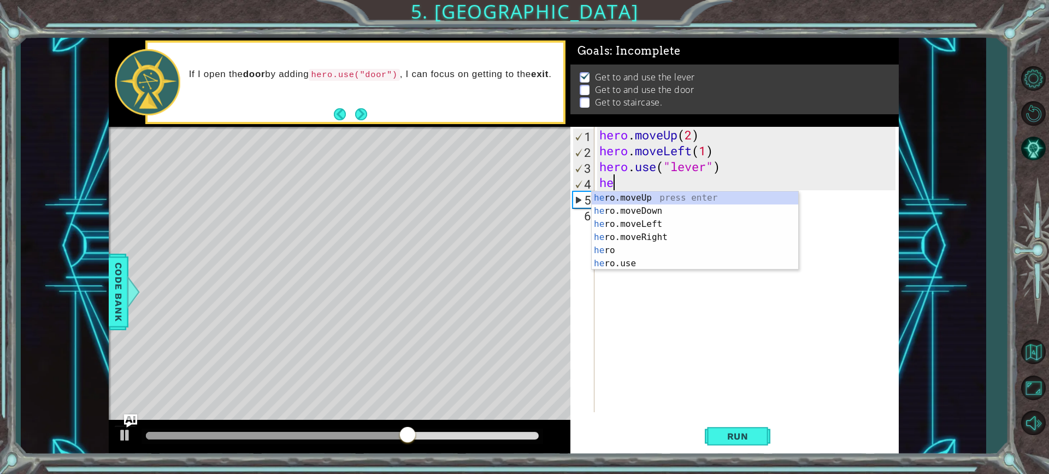
type textarea "h"
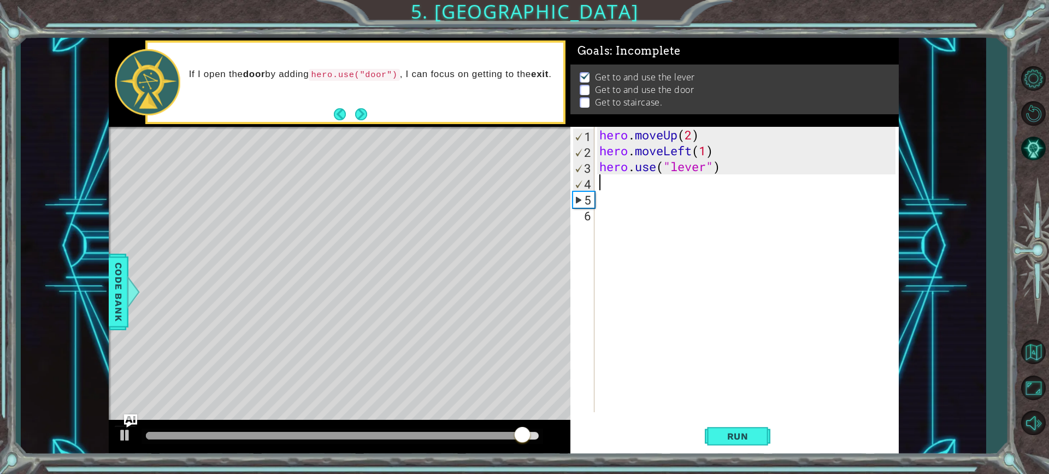
type textarea "h"
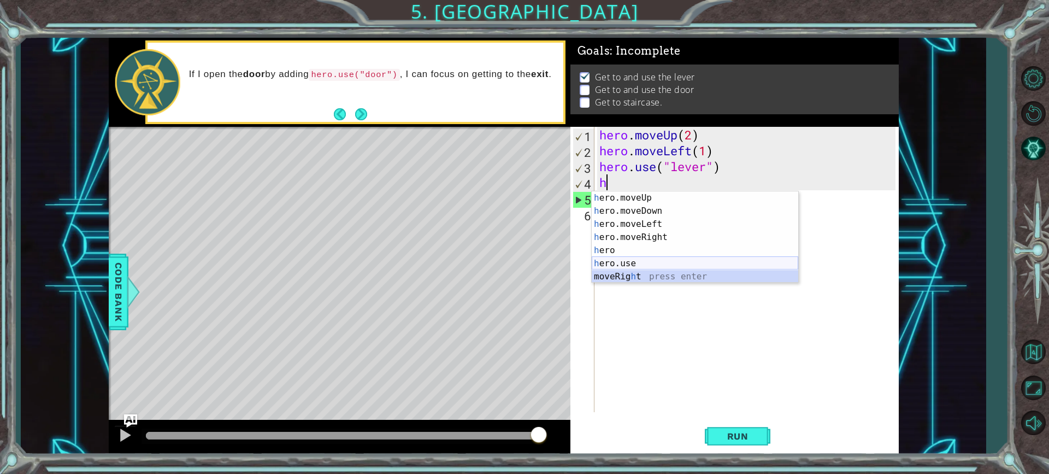
drag, startPoint x: 620, startPoint y: 271, endPoint x: 625, endPoint y: 267, distance: 5.8
click at [625, 267] on div "h ero.moveUp press enter h ero.moveDown press enter h ero.moveLeft press enter …" at bounding box center [695, 250] width 207 height 118
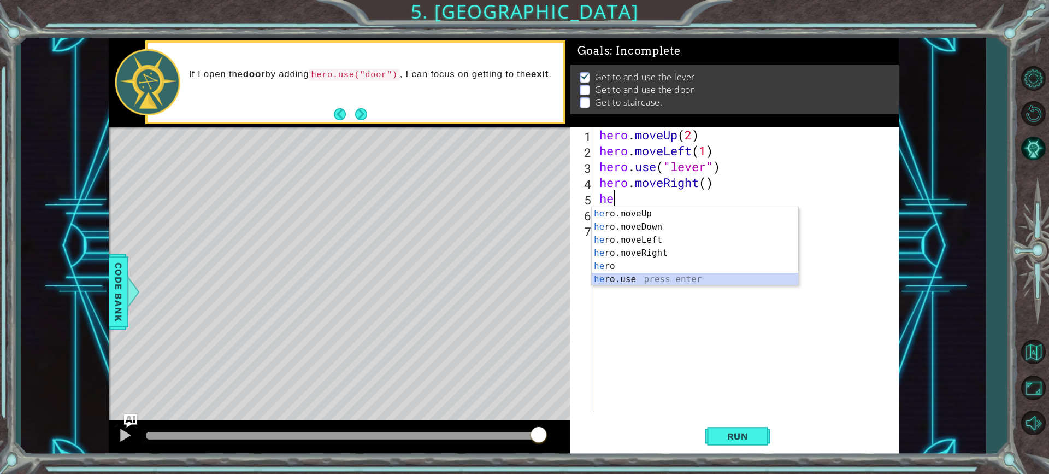
click at [657, 275] on div "he ro.moveUp press enter he ro.moveDown press enter he ro.moveLeft press enter …" at bounding box center [695, 259] width 207 height 105
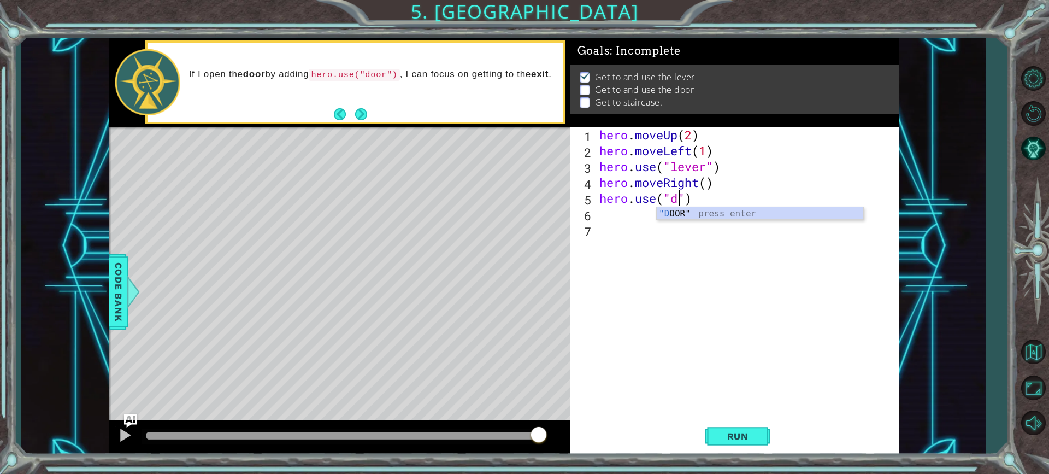
scroll to position [0, 3]
click at [702, 208] on div ""D OOR" press enter" at bounding box center [760, 226] width 207 height 39
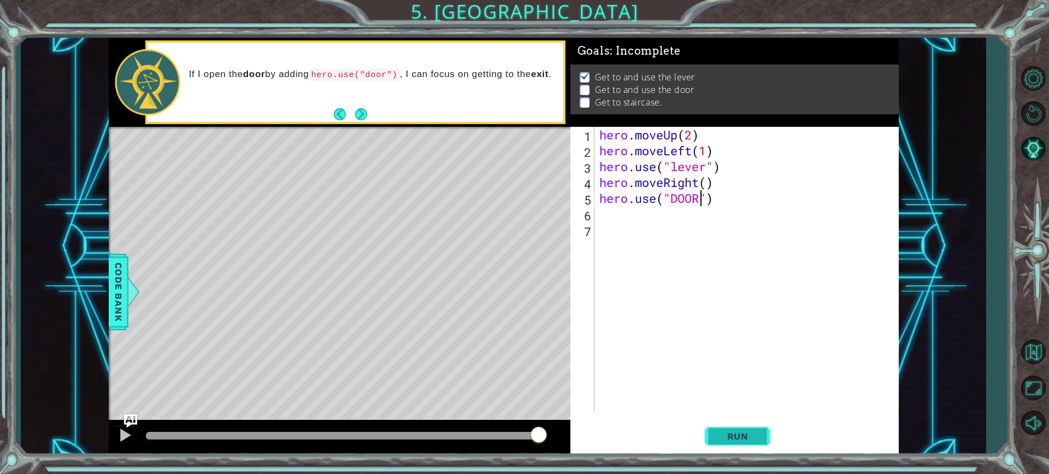
click at [769, 433] on button "Run" at bounding box center [738, 436] width 66 height 33
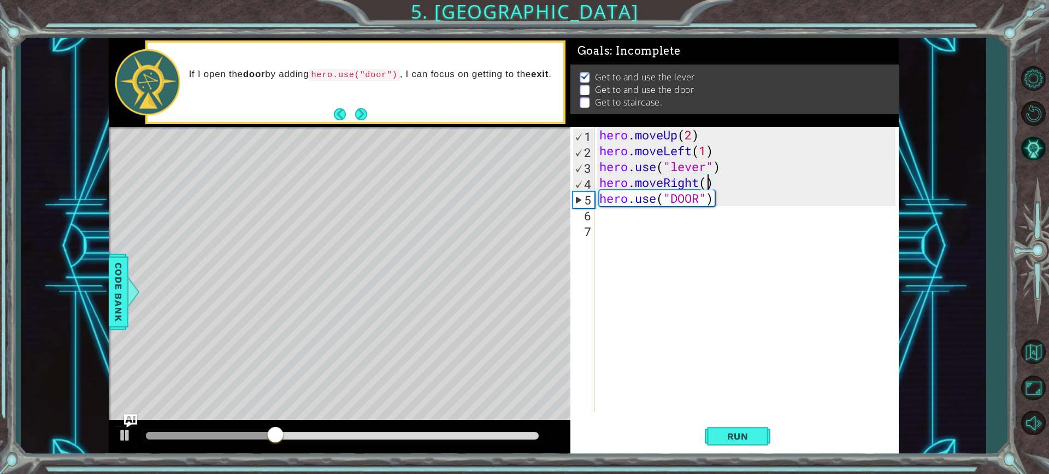
click at [708, 182] on div "hero . moveUp ( 2 ) hero . moveLeft ( 1 ) hero . use ( "lever" ) hero . moveRig…" at bounding box center [749, 285] width 304 height 317
click at [744, 446] on button "Run" at bounding box center [738, 436] width 66 height 33
click at [732, 430] on button "Run" at bounding box center [738, 436] width 66 height 33
click at [740, 437] on span "Run" at bounding box center [737, 436] width 43 height 11
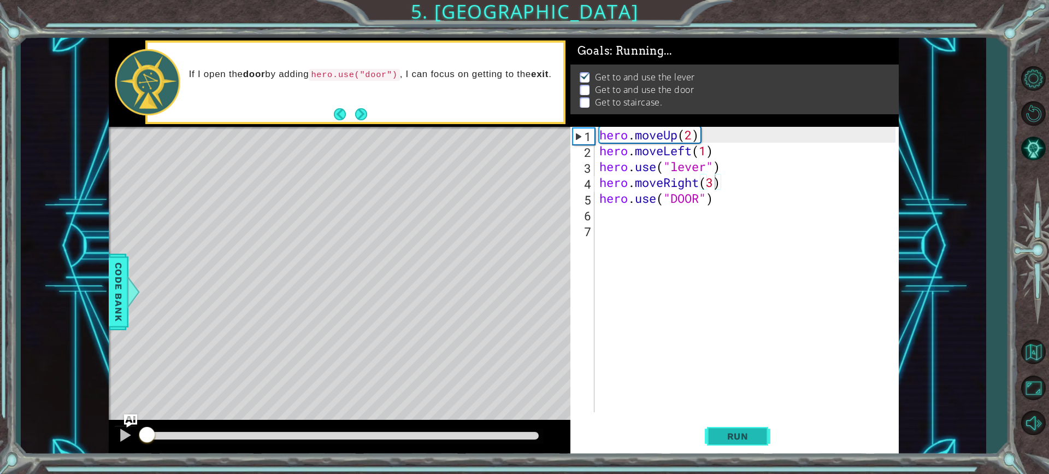
click at [740, 437] on span "Run" at bounding box center [737, 436] width 43 height 11
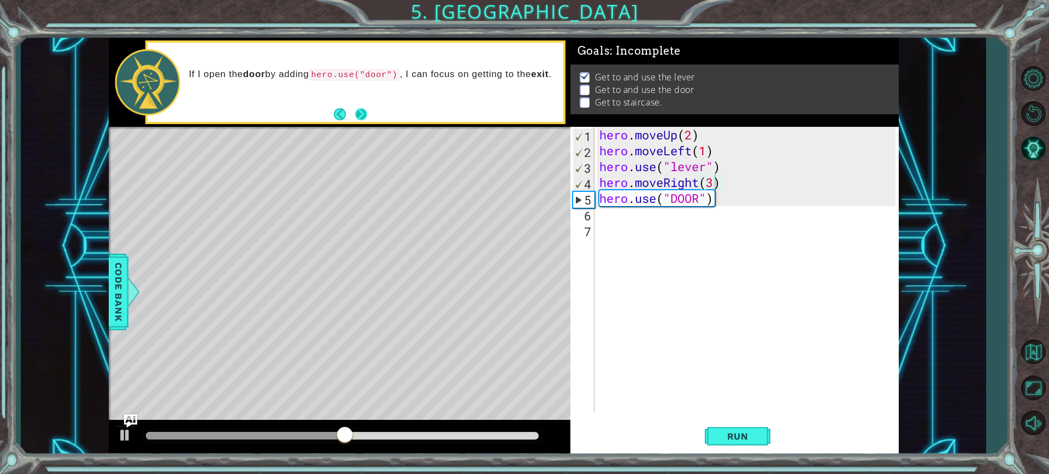
click at [360, 117] on button "Next" at bounding box center [361, 114] width 12 height 12
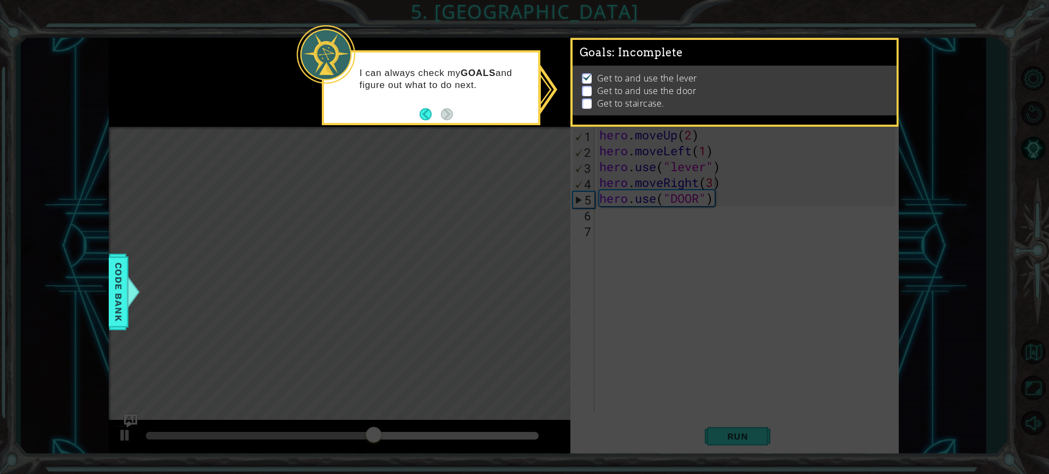
click at [451, 123] on div "I can always check my GOALS and figure out what to do next." at bounding box center [431, 87] width 219 height 75
drag, startPoint x: 583, startPoint y: 91, endPoint x: 585, endPoint y: 72, distance: 19.7
click at [585, 87] on p at bounding box center [587, 91] width 10 height 10
click at [583, 72] on img at bounding box center [587, 76] width 11 height 9
click at [588, 68] on div "Get to and use the lever Get to and use the door Get to staircase." at bounding box center [735, 91] width 324 height 50
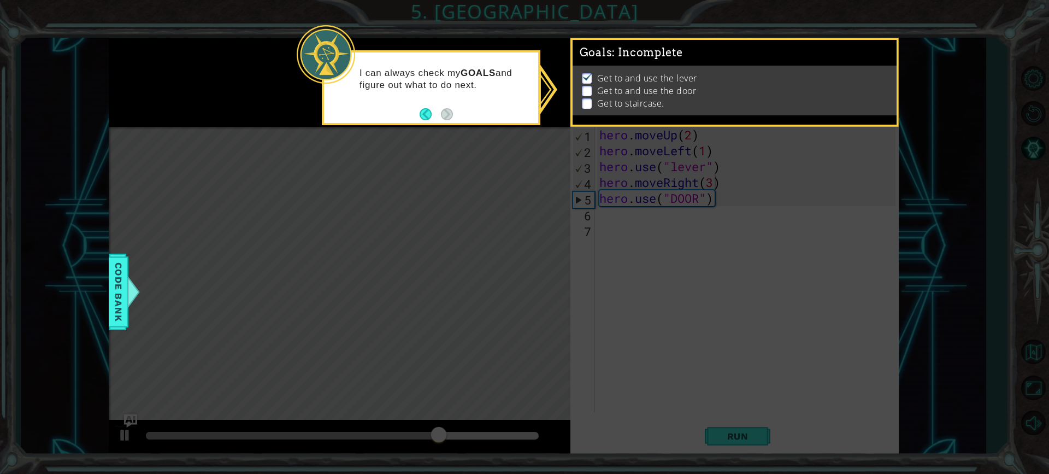
drag, startPoint x: 585, startPoint y: 77, endPoint x: 596, endPoint y: 72, distance: 12.5
click at [596, 72] on li "Get to and use the lever" at bounding box center [736, 78] width 308 height 13
drag, startPoint x: 596, startPoint y: 72, endPoint x: 581, endPoint y: 74, distance: 15.4
click at [576, 74] on div "Get to and use the lever Get to and use the door Get to staircase." at bounding box center [735, 91] width 324 height 50
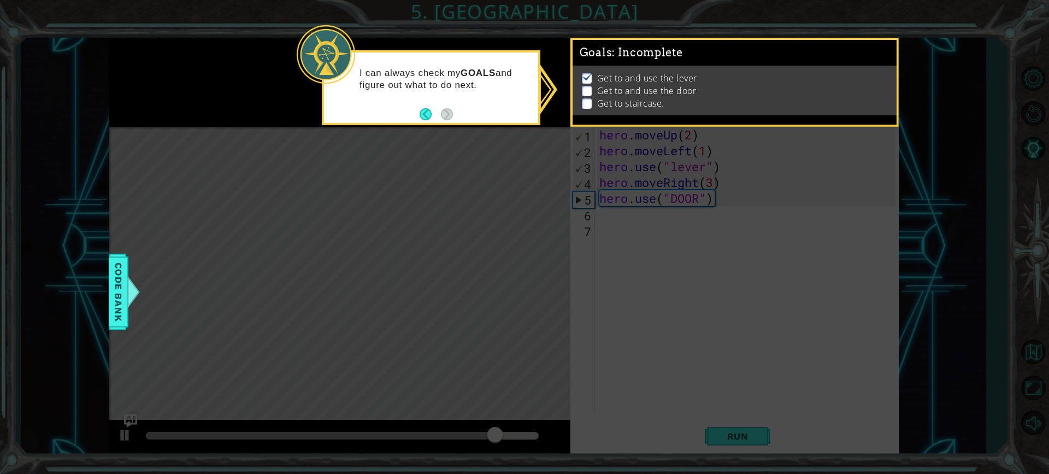
click at [425, 111] on button "Back" at bounding box center [430, 114] width 21 height 12
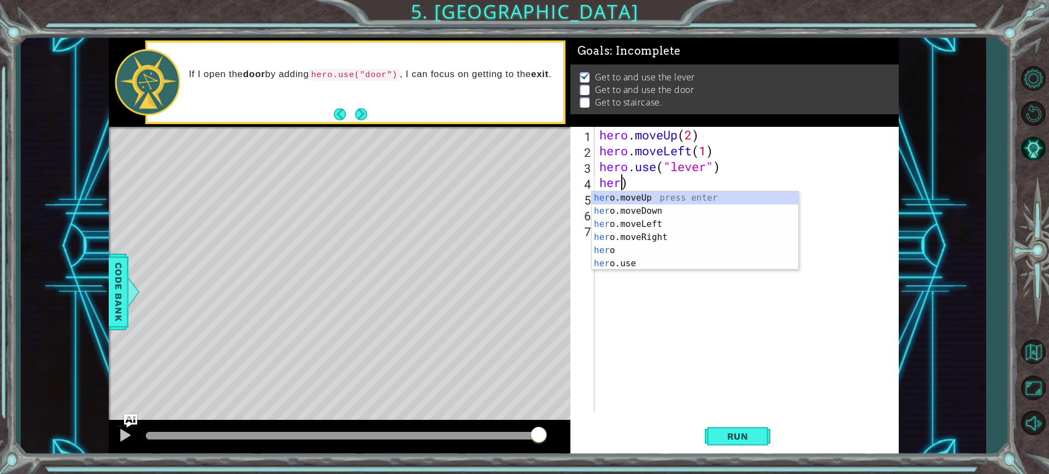
scroll to position [0, 0]
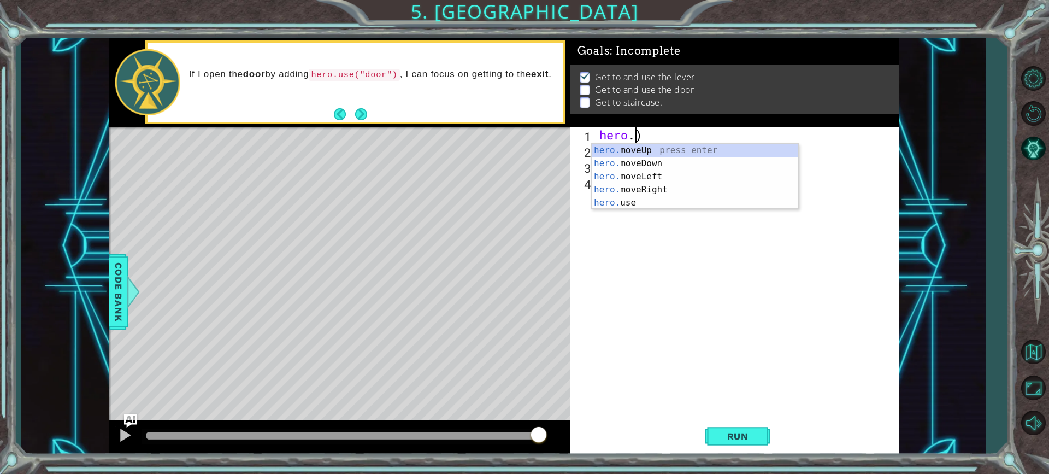
type textarea ")"
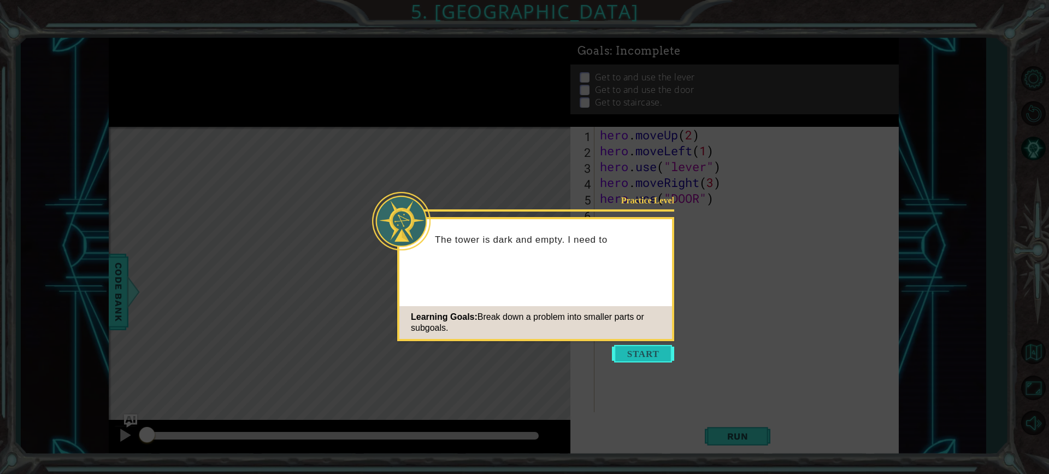
click at [658, 354] on button "Start" at bounding box center [643, 353] width 62 height 17
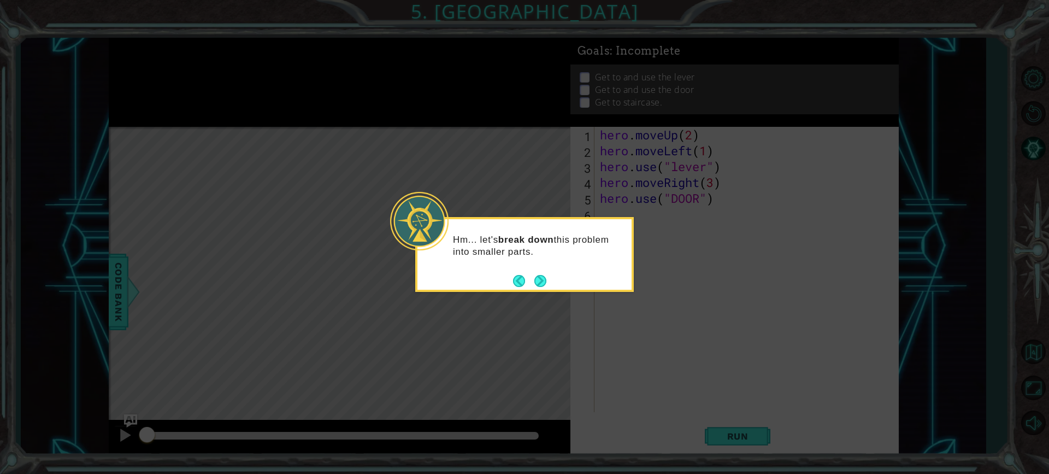
drag, startPoint x: 542, startPoint y: 265, endPoint x: 538, endPoint y: 272, distance: 8.3
click at [540, 267] on div "Hm... let's break down this problem into smaller parts." at bounding box center [524, 250] width 214 height 55
click at [538, 273] on footer at bounding box center [529, 281] width 33 height 16
click at [548, 273] on div "Hm... let's break down this problem into smaller parts." at bounding box center [524, 250] width 214 height 55
click at [540, 279] on button "Next" at bounding box center [540, 280] width 13 height 13
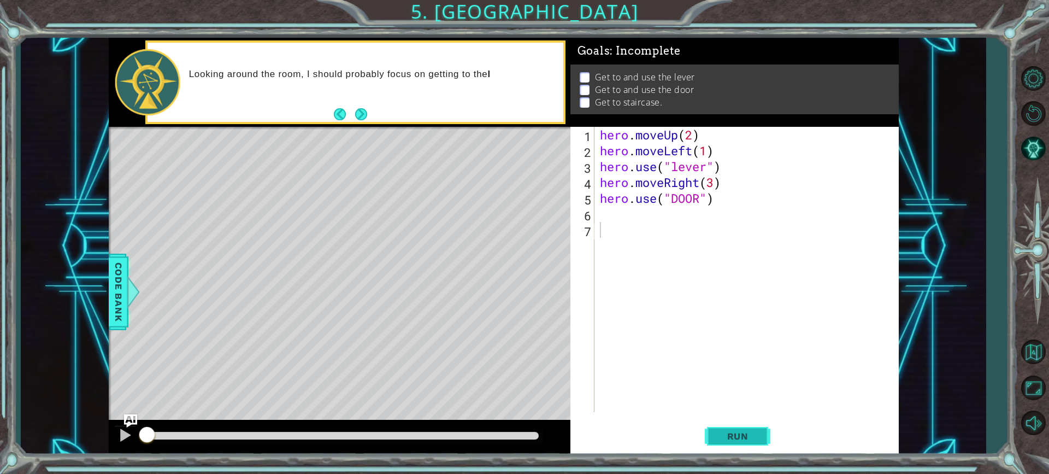
click at [743, 434] on span "Run" at bounding box center [737, 436] width 43 height 11
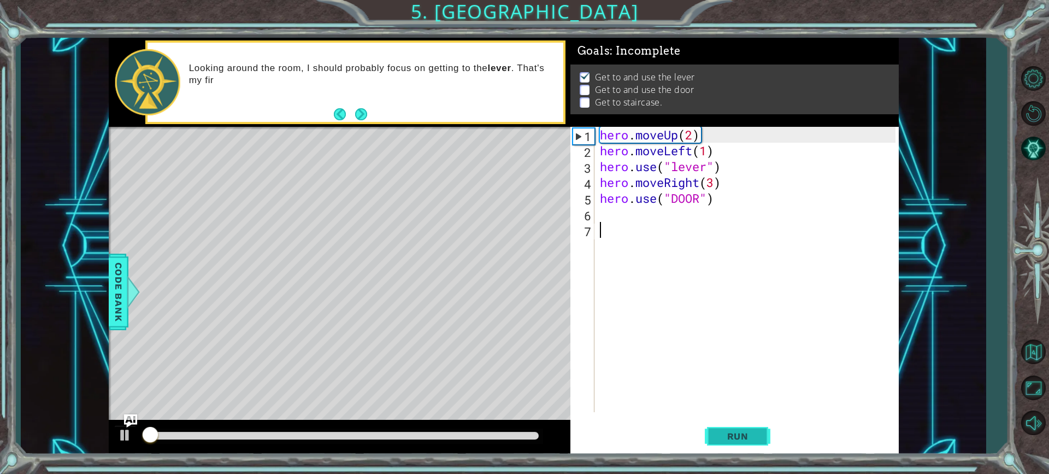
scroll to position [1, 0]
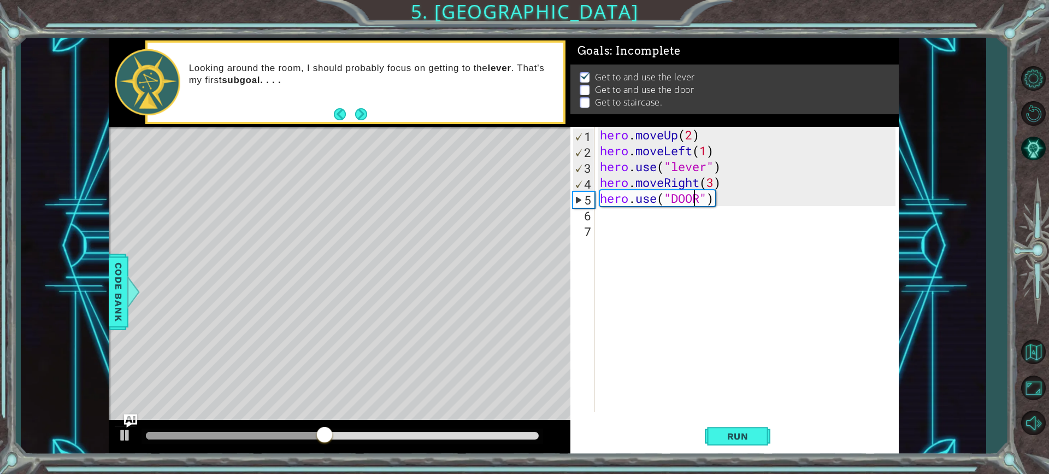
click at [692, 200] on div "hero . moveUp ( 2 ) hero . moveLeft ( 1 ) hero . use ( "lever" ) hero . moveRig…" at bounding box center [749, 285] width 303 height 317
click at [708, 195] on div "hero . moveUp ( 2 ) hero . moveLeft ( 1 ) hero . use ( "lever" ) hero . moveRig…" at bounding box center [749, 285] width 303 height 317
click at [703, 198] on div "hero . moveUp ( 2 ) hero . moveLeft ( 1 ) hero . use ( "lever" ) hero . moveRig…" at bounding box center [749, 285] width 303 height 317
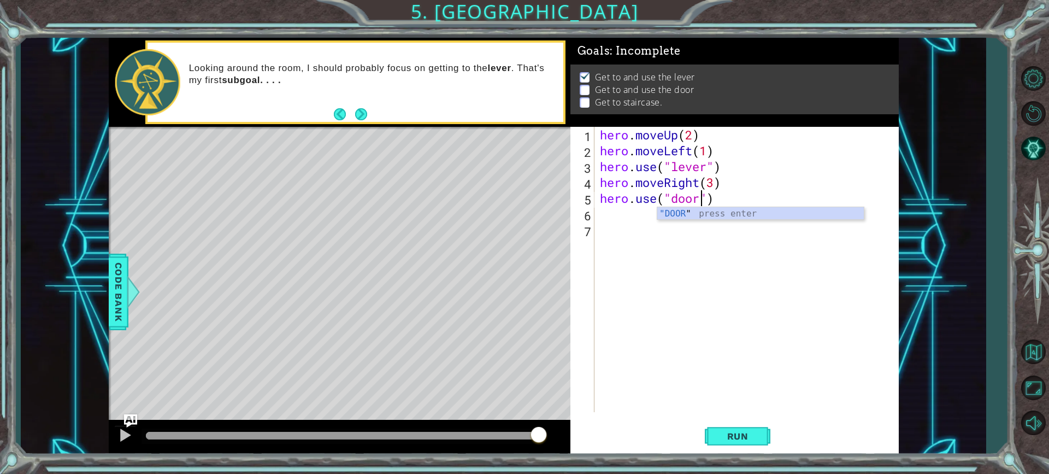
scroll to position [0, 4]
type textarea "hero.use("door")"
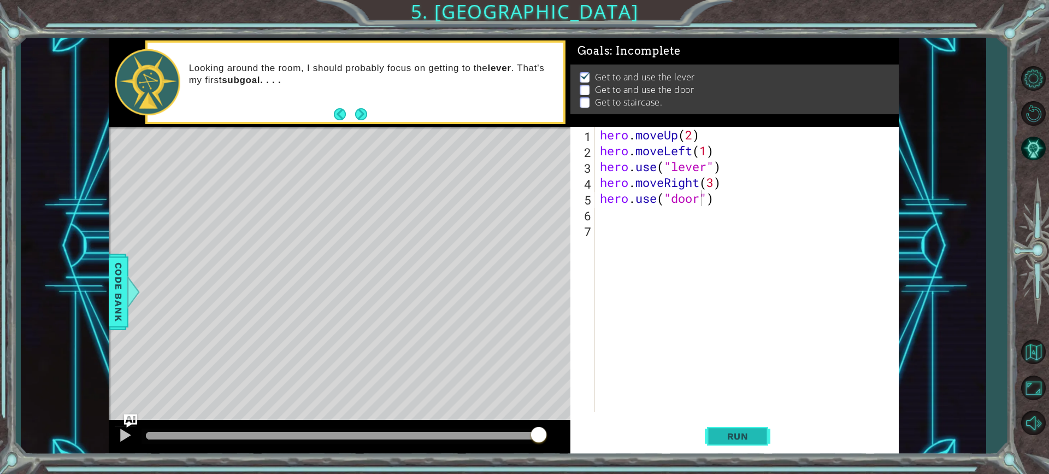
click at [717, 435] on span "Run" at bounding box center [737, 436] width 43 height 11
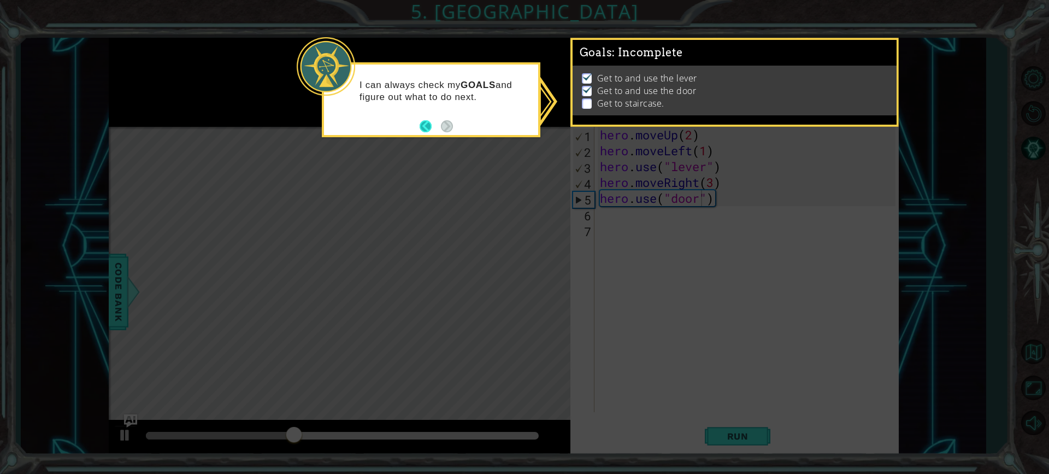
click at [428, 122] on button "Back" at bounding box center [430, 126] width 21 height 12
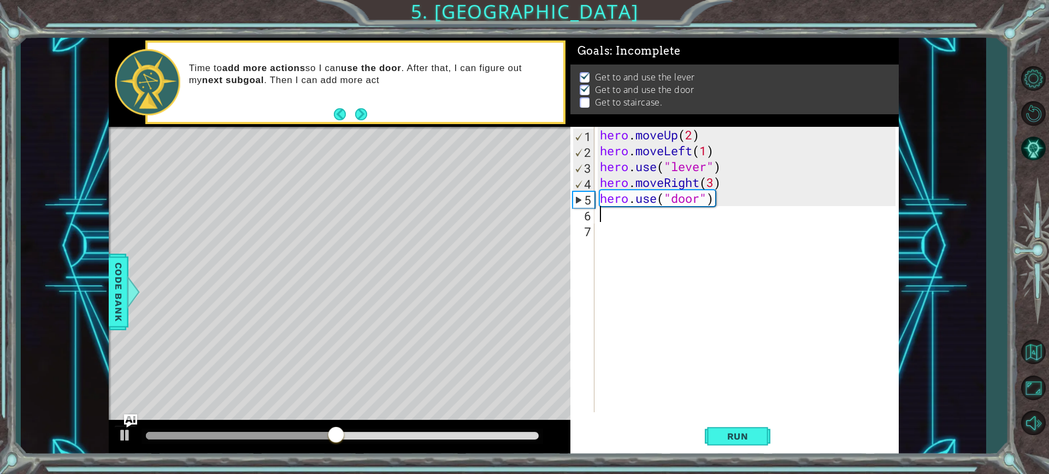
click at [611, 221] on div "hero . moveUp ( 2 ) hero . moveLeft ( 1 ) hero . use ( "lever" ) hero . moveRig…" at bounding box center [749, 285] width 303 height 317
type textarea "mov"
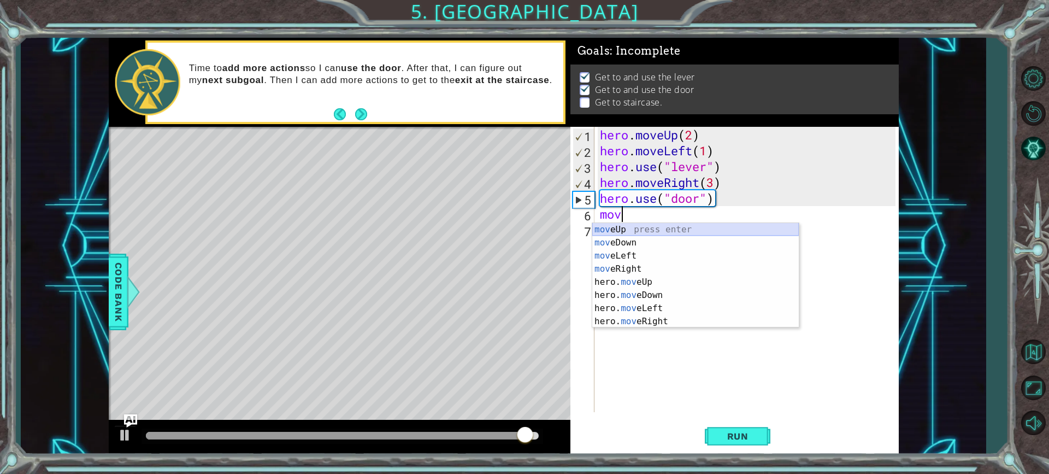
click at [632, 234] on div "mov eUp press enter mov eDown press enter mov eLeft press enter mov eRight pres…" at bounding box center [695, 288] width 207 height 131
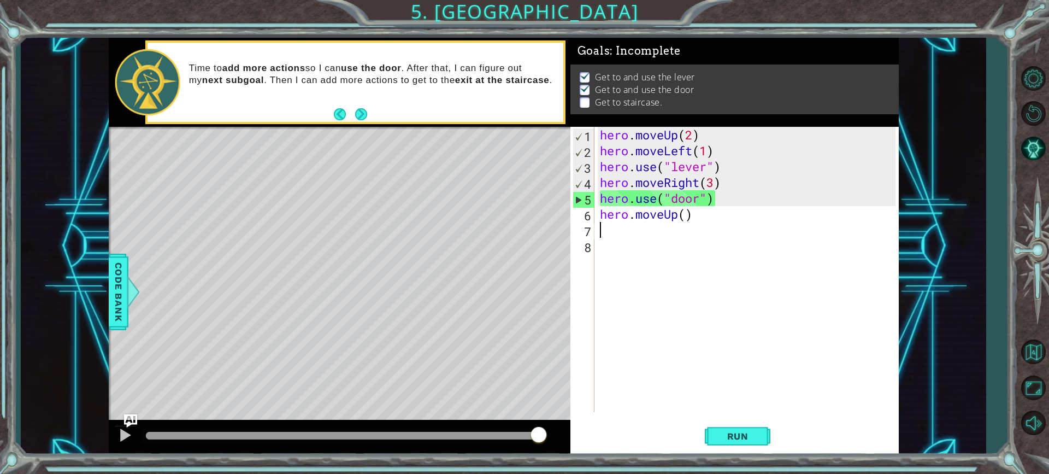
click at [686, 216] on div "hero . moveUp ( 2 ) hero . moveLeft ( 1 ) hero . use ( "lever" ) hero . moveRig…" at bounding box center [749, 285] width 303 height 317
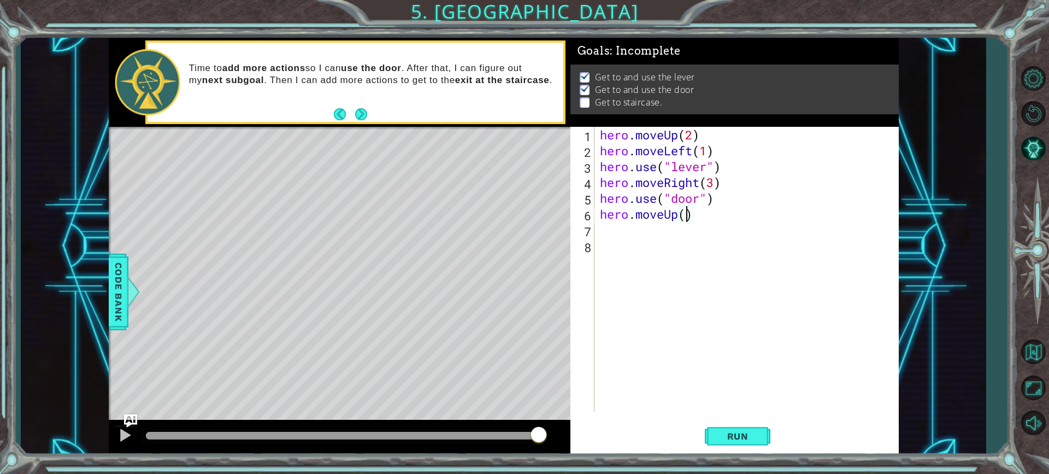
type textarea "hero.moveUp(3)"
click at [605, 229] on div "hero . moveUp ( 2 ) hero . moveLeft ( 1 ) hero . use ( "lever" ) hero . moveRig…" at bounding box center [749, 285] width 303 height 317
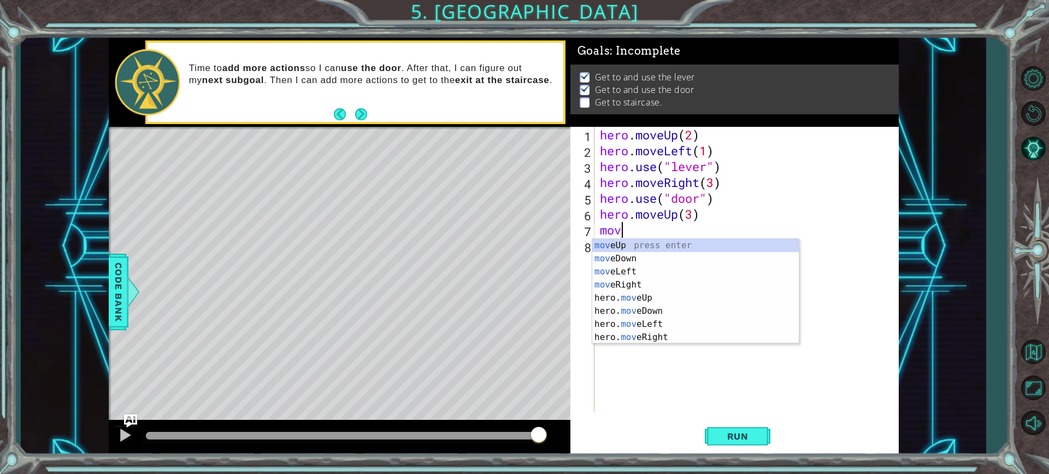
type textarea "move"
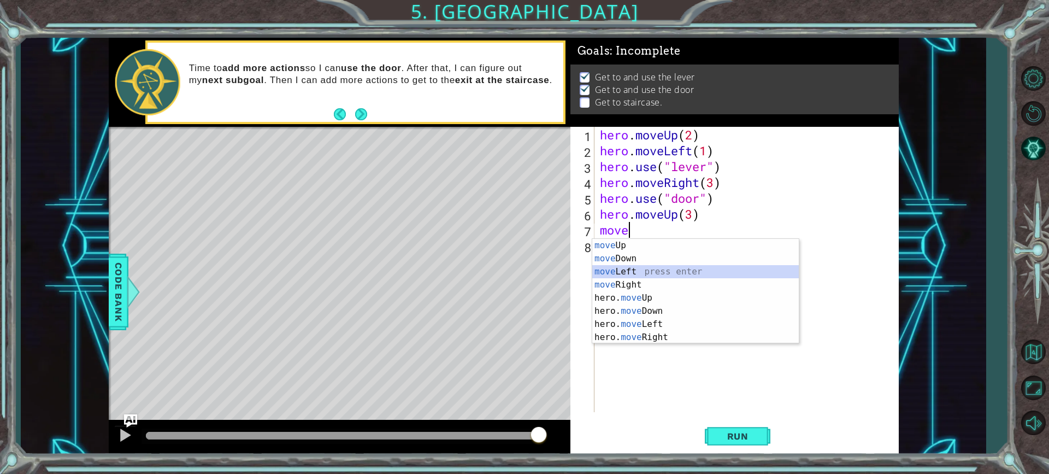
click at [618, 272] on div "move Up press enter move Down press enter move Left press enter move Right pres…" at bounding box center [695, 304] width 207 height 131
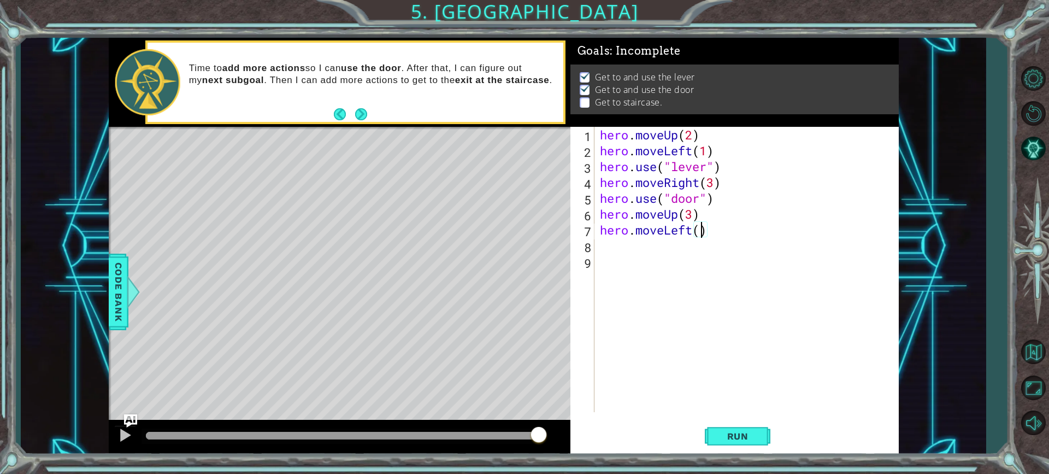
click at [702, 234] on div "hero . moveUp ( 2 ) hero . moveLeft ( 1 ) hero . use ( "lever" ) hero . moveRig…" at bounding box center [749, 285] width 303 height 317
click at [731, 443] on button "Run" at bounding box center [738, 436] width 66 height 33
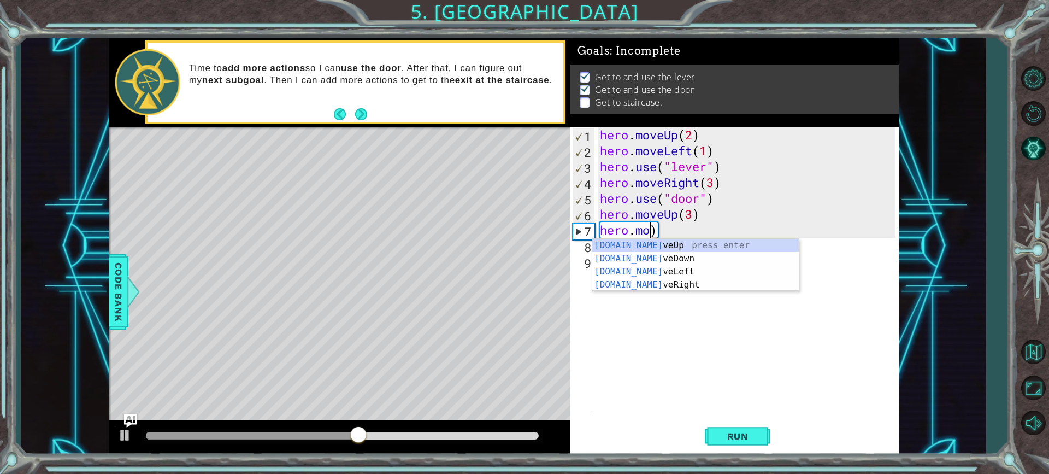
scroll to position [0, 2]
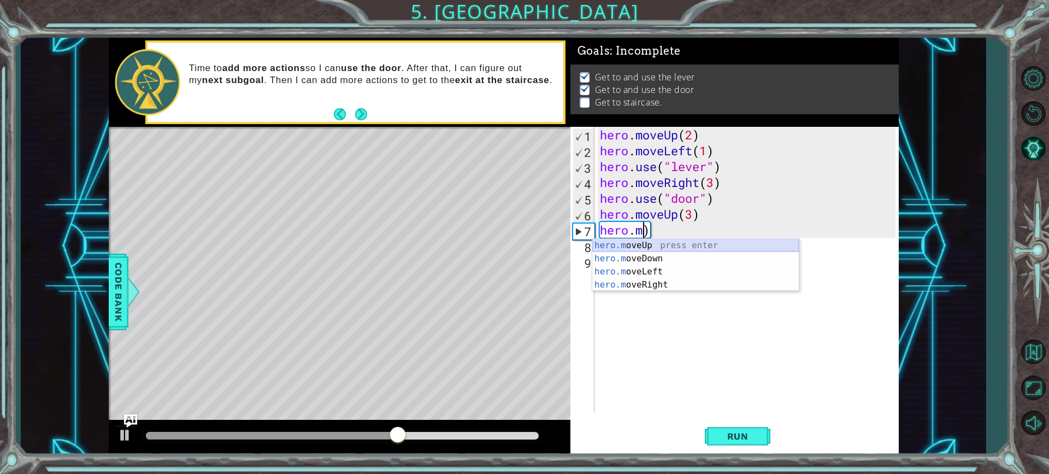
click at [639, 243] on div "hero.m oveUp press enter hero.m oveDown press enter hero.m oveLeft press enter …" at bounding box center [695, 278] width 207 height 79
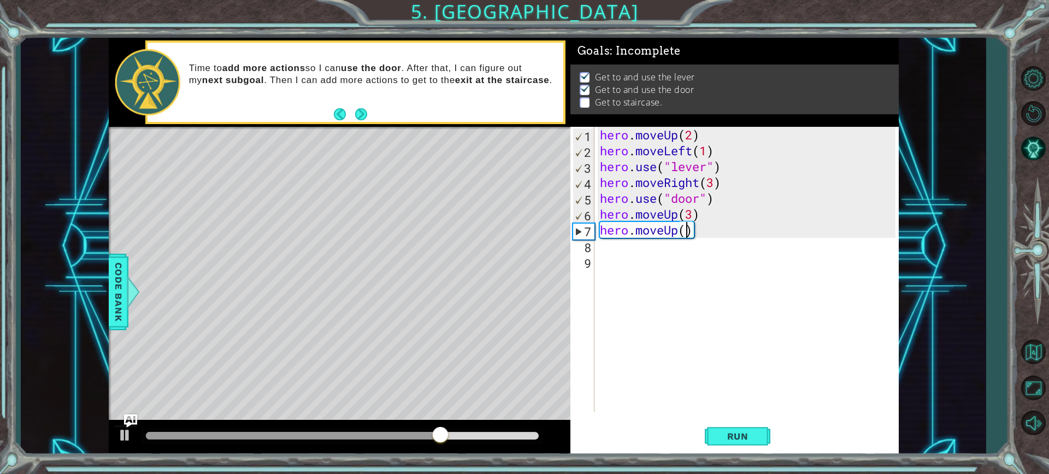
scroll to position [0, 4]
click at [762, 446] on button "Run" at bounding box center [738, 436] width 66 height 33
click at [703, 227] on div "hero . moveUp ( 2 ) hero . moveLeft ( 1 ) hero . use ( "lever" ) hero . moveRig…" at bounding box center [749, 285] width 303 height 317
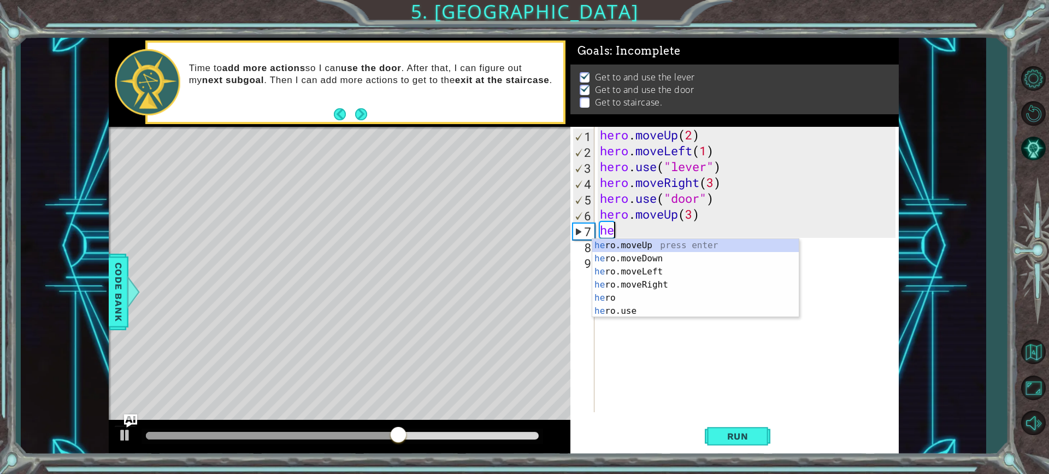
scroll to position [0, 0]
type textarea "h"
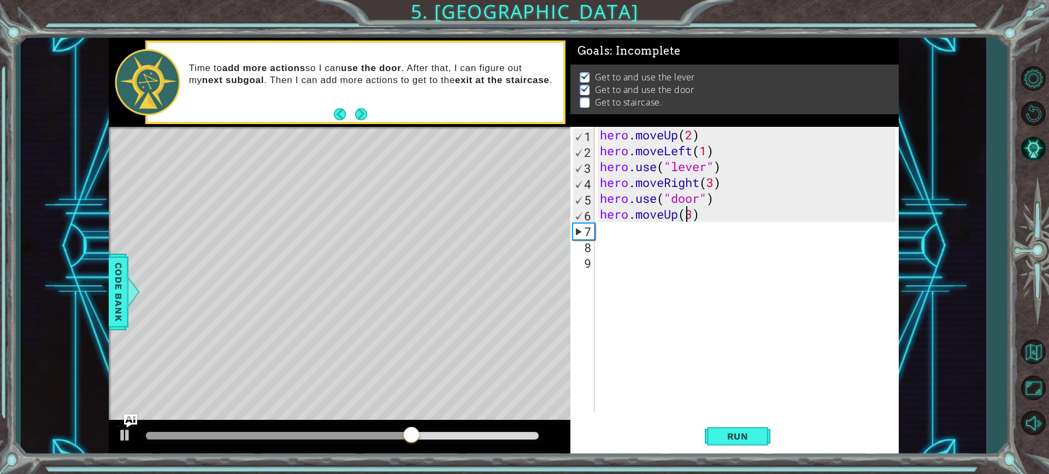
click at [690, 214] on div "hero . moveUp ( 2 ) hero . moveLeft ( 1 ) hero . use ( "lever" ) hero . moveRig…" at bounding box center [749, 285] width 303 height 317
click at [691, 214] on div "hero . moveUp ( 2 ) hero . moveLeft ( 1 ) hero . use ( "lever" ) hero . moveRig…" at bounding box center [749, 285] width 303 height 317
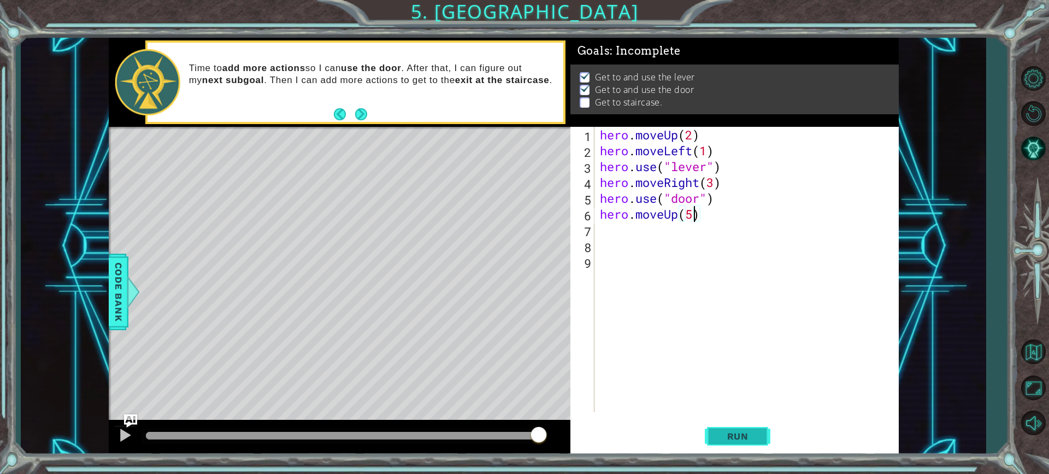
type textarea "hero.moveUp(5)"
click at [716, 430] on button "Run" at bounding box center [738, 436] width 66 height 33
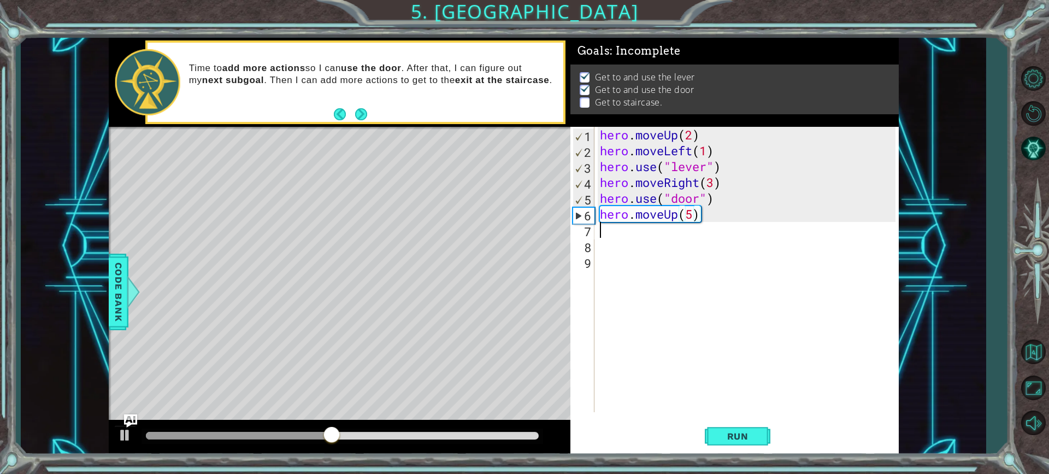
click at [599, 230] on div "hero . moveUp ( 2 ) hero . moveLeft ( 1 ) hero . use ( "lever" ) hero . moveRig…" at bounding box center [749, 285] width 303 height 317
type textarea "m"
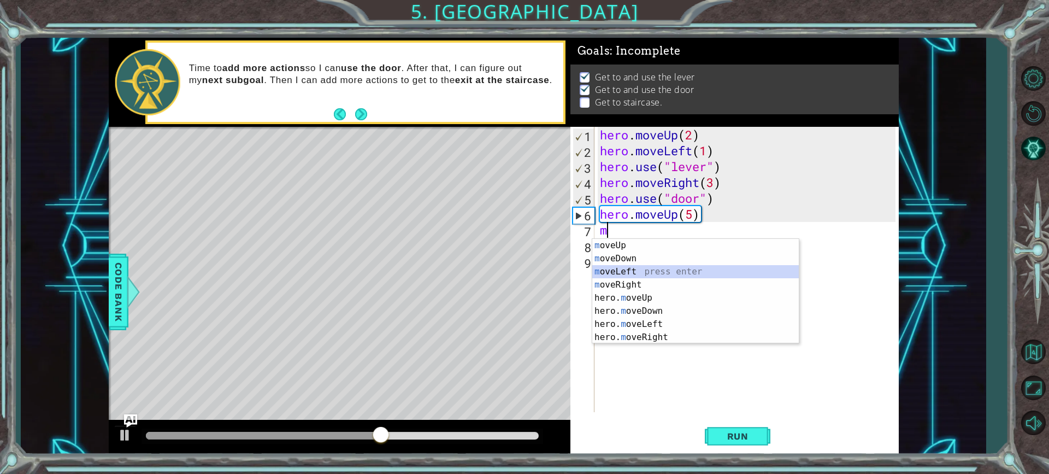
click at [616, 268] on div "m oveUp press enter m oveDown press enter m oveLeft press enter m oveRight pres…" at bounding box center [695, 304] width 207 height 131
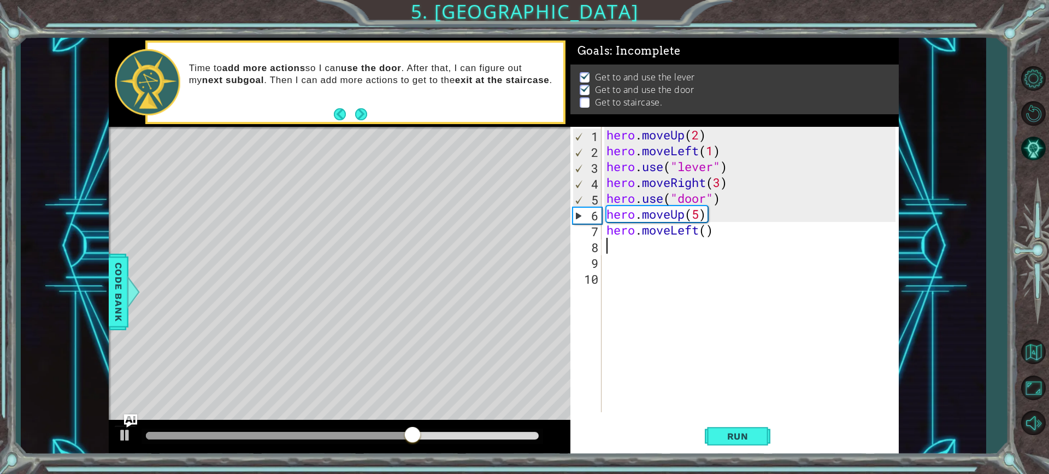
click at [698, 220] on div "hero . moveUp ( 2 ) hero . moveLeft ( 1 ) hero . use ( "lever" ) hero . moveRig…" at bounding box center [752, 285] width 297 height 317
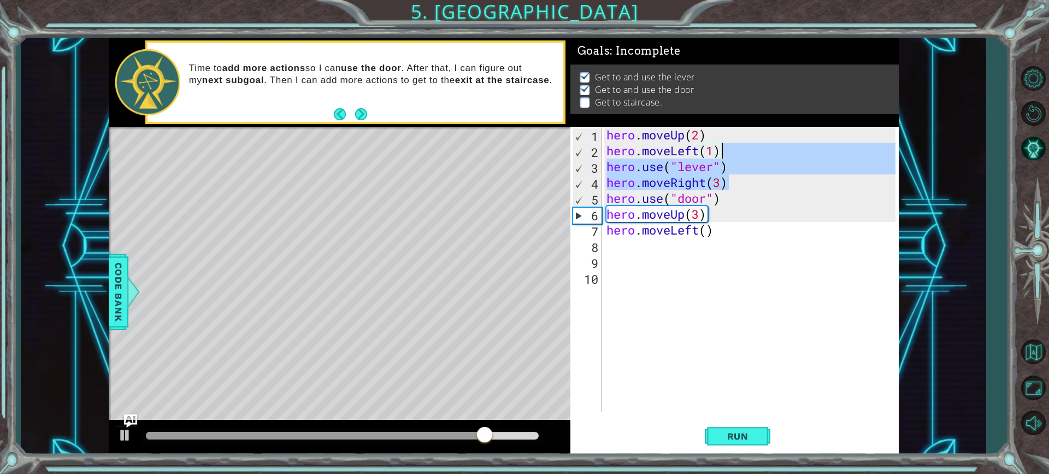
drag, startPoint x: 739, startPoint y: 157, endPoint x: 686, endPoint y: 249, distance: 106.5
click at [705, 177] on div "hero . moveUp ( 2 ) hero . moveLeft ( 1 ) hero . use ( "lever" ) hero . moveRig…" at bounding box center [752, 285] width 297 height 317
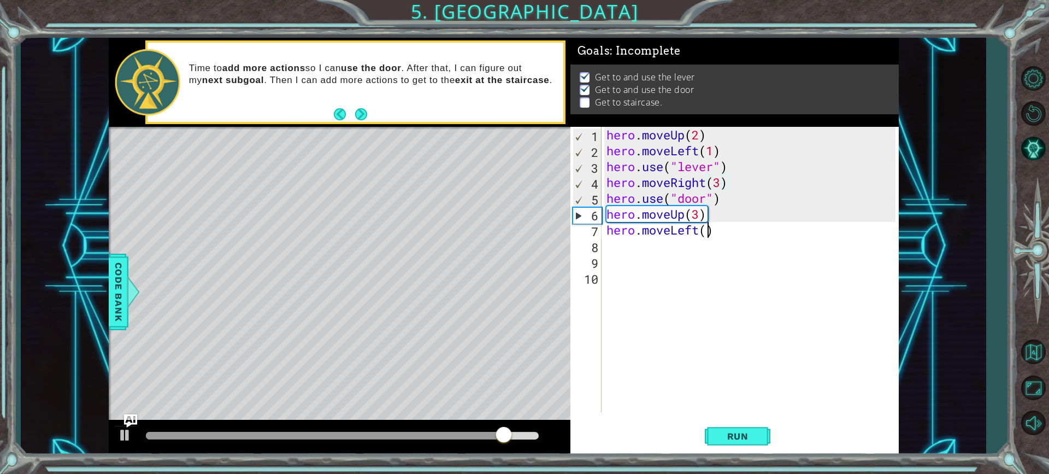
click at [708, 235] on div "hero . moveUp ( 2 ) hero . moveLeft ( 1 ) hero . use ( "lever" ) hero . moveRig…" at bounding box center [752, 285] width 297 height 317
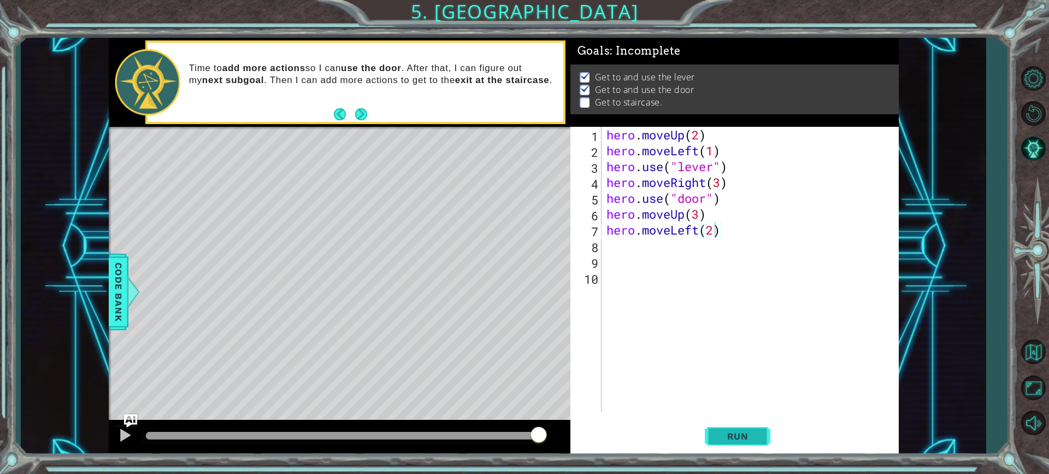
click at [741, 428] on button "Run" at bounding box center [738, 436] width 66 height 33
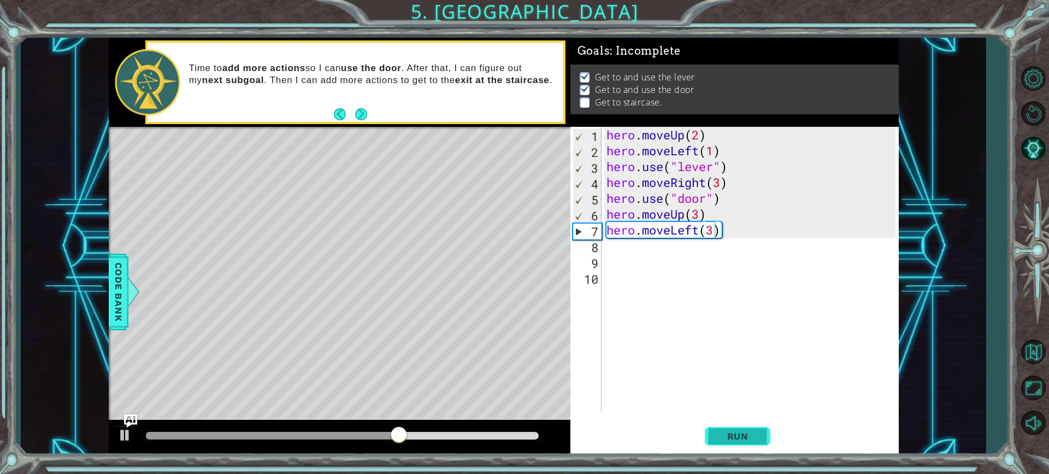
click at [710, 439] on button "Run" at bounding box center [738, 436] width 66 height 33
click at [716, 213] on div "hero . moveUp ( 2 ) hero . moveLeft ( 1 ) hero . use ( "lever" ) hero . moveRig…" at bounding box center [752, 285] width 297 height 317
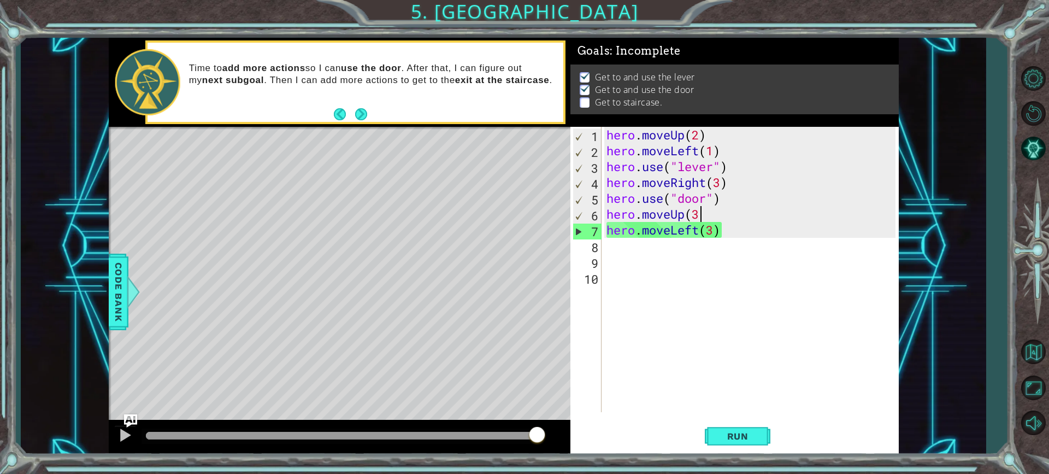
scroll to position [0, 2]
type textarea "hero.mov"
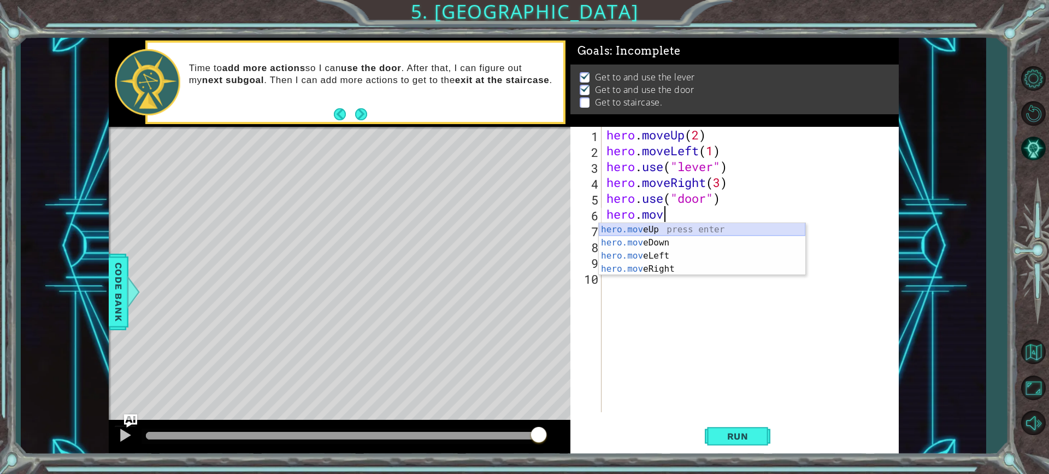
click at [661, 223] on div "hero.mov eUp press enter hero.mov eDown press enter hero.mov eLeft press enter …" at bounding box center [702, 262] width 207 height 79
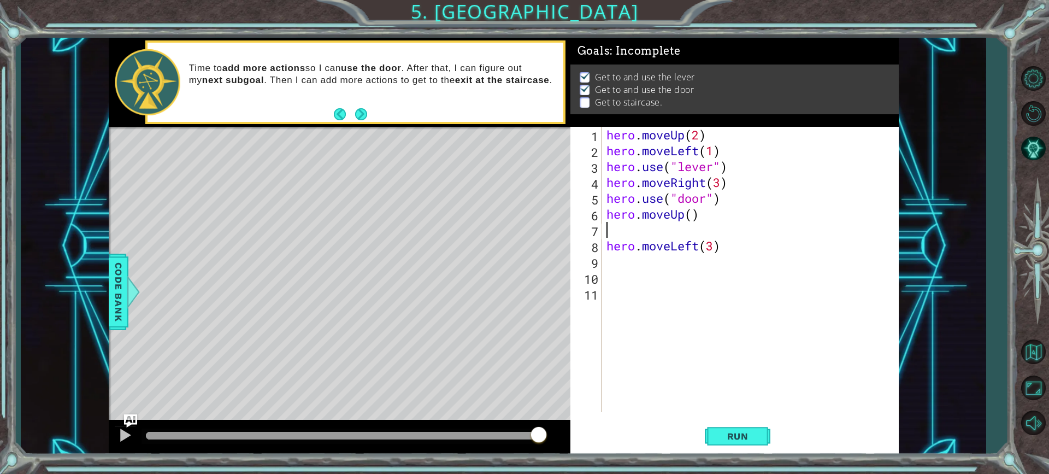
scroll to position [0, 0]
click at [726, 250] on div "hero . moveUp ( 2 ) hero . moveLeft ( 1 ) hero . use ( "lever" ) hero . moveRig…" at bounding box center [752, 285] width 297 height 317
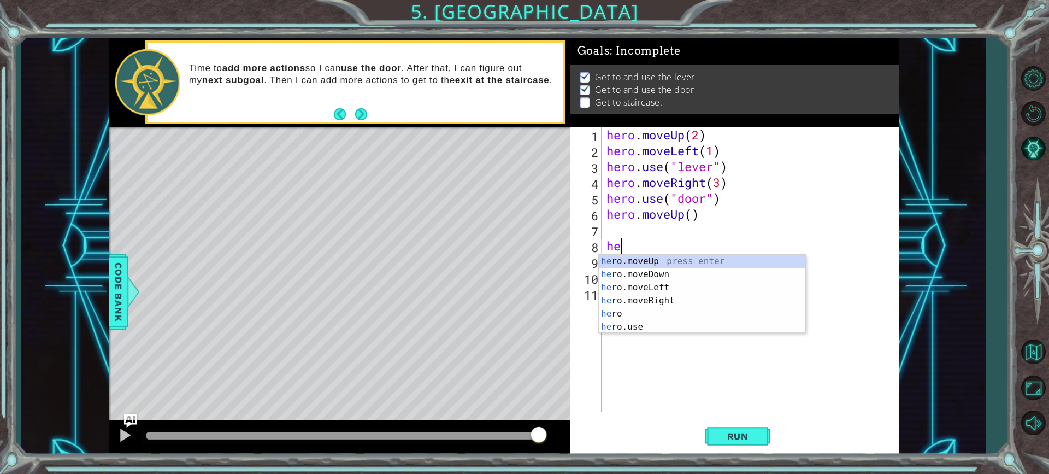
type textarea "h"
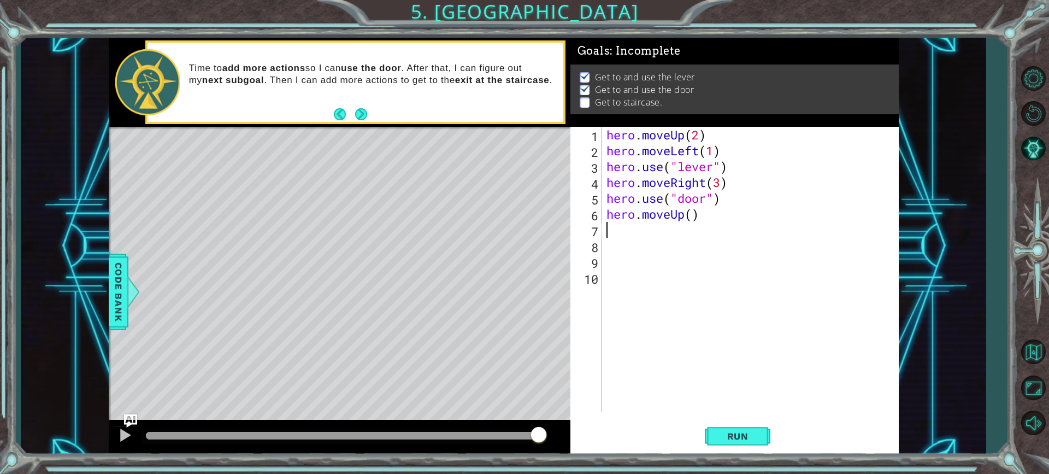
type textarea "m"
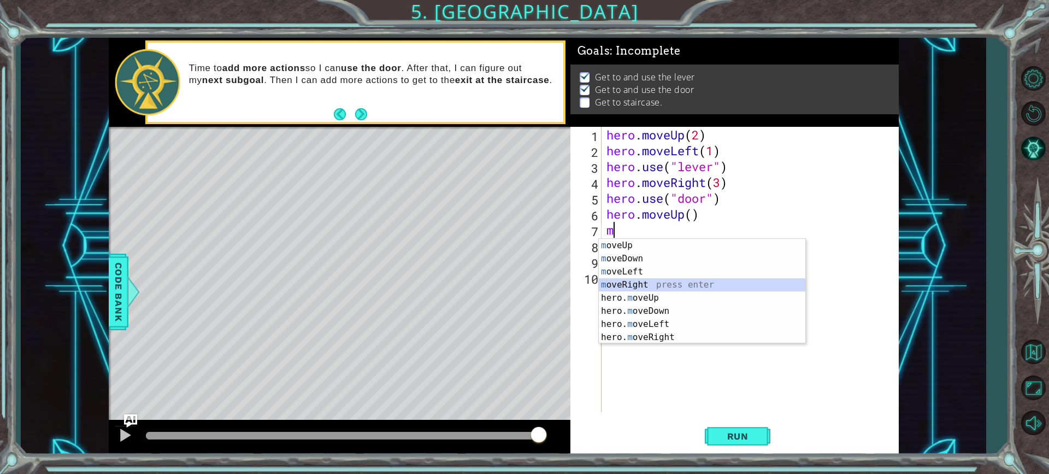
click at [644, 282] on div "m oveUp press enter m oveDown press enter m oveLeft press enter m oveRight pres…" at bounding box center [702, 304] width 207 height 131
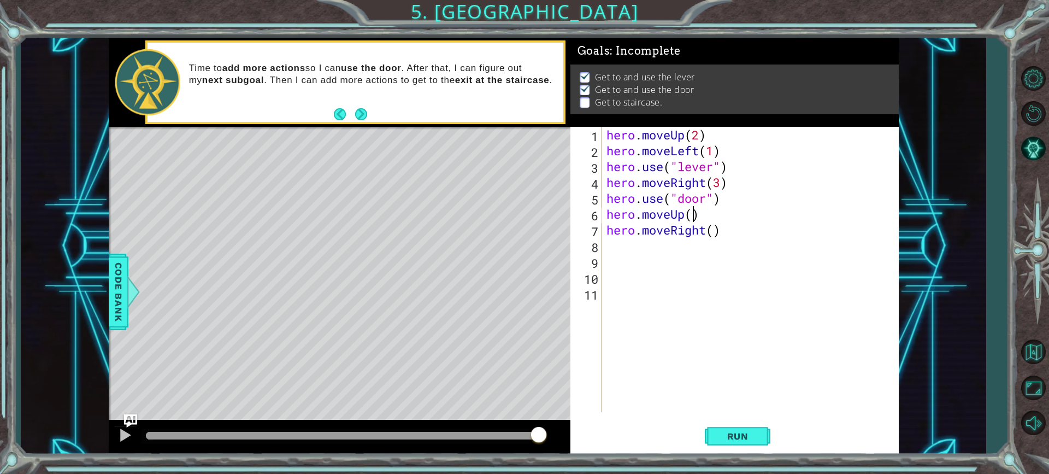
click at [694, 219] on div "hero . moveUp ( 2 ) hero . moveLeft ( 1 ) hero . use ( "lever" ) hero . moveRig…" at bounding box center [752, 285] width 297 height 317
click at [718, 233] on div "hero . moveUp ( 2 ) hero . moveLeft ( 1 ) hero . use ( "lever" ) hero . moveRig…" at bounding box center [752, 285] width 297 height 317
click at [716, 231] on div "hero . moveUp ( 2 ) hero . moveLeft ( 1 ) hero . use ( "lever" ) hero . moveRig…" at bounding box center [752, 285] width 297 height 317
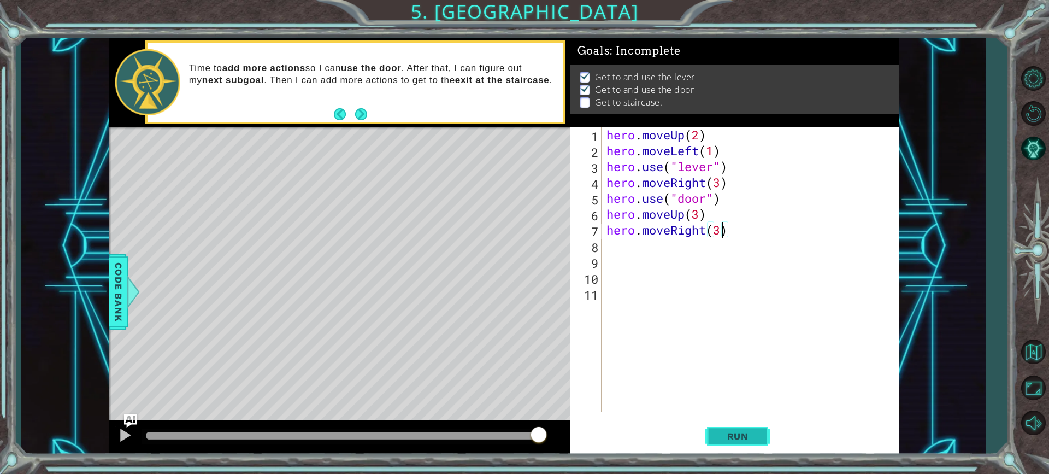
click at [722, 432] on span "Run" at bounding box center [737, 436] width 43 height 11
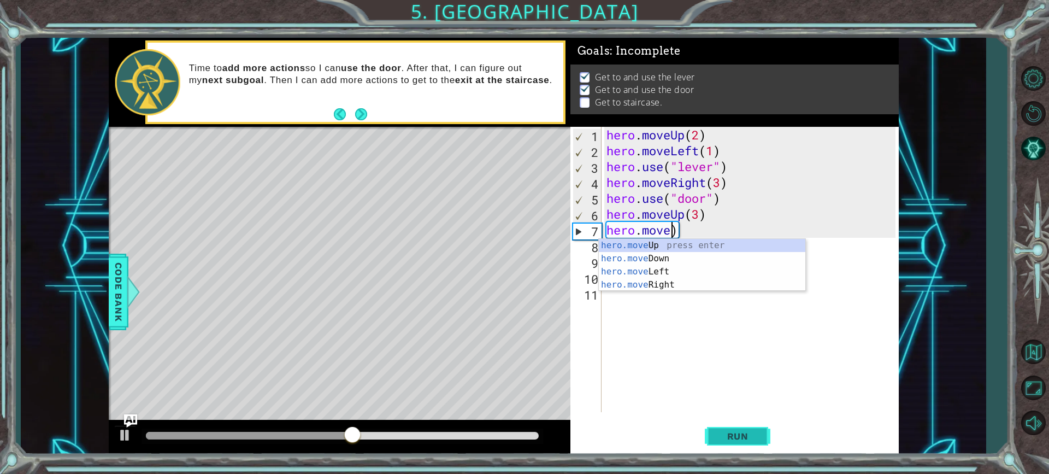
scroll to position [0, 3]
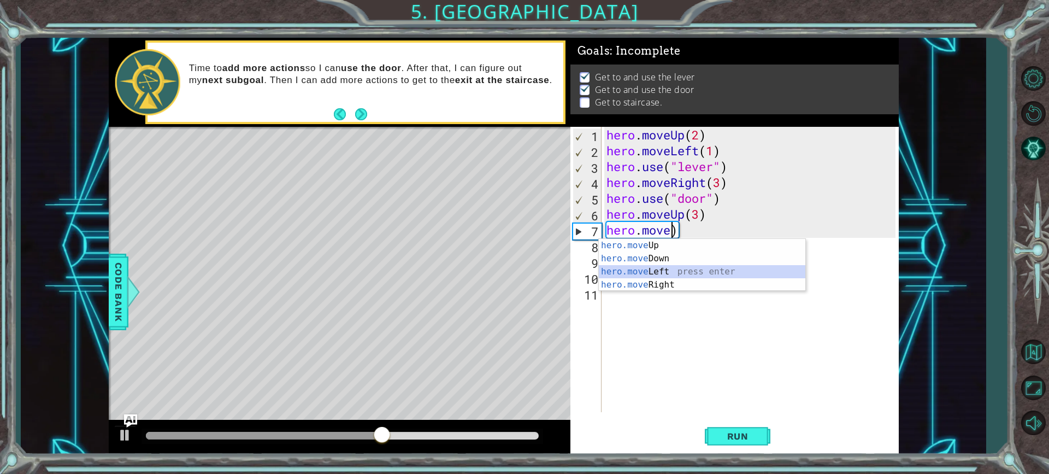
click at [639, 269] on div "hero.move Up press enter hero.move Down press enter hero.move Left press enter …" at bounding box center [702, 278] width 207 height 79
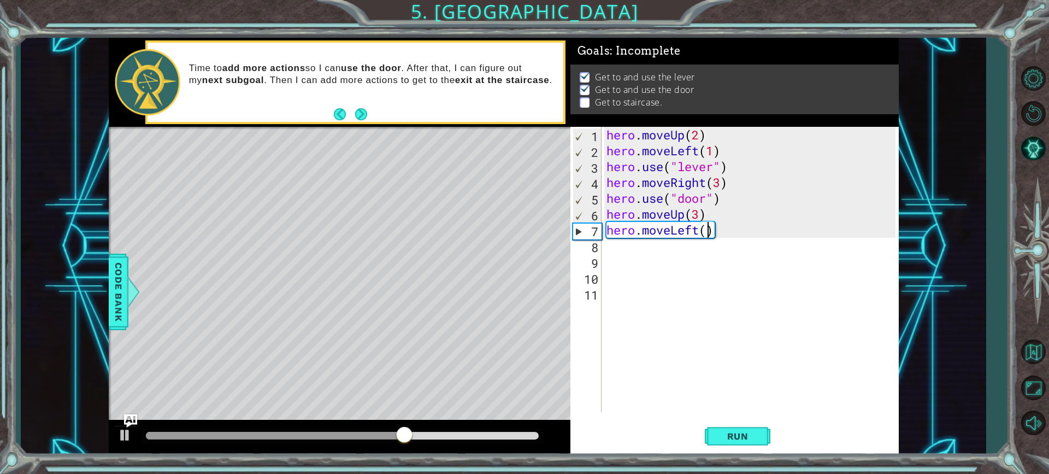
scroll to position [0, 4]
type textarea "hero.moveLeft(3)"
click at [741, 431] on span "Run" at bounding box center [737, 436] width 43 height 11
click at [703, 437] on div "Run" at bounding box center [738, 436] width 328 height 33
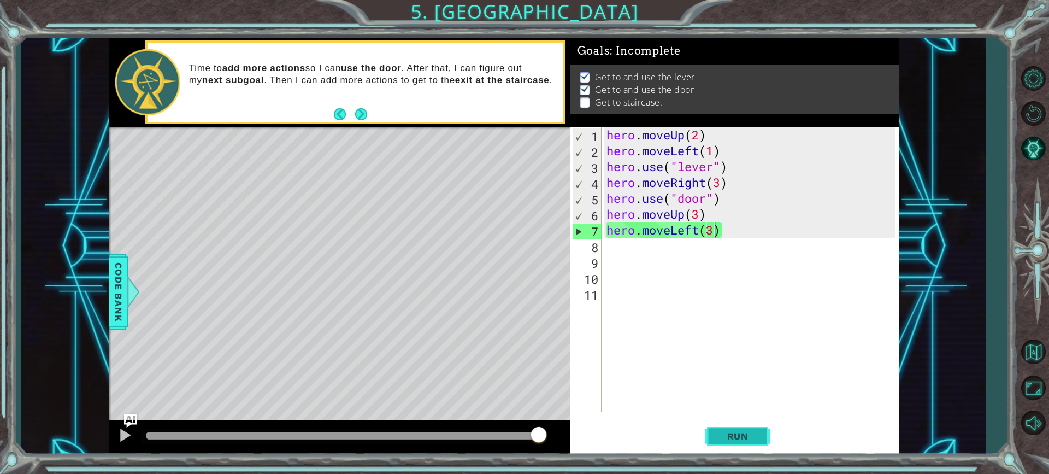
click at [732, 441] on span "Run" at bounding box center [737, 436] width 43 height 11
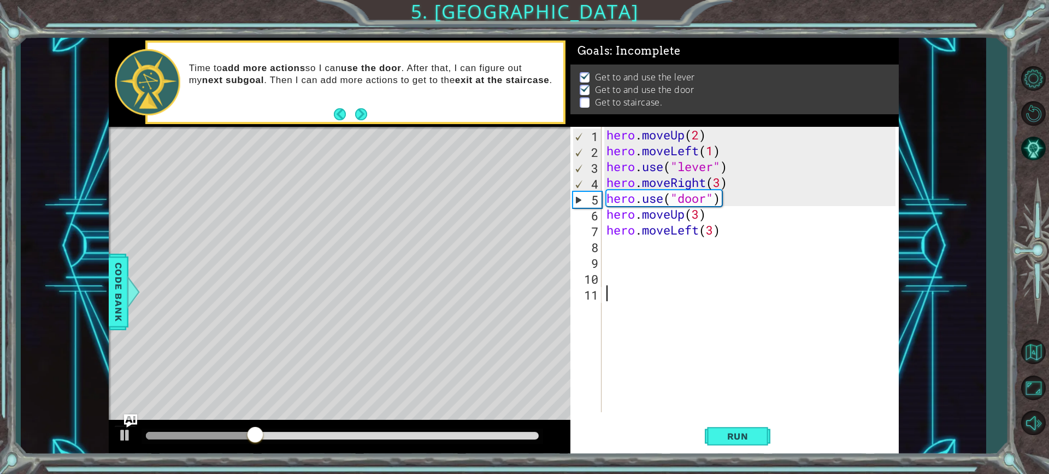
drag, startPoint x: 733, startPoint y: 441, endPoint x: 719, endPoint y: 387, distance: 55.3
click at [719, 387] on div "hero . moveUp ( 2 ) hero . moveLeft ( 1 ) hero . use ( "lever" ) hero . moveRig…" at bounding box center [752, 285] width 297 height 317
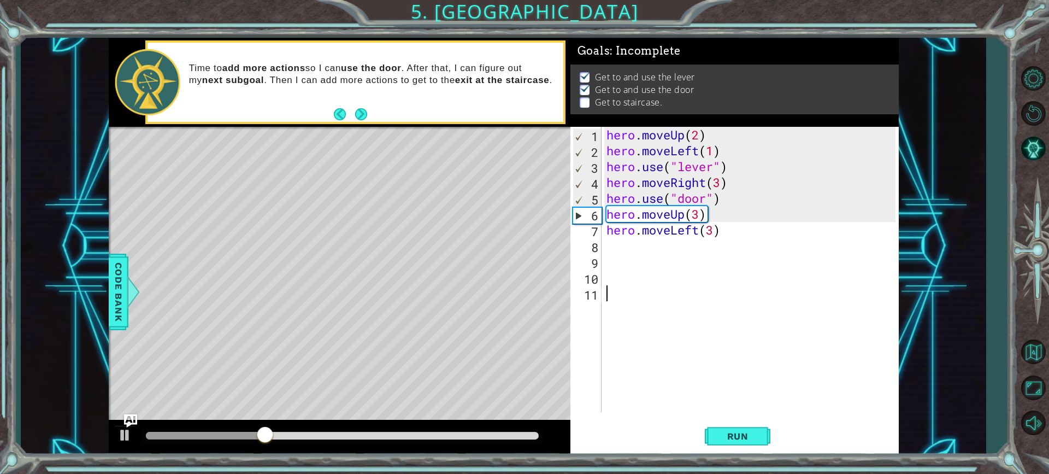
scroll to position [0, 0]
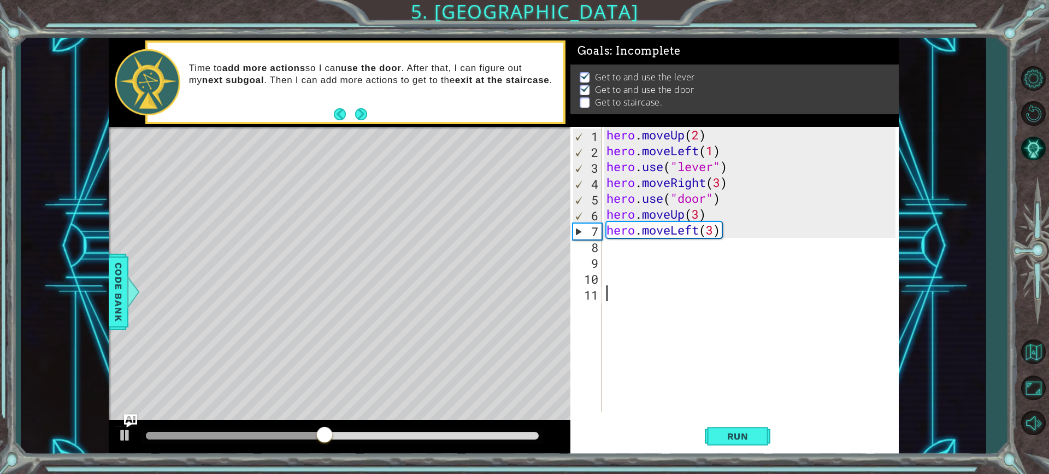
drag, startPoint x: 717, startPoint y: 387, endPoint x: 691, endPoint y: 387, distance: 26.2
click at [710, 393] on div "hero . moveUp ( 2 ) hero . moveLeft ( 1 ) hero . use ( "lever" ) hero . moveRig…" at bounding box center [752, 285] width 297 height 317
click at [655, 339] on div "1 2 3 4 5 6 7 8 9 10 11 hero . moveUp ( 2 ) hero . moveLeft ( 1 ) hero . use ( …" at bounding box center [732, 269] width 325 height 285
drag, startPoint x: 655, startPoint y: 339, endPoint x: 647, endPoint y: 340, distance: 7.7
drag, startPoint x: 647, startPoint y: 340, endPoint x: 676, endPoint y: 349, distance: 30.6
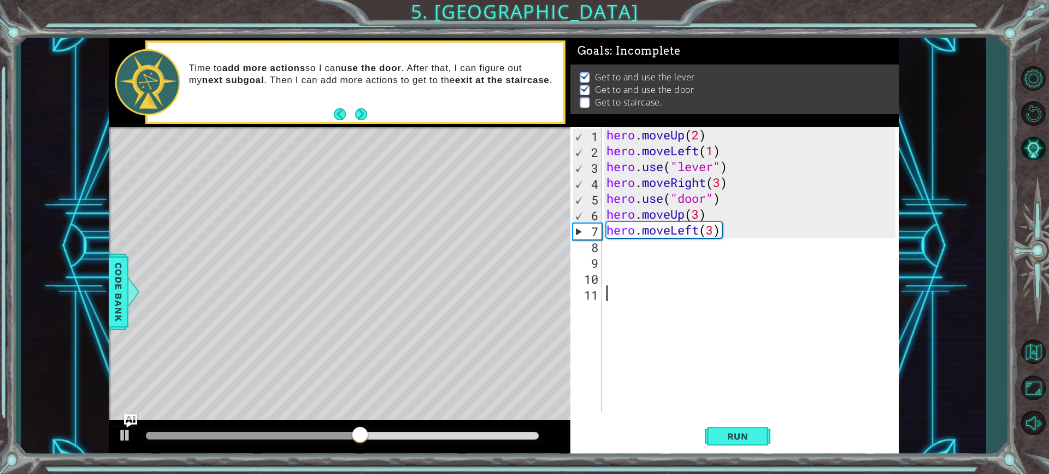
drag, startPoint x: 676, startPoint y: 349, endPoint x: 686, endPoint y: 350, distance: 9.4
drag, startPoint x: 686, startPoint y: 350, endPoint x: 707, endPoint y: 366, distance: 26.6
drag, startPoint x: 707, startPoint y: 366, endPoint x: 758, endPoint y: 387, distance: 55.4
click at [758, 387] on div "hero . moveUp ( 2 ) hero . moveLeft ( 1 ) hero . use ( "lever" ) hero . moveRig…" at bounding box center [752, 285] width 297 height 317
drag, startPoint x: 384, startPoint y: 185, endPoint x: 0, endPoint y: 419, distance: 449.7
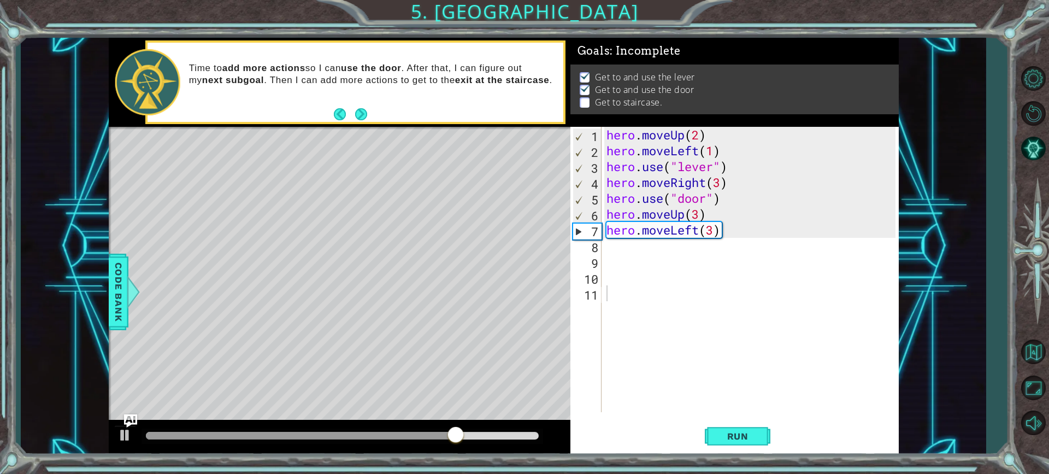
drag, startPoint x: 0, startPoint y: 419, endPoint x: 103, endPoint y: 476, distance: 118.4
drag, startPoint x: 103, startPoint y: 476, endPoint x: 655, endPoint y: 345, distance: 567.2
click at [712, 319] on div "1 ההההההההההההההההההההההההההההההההההההההההההההההההההההההההההההההההההההההההההההה…" at bounding box center [503, 246] width 965 height 417
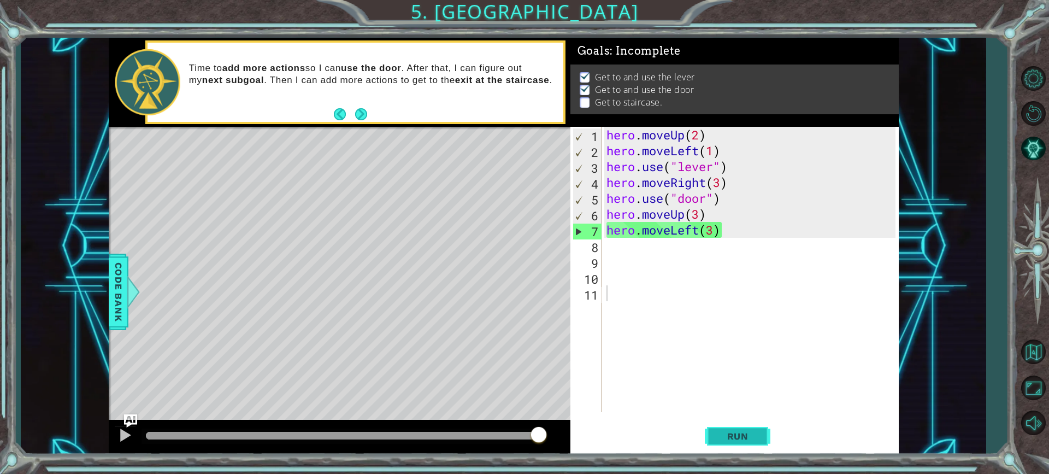
click at [728, 438] on span "Run" at bounding box center [737, 436] width 43 height 11
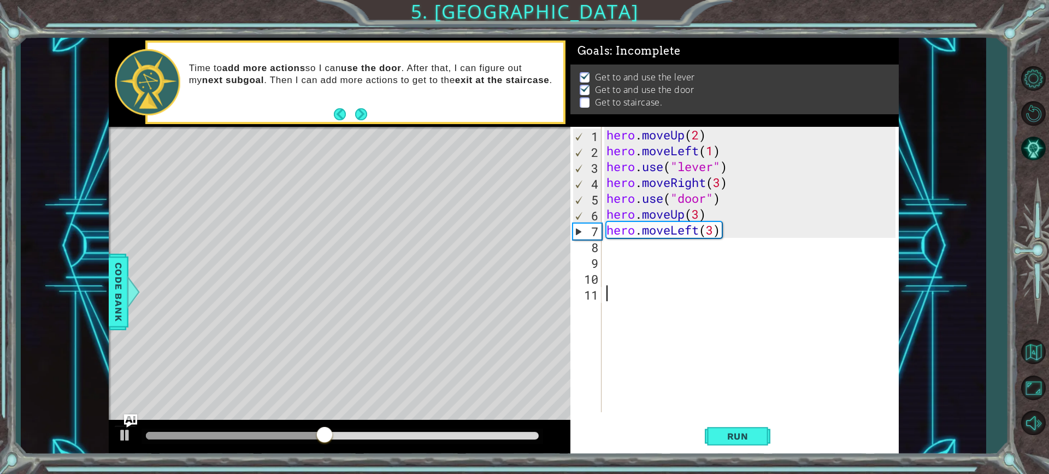
drag, startPoint x: 743, startPoint y: 438, endPoint x: 672, endPoint y: 285, distance: 167.9
click at [661, 400] on div "hero . moveUp ( 2 ) hero . moveLeft ( 1 ) hero . use ( "lever" ) hero . moveRig…" at bounding box center [752, 285] width 297 height 317
click at [715, 236] on div "hero . moveUp ( 2 ) hero . moveLeft ( 1 ) hero . use ( "lever" ) hero . moveRig…" at bounding box center [752, 285] width 297 height 317
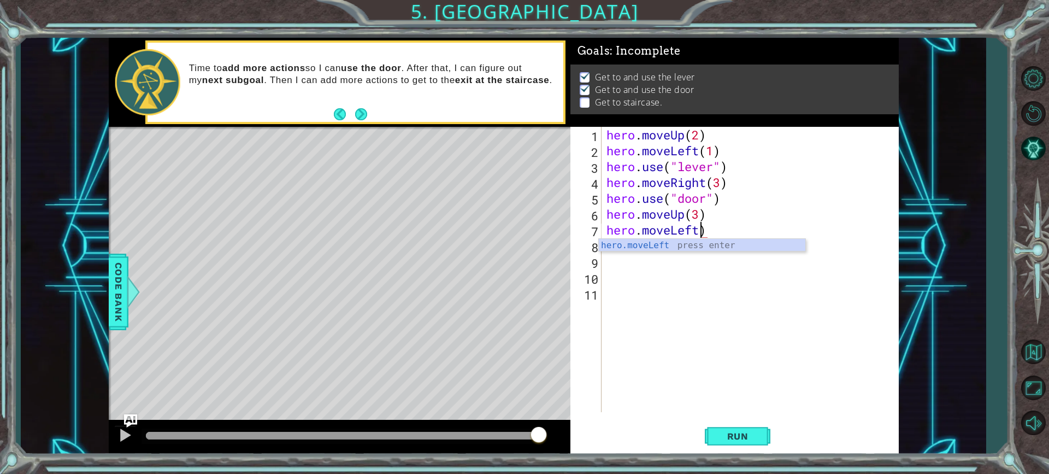
click at [718, 234] on div "hero . moveUp ( 2 ) hero . moveLeft ( 1 ) hero . use ( "lever" ) hero . moveRig…" at bounding box center [752, 285] width 297 height 317
type textarea "hero.move"
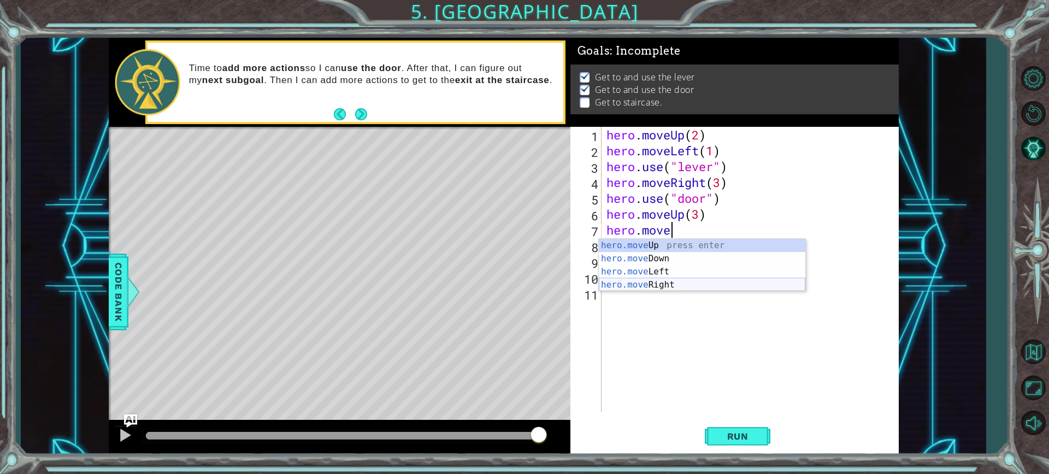
click at [674, 280] on div "hero.move Up press enter hero.move Down press enter hero.move Left press enter …" at bounding box center [702, 278] width 207 height 79
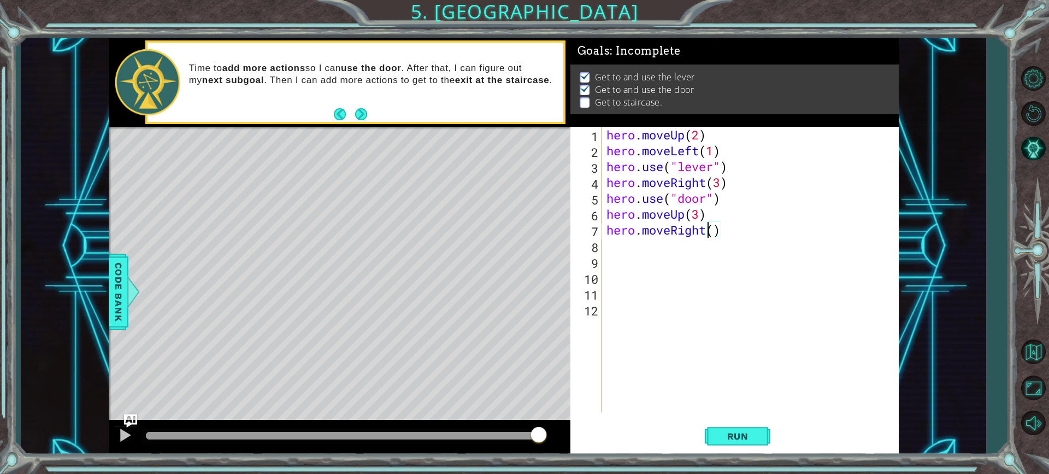
click at [710, 228] on div "hero . moveUp ( 2 ) hero . moveLeft ( 1 ) hero . use ( "lever" ) hero . moveRig…" at bounding box center [752, 285] width 297 height 317
click at [719, 230] on div "hero . moveUp ( 2 ) hero . moveLeft ( 1 ) hero . use ( "lever" ) hero . moveRig…" at bounding box center [752, 285] width 297 height 317
click at [715, 232] on div "hero . moveUp ( 2 ) hero . moveLeft ( 1 ) hero . use ( "lever" ) hero . moveRig…" at bounding box center [752, 285] width 297 height 317
type textarea "hero.moveRight(3)"
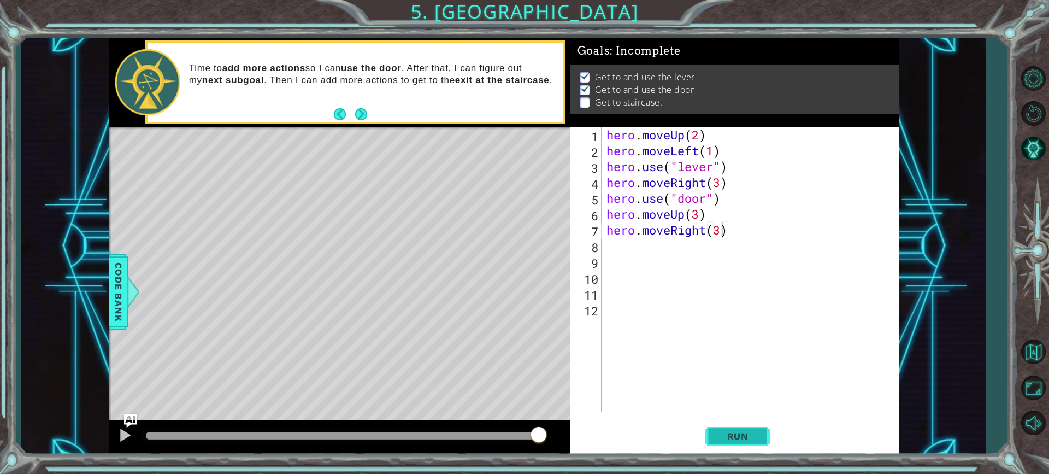
drag, startPoint x: 705, startPoint y: 440, endPoint x: 706, endPoint y: 435, distance: 5.6
click at [706, 435] on button "Run" at bounding box center [738, 436] width 66 height 33
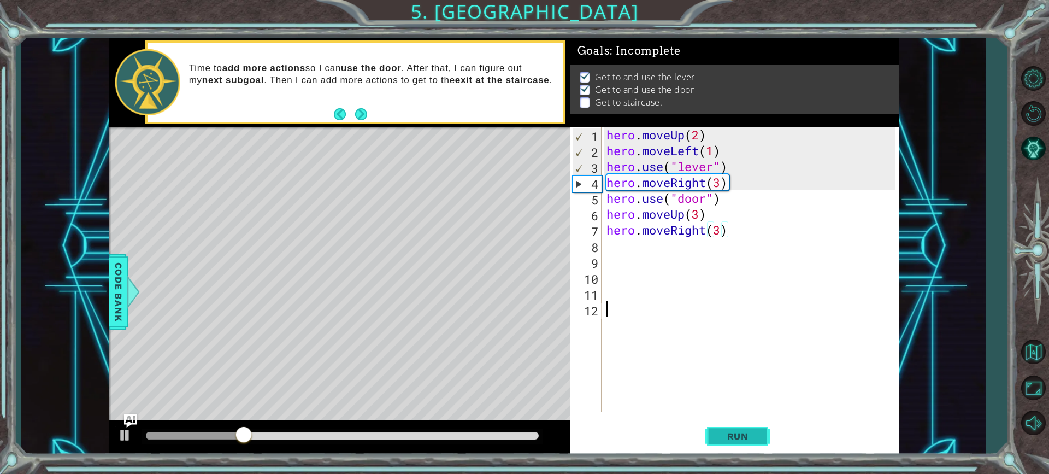
scroll to position [0, 0]
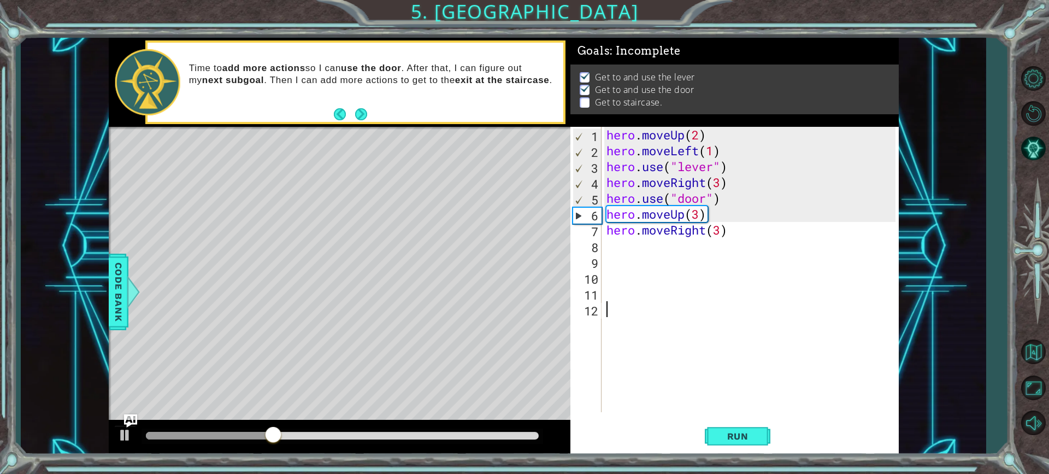
drag, startPoint x: 707, startPoint y: 428, endPoint x: 638, endPoint y: 380, distance: 84.1
click at [638, 380] on div "hero . moveUp ( 2 ) hero . moveLeft ( 1 ) hero . use ( "lever" ) hero . moveRig…" at bounding box center [752, 285] width 297 height 317
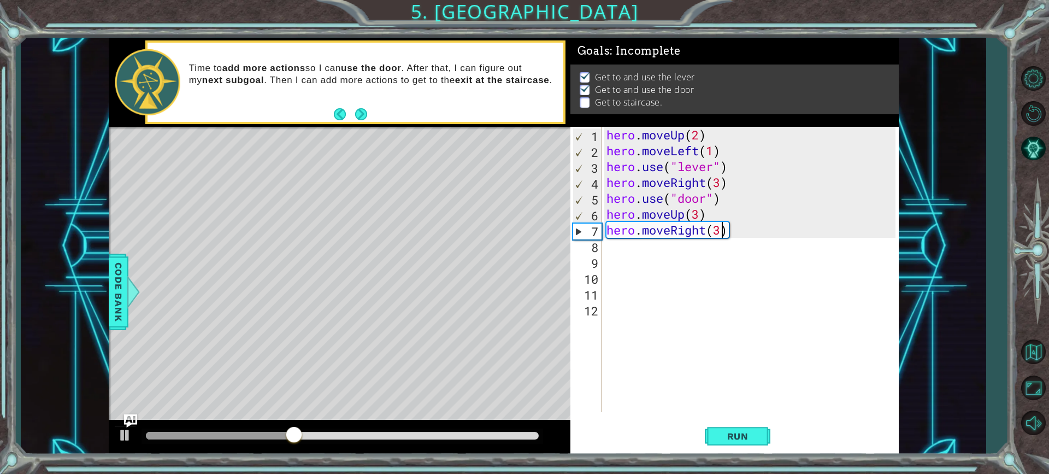
click at [724, 222] on div "hero . moveUp ( 2 ) hero . moveLeft ( 1 ) hero . use ( "lever" ) hero . moveRig…" at bounding box center [752, 285] width 297 height 317
click at [729, 237] on div "hero . moveUp ( 2 ) hero . moveLeft ( 1 ) hero . use ( "lever" ) hero . moveRig…" at bounding box center [752, 285] width 297 height 317
click at [683, 230] on div "hero . moveUp ( 2 ) hero . moveLeft ( 1 ) hero . use ( "lever" ) hero . moveRig…" at bounding box center [752, 285] width 297 height 317
type textarea "hero.movel"
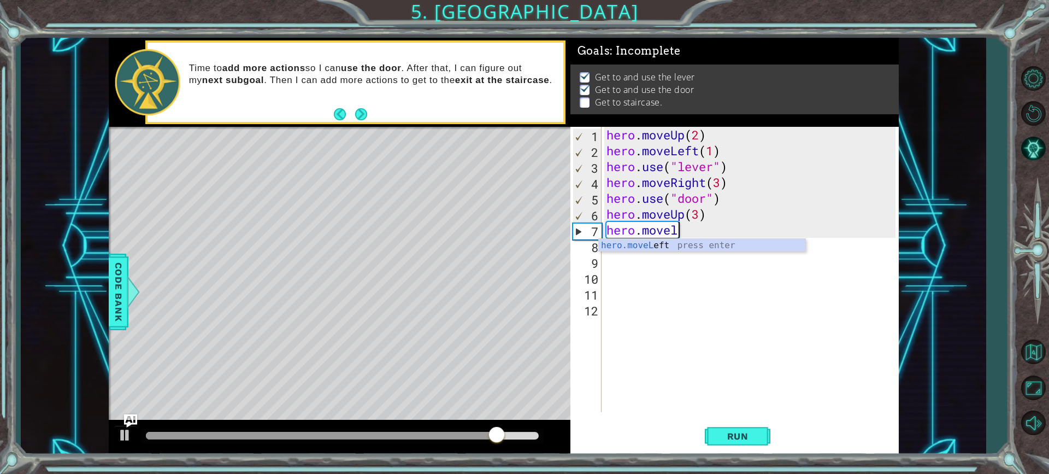
scroll to position [0, 3]
click at [673, 245] on div "hero.moveL eft press enter" at bounding box center [702, 258] width 207 height 39
click at [709, 231] on div "hero . moveUp ( 2 ) hero . moveLeft ( 1 ) hero . use ( "lever" ) hero . moveRig…" at bounding box center [752, 285] width 297 height 317
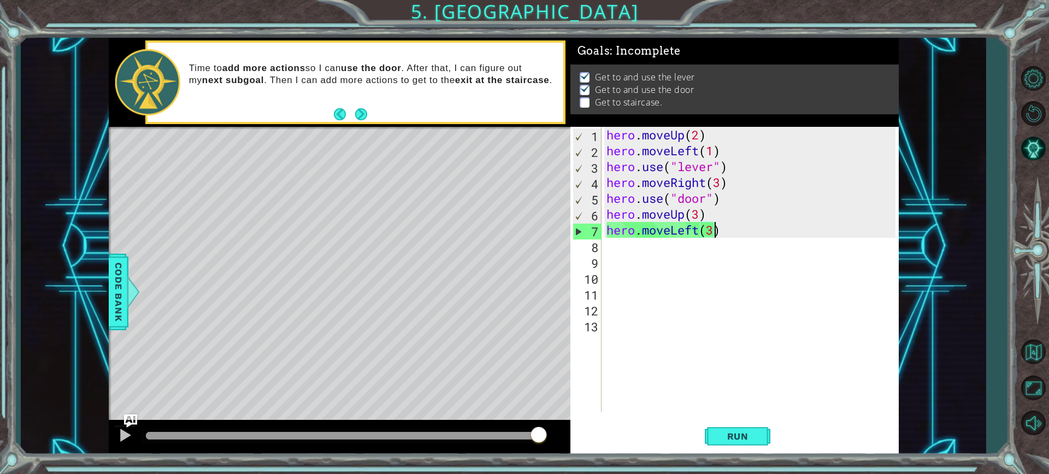
scroll to position [0, 4]
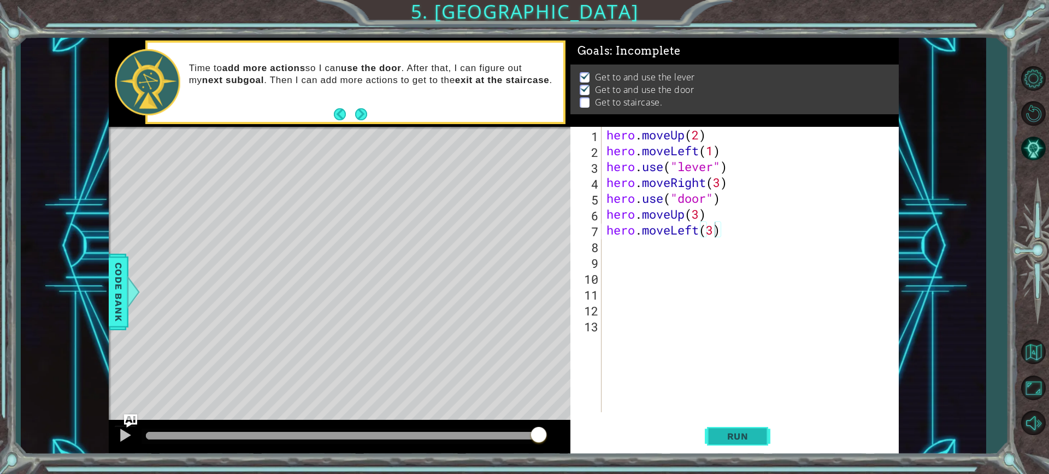
click at [718, 427] on button "Run" at bounding box center [738, 436] width 66 height 33
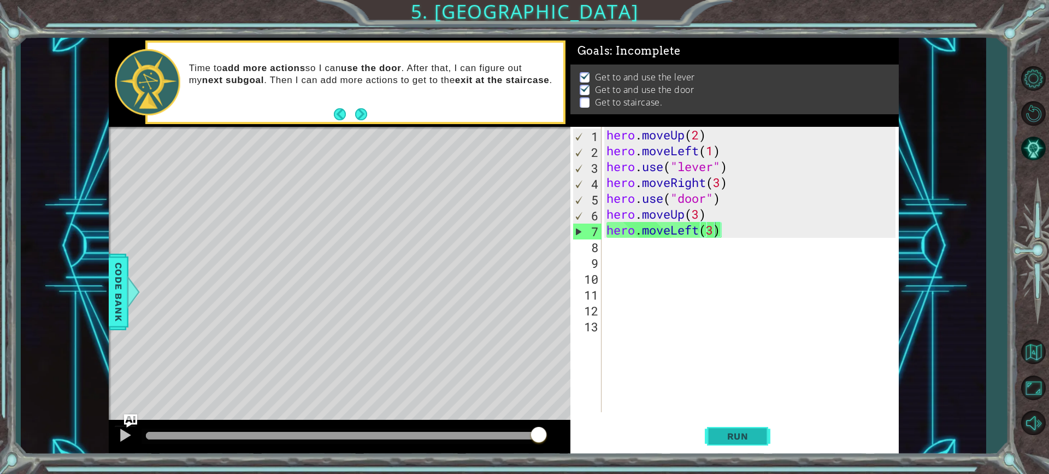
click at [721, 437] on span "Run" at bounding box center [737, 436] width 43 height 11
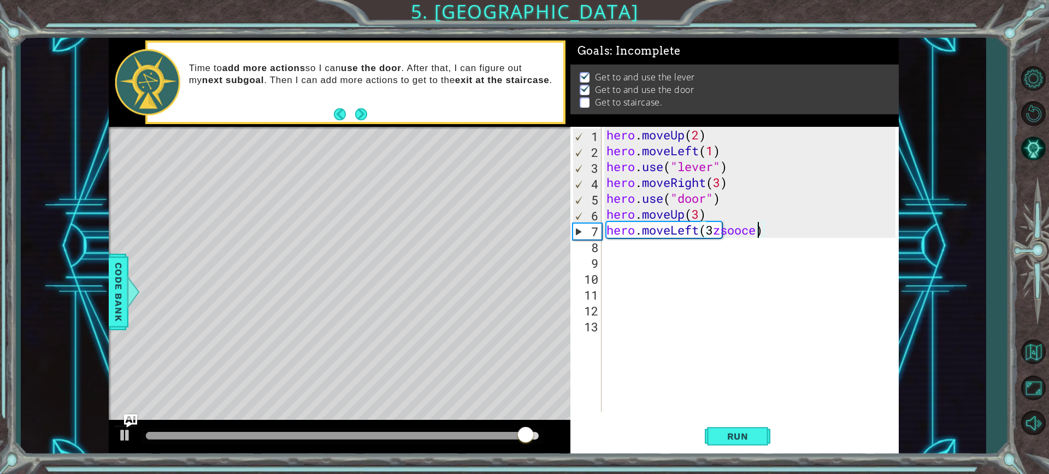
scroll to position [0, 7]
click at [777, 429] on div "Run" at bounding box center [738, 436] width 328 height 33
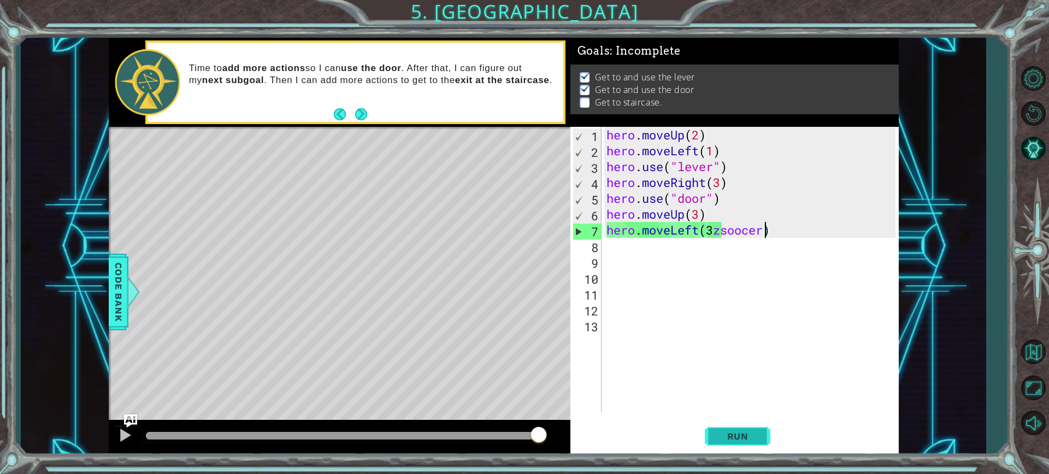
drag, startPoint x: 743, startPoint y: 428, endPoint x: 750, endPoint y: 431, distance: 7.6
click at [744, 428] on button "Run" at bounding box center [738, 436] width 66 height 33
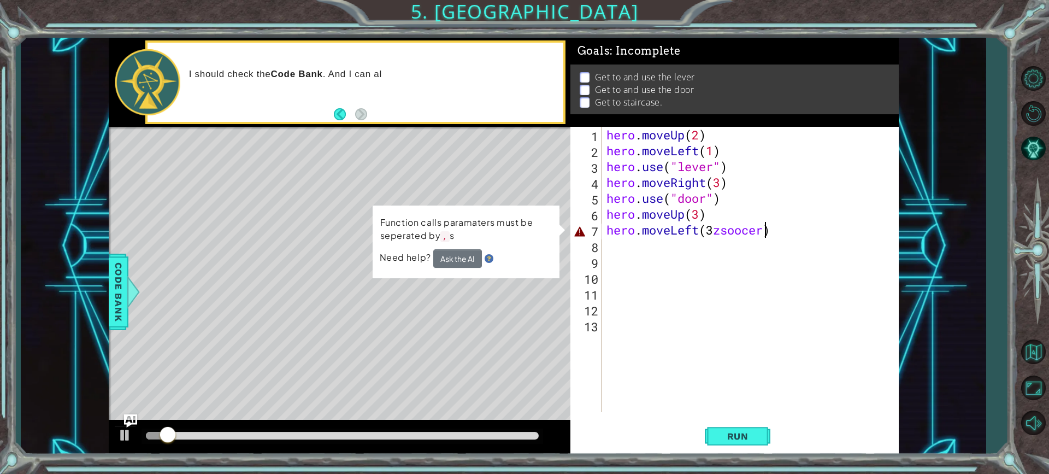
click at [784, 233] on div "hero . moveUp ( 2 ) hero . moveLeft ( 1 ) hero . use ( "lever" ) hero . moveRig…" at bounding box center [752, 285] width 297 height 317
click at [764, 232] on div "hero . moveUp ( 2 ) hero . moveLeft ( 1 ) hero . use ( "lever" ) hero . moveRig…" at bounding box center [752, 285] width 297 height 317
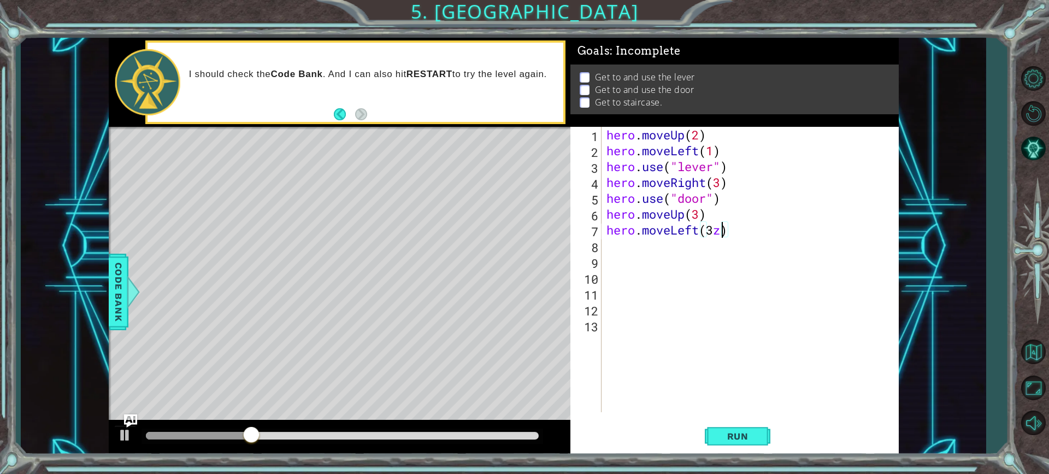
scroll to position [0, 5]
click at [761, 431] on button "Run" at bounding box center [738, 436] width 66 height 33
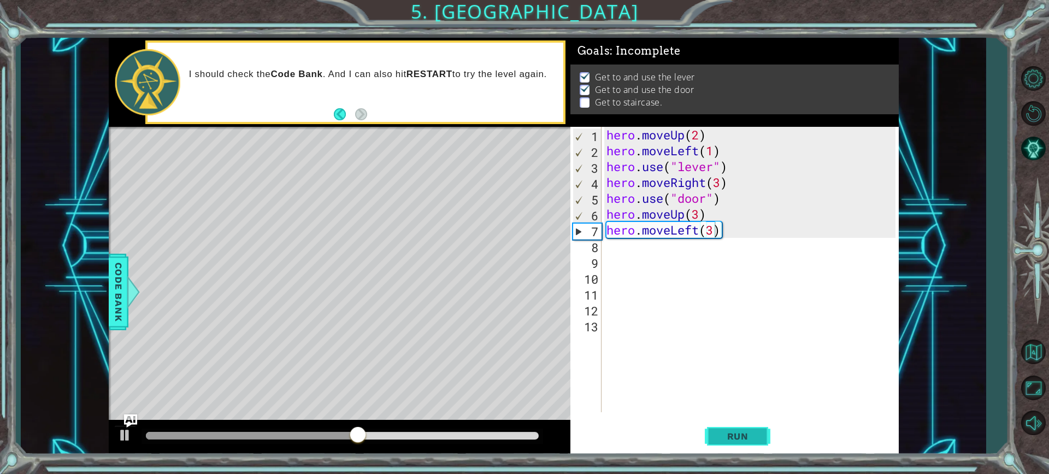
click at [758, 442] on button "Run" at bounding box center [738, 436] width 66 height 33
click at [336, 107] on footer at bounding box center [350, 114] width 33 height 16
click at [337, 107] on footer at bounding box center [350, 114] width 33 height 16
click at [337, 111] on button "Back" at bounding box center [344, 114] width 21 height 12
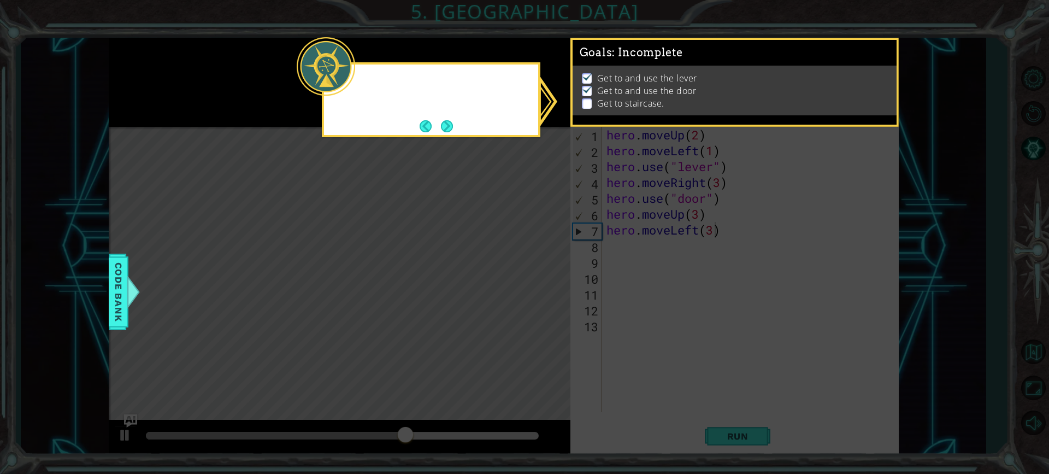
scroll to position [2, 0]
click at [445, 129] on button "Next" at bounding box center [446, 126] width 13 height 13
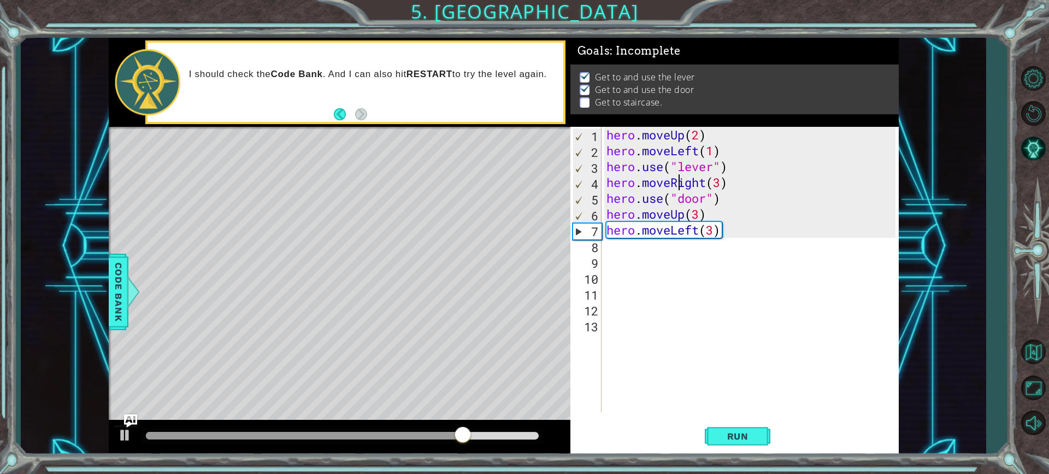
click at [680, 181] on div "hero . moveUp ( 2 ) hero . moveLeft ( 1 ) hero . use ( "lever" ) hero . moveRig…" at bounding box center [752, 285] width 297 height 317
type textarea "hero.moveRight(3)"
drag, startPoint x: 721, startPoint y: 294, endPoint x: 679, endPoint y: 279, distance: 45.0
click at [680, 282] on div "hero . moveUp ( 2 ) hero . moveLeft ( 1 ) hero . use ( "lever" ) hero . moveRig…" at bounding box center [752, 285] width 297 height 317
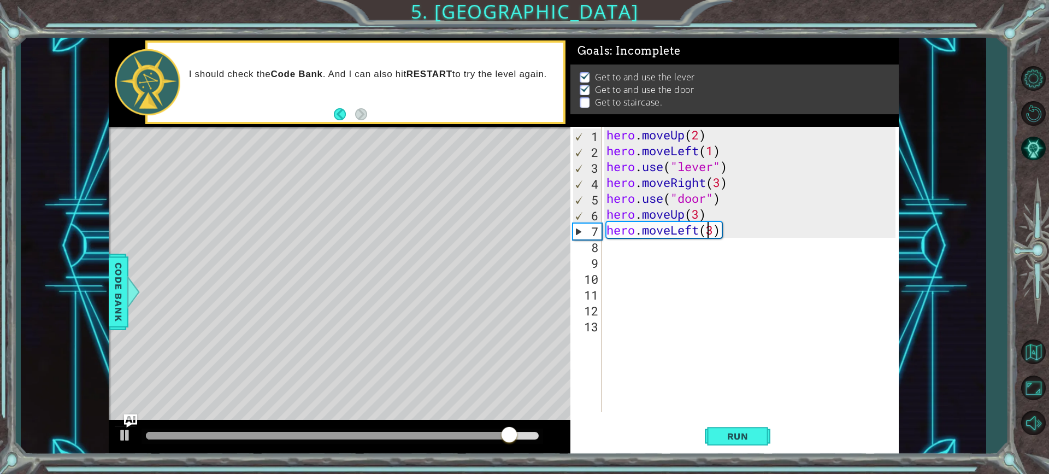
click at [710, 228] on div "hero . moveUp ( 2 ) hero . moveLeft ( 1 ) hero . use ( "lever" ) hero . moveRig…" at bounding box center [752, 285] width 297 height 317
click at [719, 228] on div "hero . moveUp ( 2 ) hero . moveLeft ( 1 ) hero . use ( "lever" ) hero . moveRig…" at bounding box center [752, 285] width 297 height 317
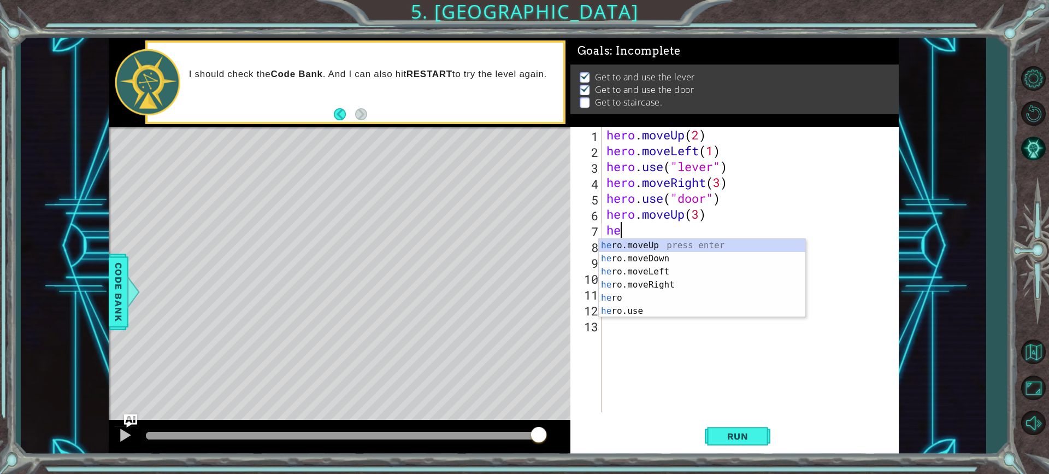
type textarea "h"
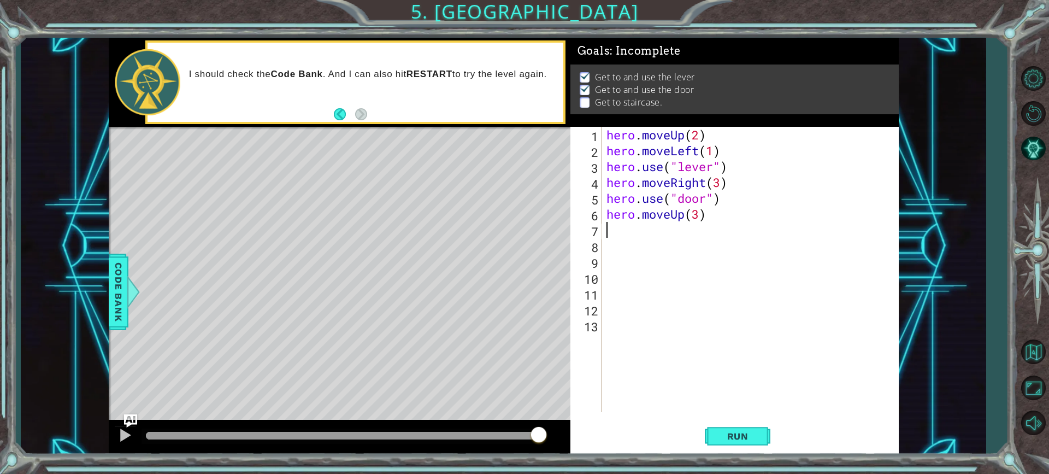
type textarea "h"
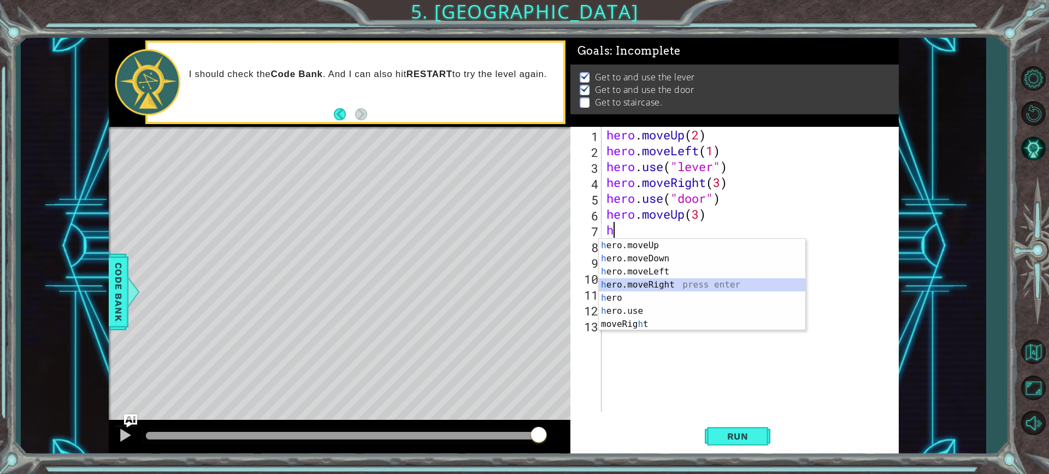
click at [688, 287] on div "h ero.moveUp press enter h ero.moveDown press enter h ero.moveLeft press enter …" at bounding box center [702, 298] width 207 height 118
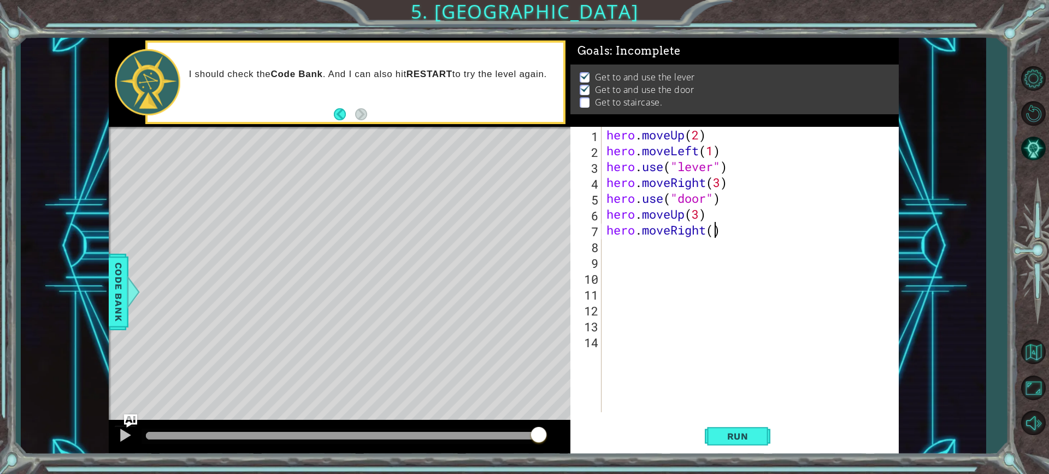
click at [716, 235] on div "hero . moveUp ( 2 ) hero . moveLeft ( 1 ) hero . use ( "lever" ) hero . moveRig…" at bounding box center [752, 285] width 297 height 317
click at [731, 449] on button "Run" at bounding box center [738, 436] width 66 height 33
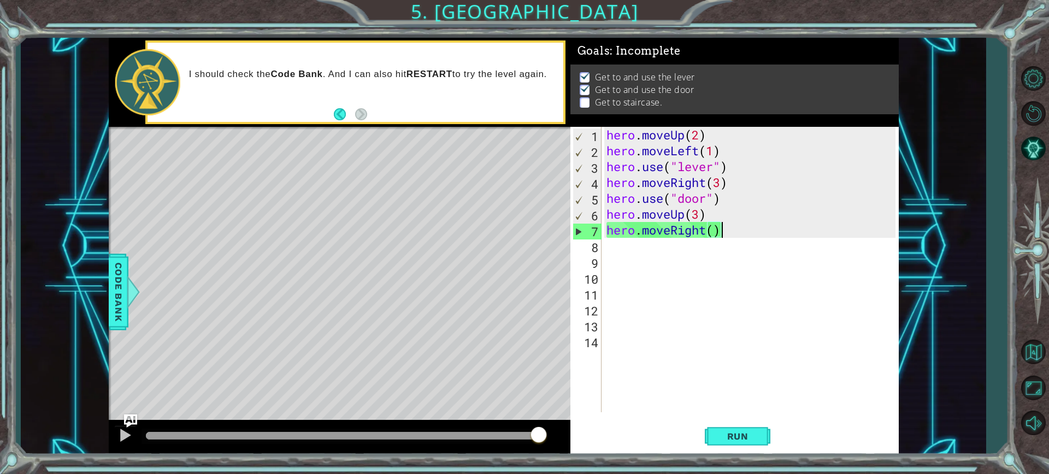
click at [727, 232] on div "hero . moveUp ( 2 ) hero . moveLeft ( 1 ) hero . use ( "lever" ) hero . moveRig…" at bounding box center [752, 285] width 297 height 317
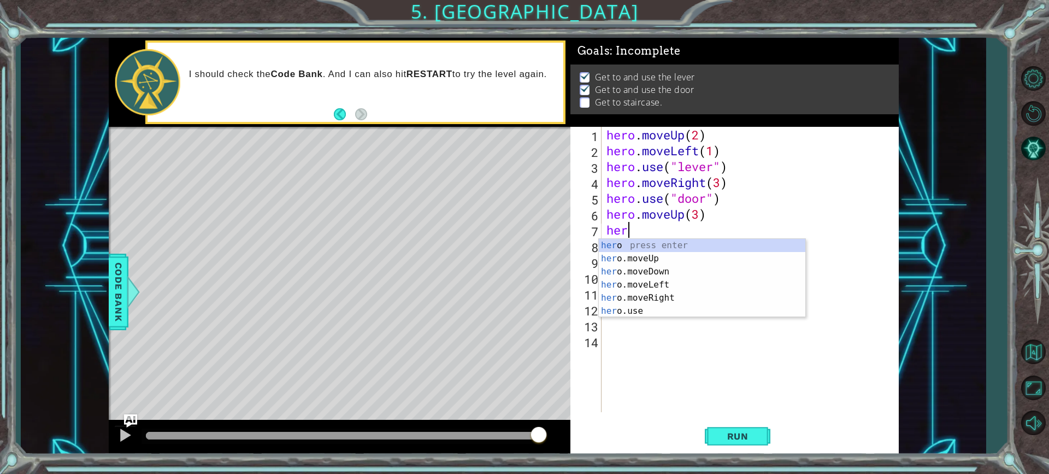
scroll to position [0, 1]
type textarea "he"
click at [680, 275] on div "he ro.moveUp press enter he ro.moveDown press enter he ro.moveLeft press enter …" at bounding box center [702, 291] width 207 height 105
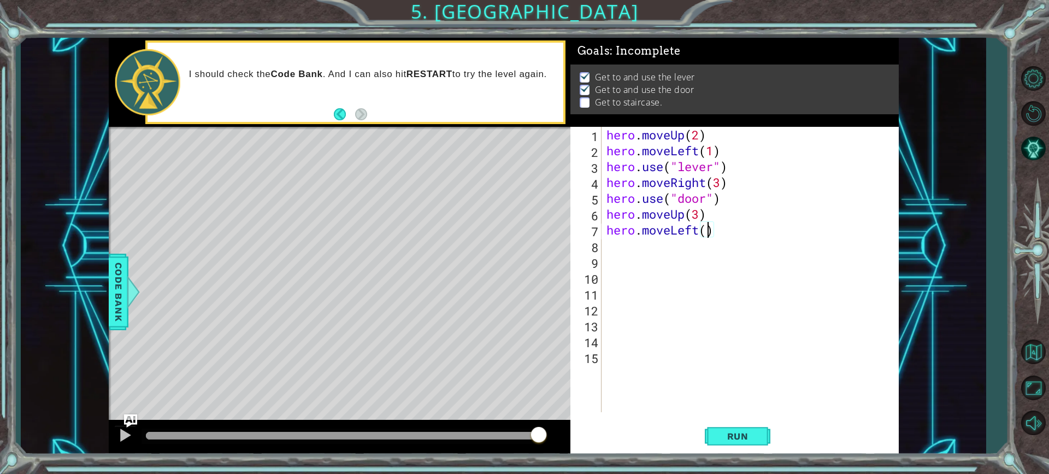
click at [710, 226] on div "hero . moveUp ( 2 ) hero . moveLeft ( 1 ) hero . use ( "lever" ) hero . moveRig…" at bounding box center [752, 285] width 297 height 317
click at [774, 434] on div "Run" at bounding box center [738, 436] width 328 height 33
click at [749, 432] on span "Run" at bounding box center [737, 436] width 43 height 11
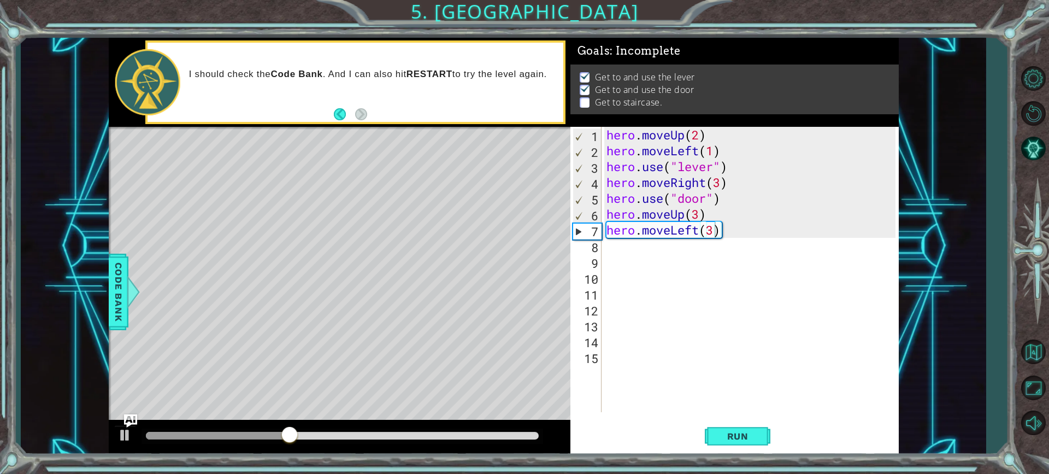
click at [311, 199] on div "Level Map" at bounding box center [361, 288] width 505 height 322
drag, startPoint x: 311, startPoint y: 199, endPoint x: 344, endPoint y: 186, distance: 35.3
click at [344, 186] on div "Level Map" at bounding box center [361, 288] width 505 height 322
drag, startPoint x: 727, startPoint y: 435, endPoint x: 758, endPoint y: 393, distance: 52.7
click at [755, 401] on div "hero.moveLeft(3) 1 2 3 4 5 6 7 8 9 10 11 12 13 14 15 hero . moveUp ( 2 ) hero .…" at bounding box center [734, 291] width 328 height 328
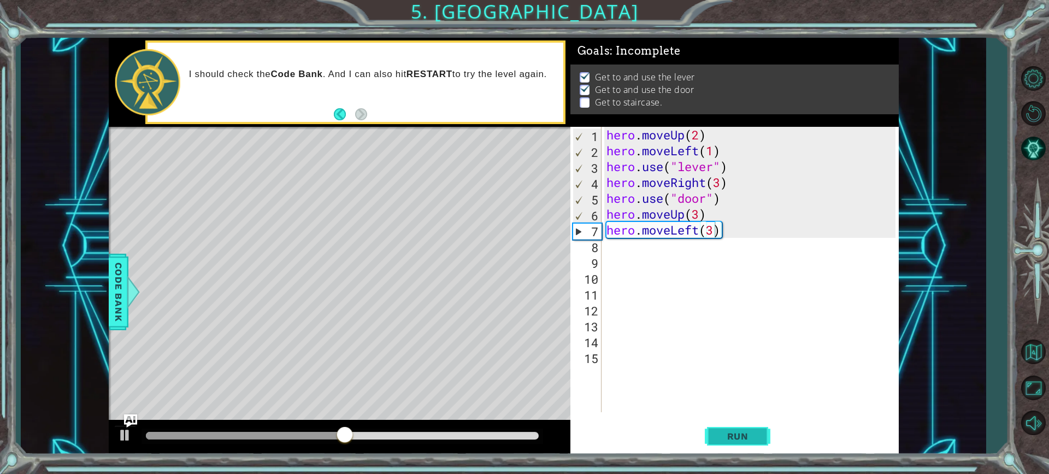
click at [741, 439] on span "Run" at bounding box center [737, 436] width 43 height 11
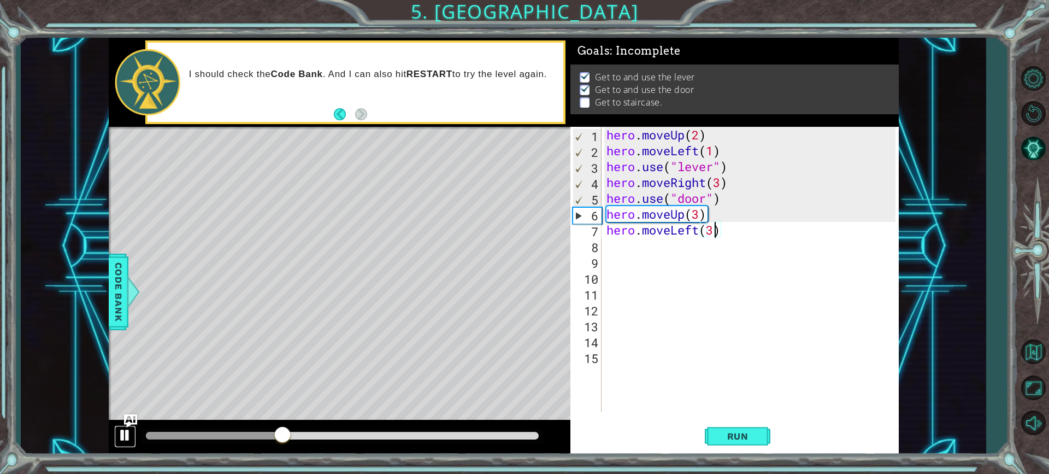
click at [127, 433] on div at bounding box center [125, 435] width 14 height 14
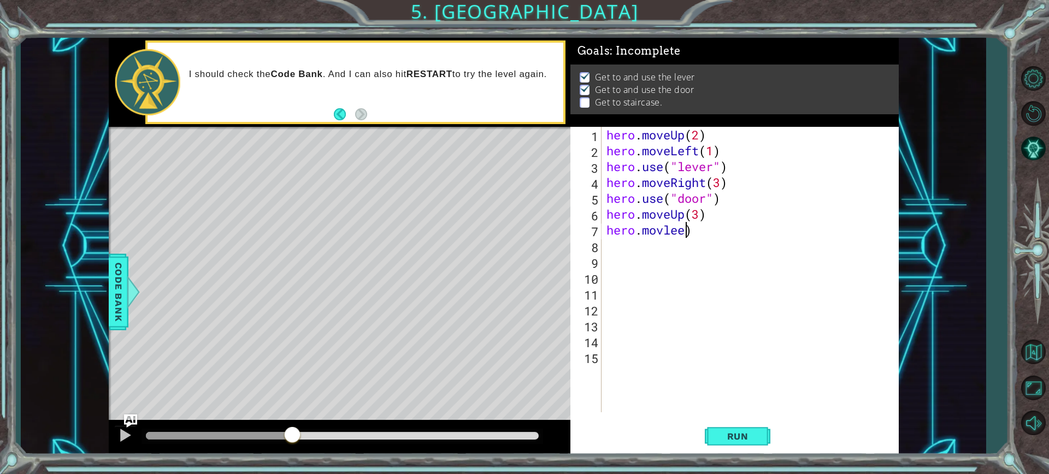
scroll to position [0, 3]
click at [687, 227] on div "hero . moveUp ( 2 ) hero . moveLeft ( 1 ) hero . use ( "lever" ) hero . moveRig…" at bounding box center [752, 285] width 297 height 317
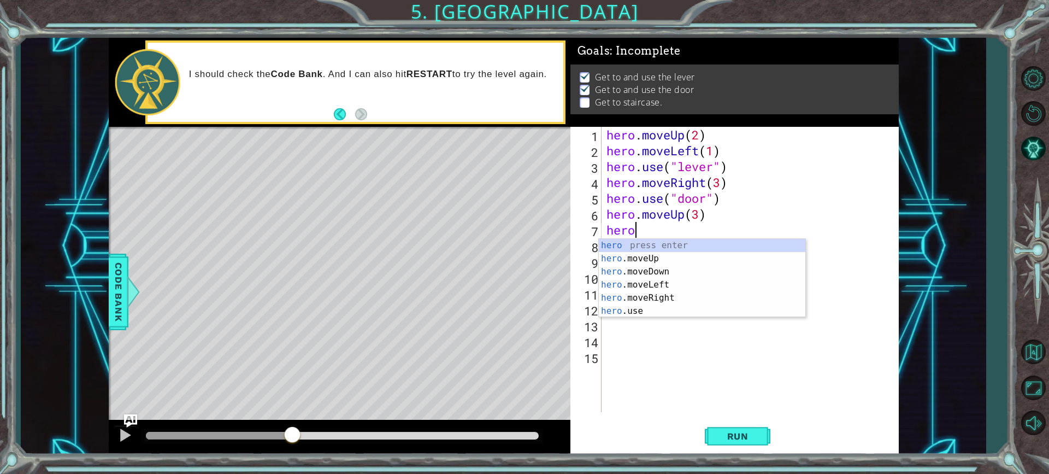
scroll to position [0, 0]
type textarea "h"
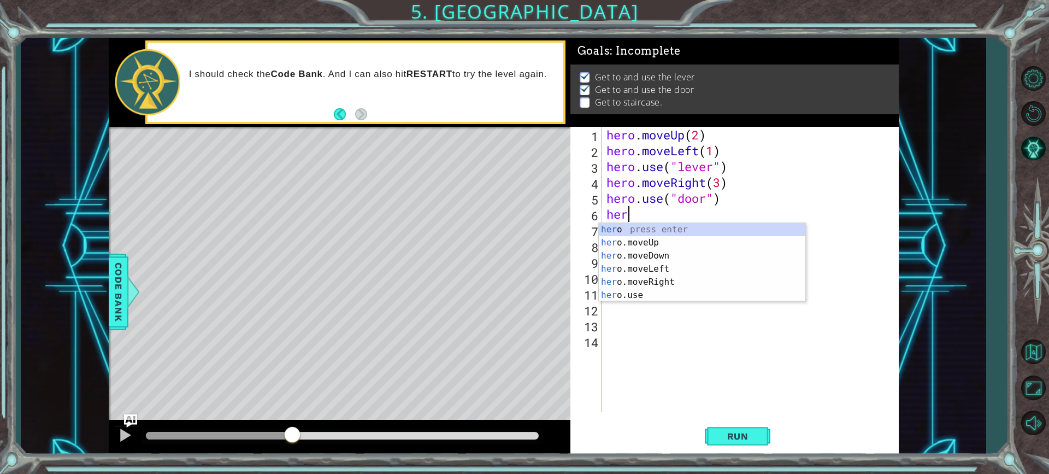
type textarea "h"
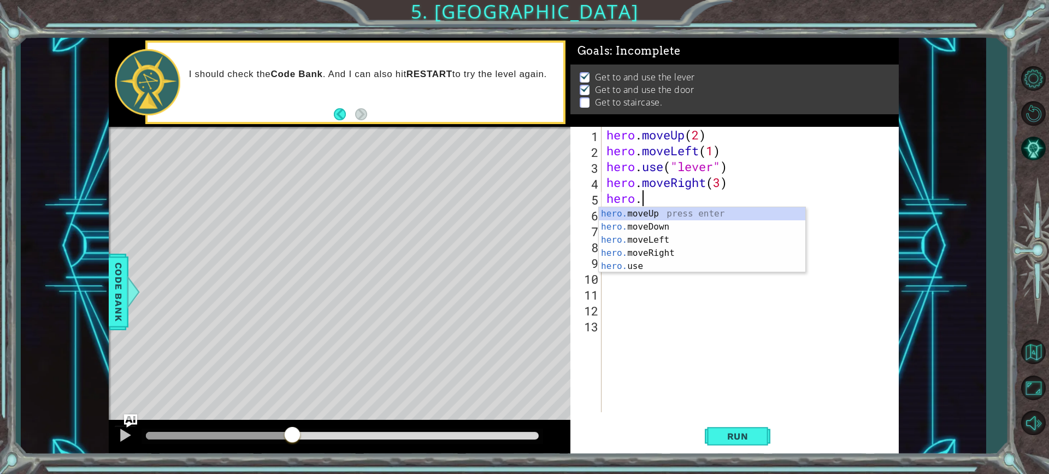
type textarea "h"
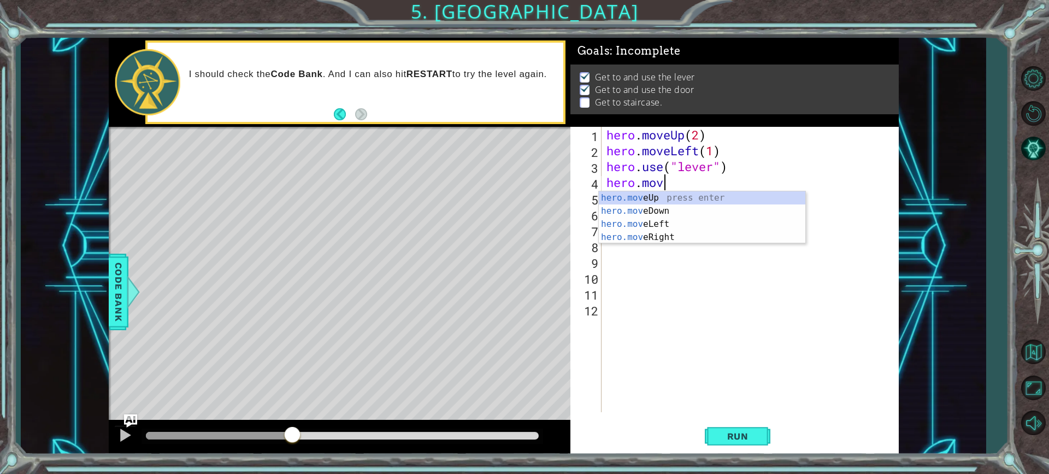
type textarea "h"
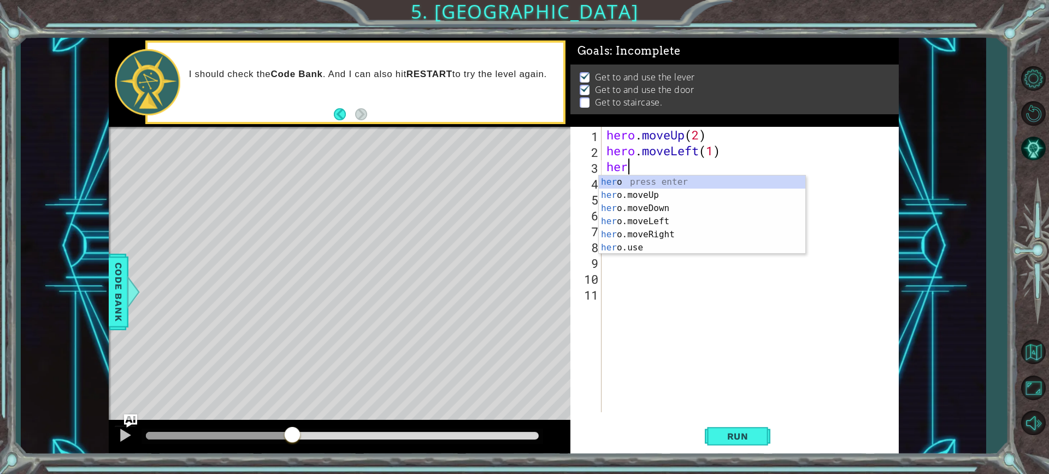
type textarea "h"
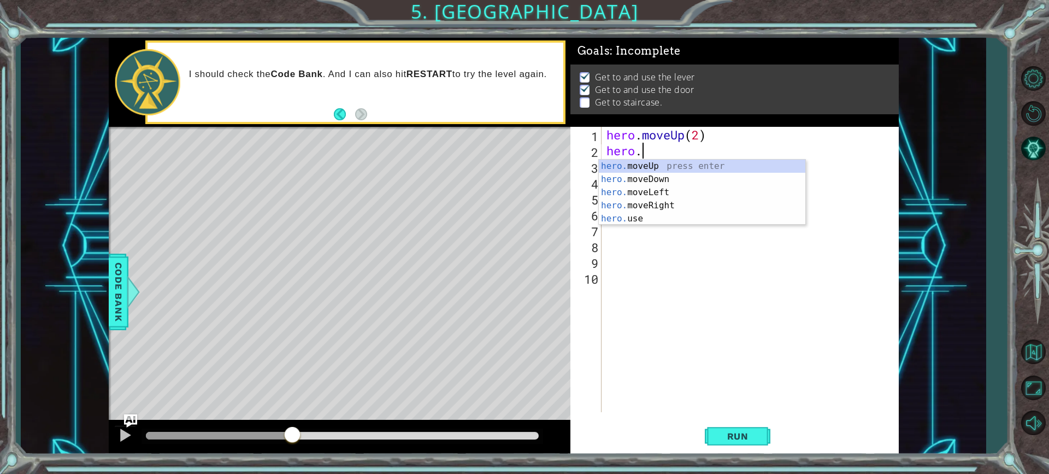
type textarea "h"
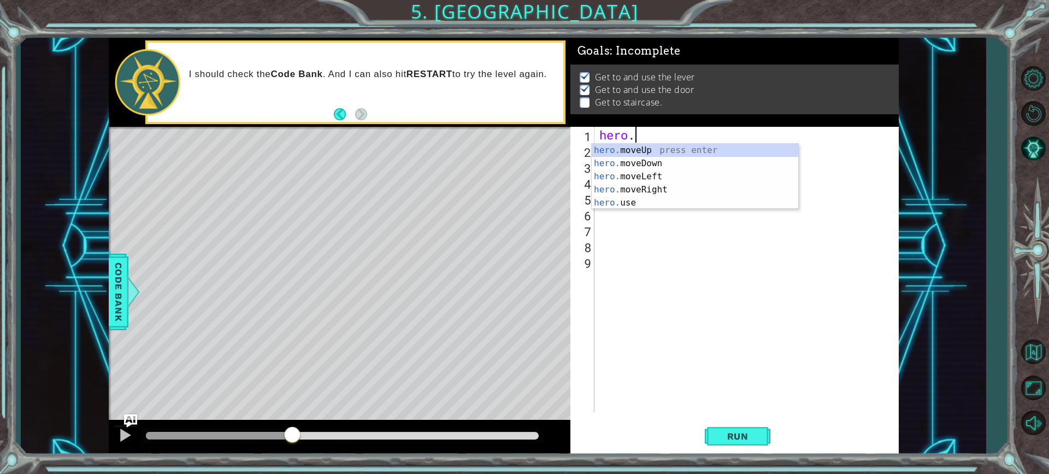
type textarea "h"
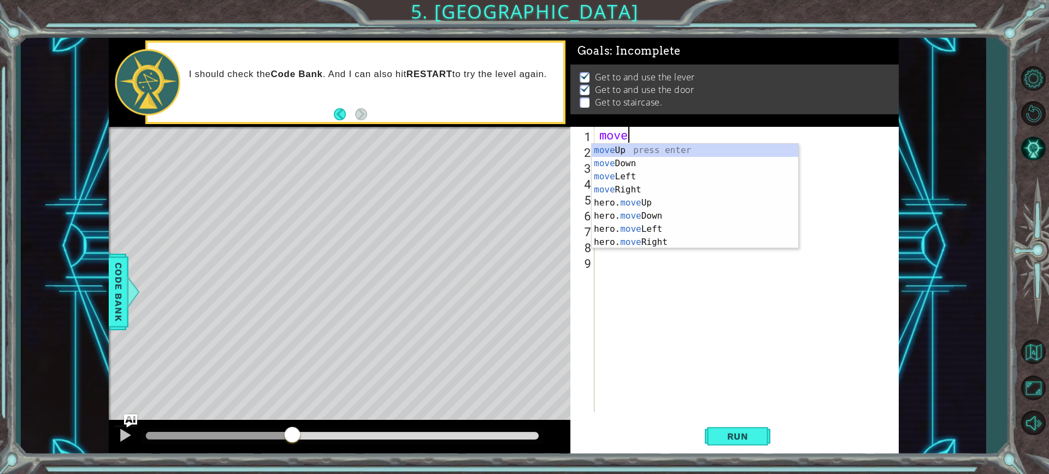
scroll to position [0, 1]
type textarea "move"
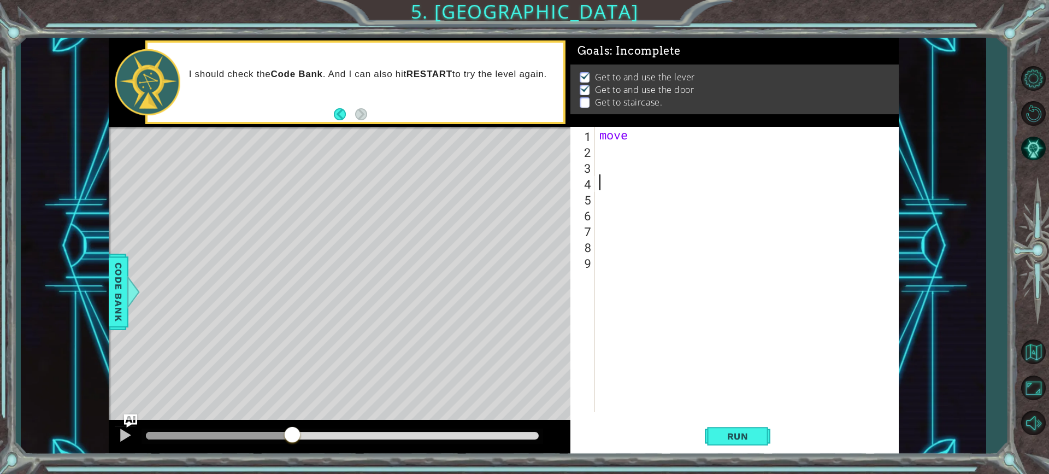
scroll to position [0, 0]
drag, startPoint x: 507, startPoint y: 10, endPoint x: 705, endPoint y: 151, distance: 243.2
click at [756, 160] on div "move" at bounding box center [749, 285] width 304 height 317
click at [632, 134] on div "move" at bounding box center [749, 285] width 304 height 317
type textarea "moveu"
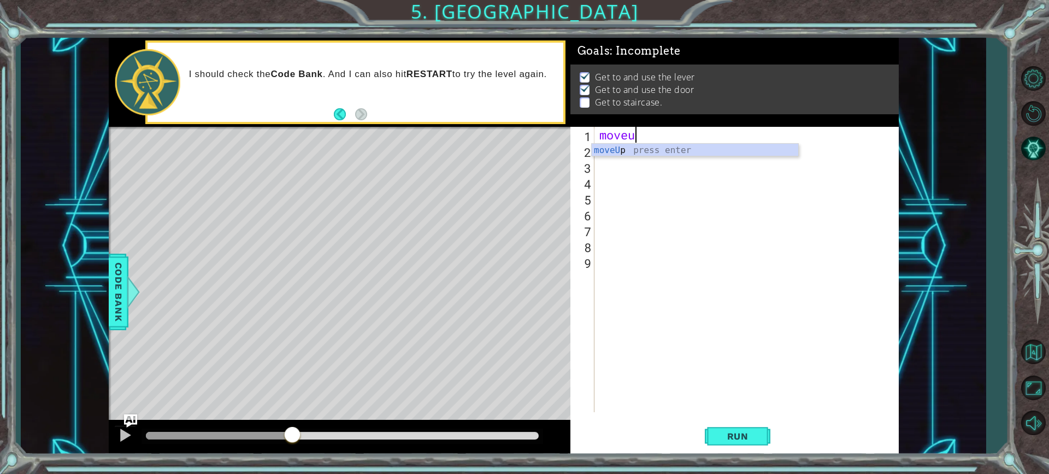
scroll to position [0, 1]
click at [628, 149] on div "moveU p press enter" at bounding box center [695, 163] width 207 height 39
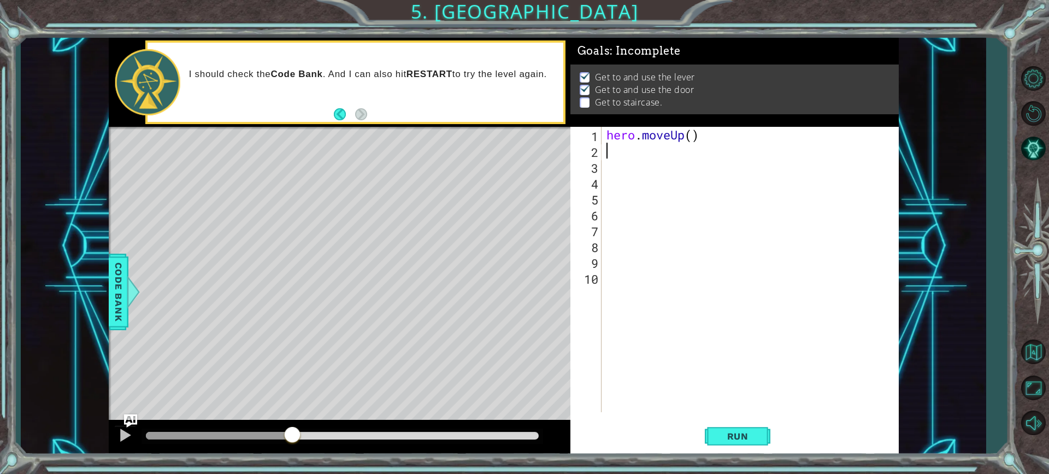
scroll to position [0, 0]
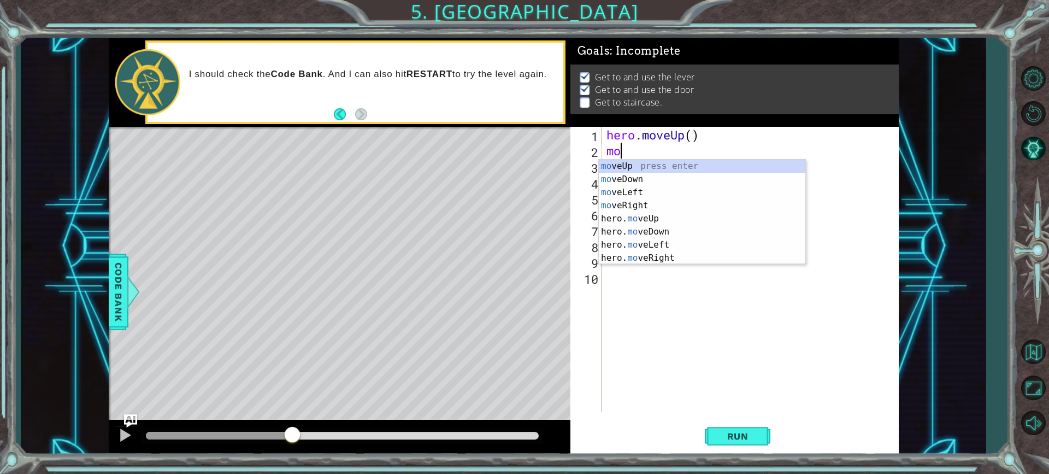
type textarea "mov"
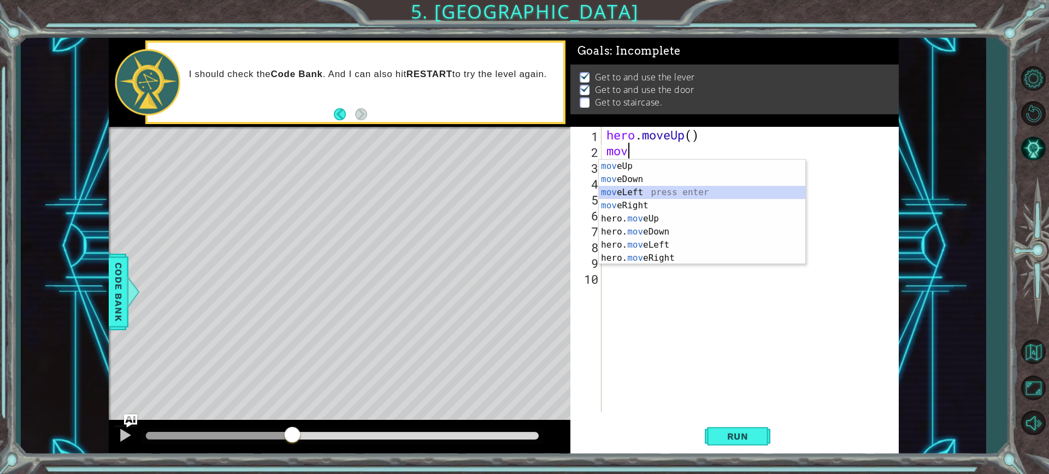
click at [646, 196] on div "mov eUp press enter mov eDown press enter mov eLeft press enter mov eRight pres…" at bounding box center [702, 225] width 207 height 131
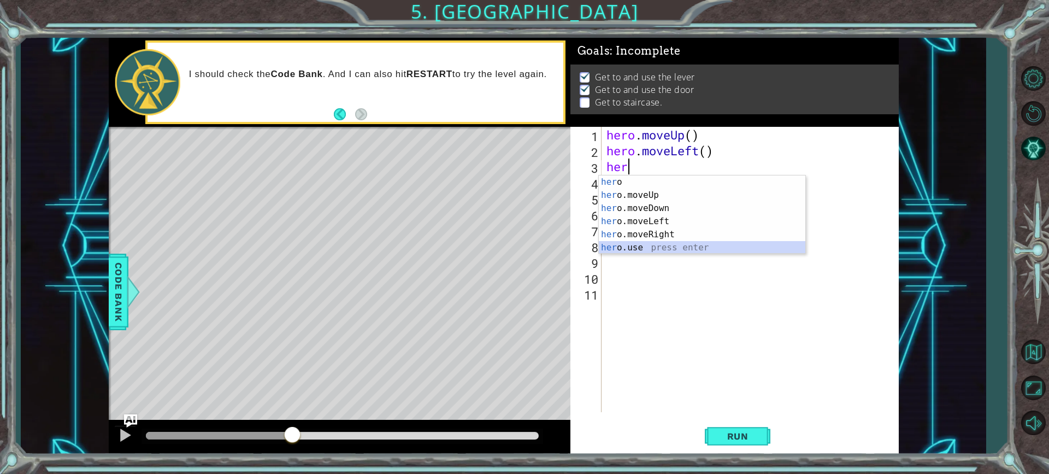
click at [611, 247] on div "her o press enter her o.moveUp press enter her o.moveDown press enter her o.mov…" at bounding box center [702, 227] width 207 height 105
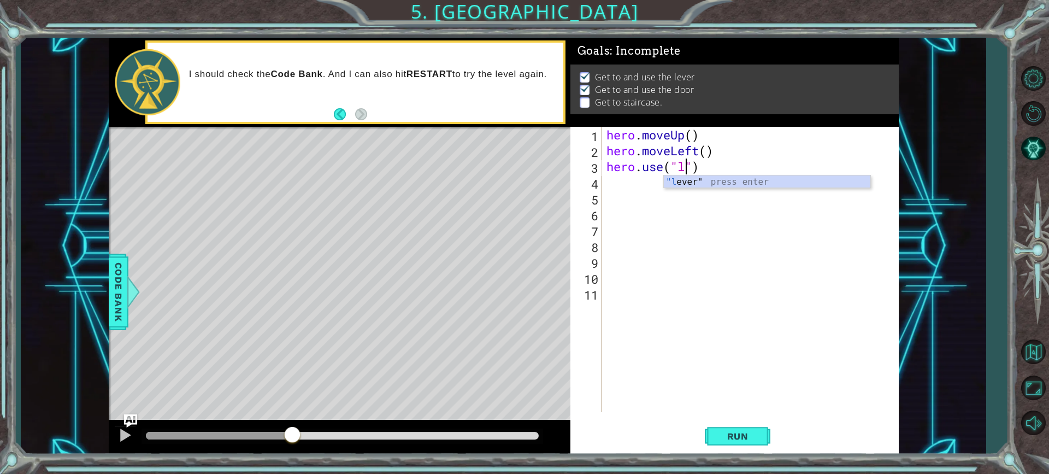
scroll to position [0, 4]
type textarea "hero.use("lever")"
click at [619, 190] on div "hero . moveUp ( ) hero . moveLeft ( ) hero . use ( "lever" )" at bounding box center [752, 285] width 297 height 317
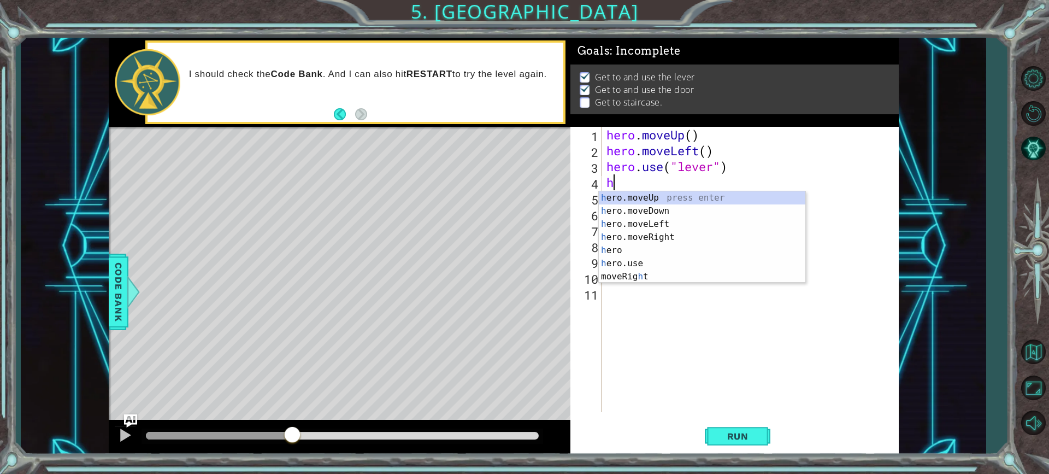
type textarea "her"
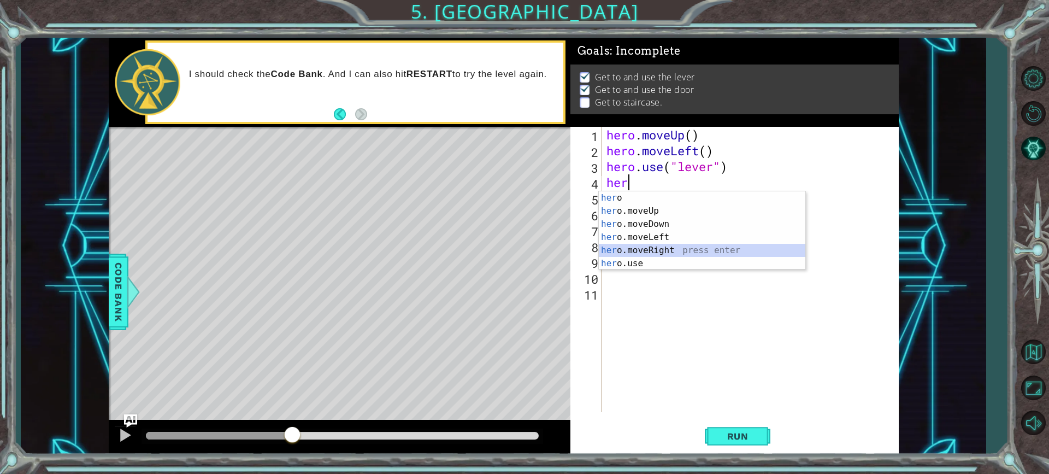
click at [642, 245] on div "her o press enter her o.moveUp press enter her o.moveDown press enter her o.mov…" at bounding box center [702, 243] width 207 height 105
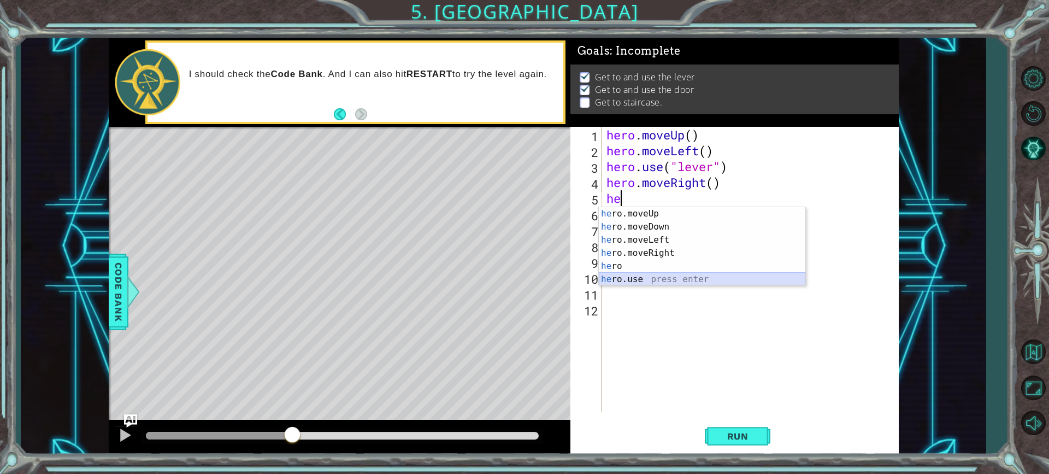
drag, startPoint x: 629, startPoint y: 273, endPoint x: 632, endPoint y: 278, distance: 5.6
click at [632, 278] on div "he ro.moveUp press enter he ro.moveDown press enter he ro.moveLeft press enter …" at bounding box center [702, 259] width 207 height 105
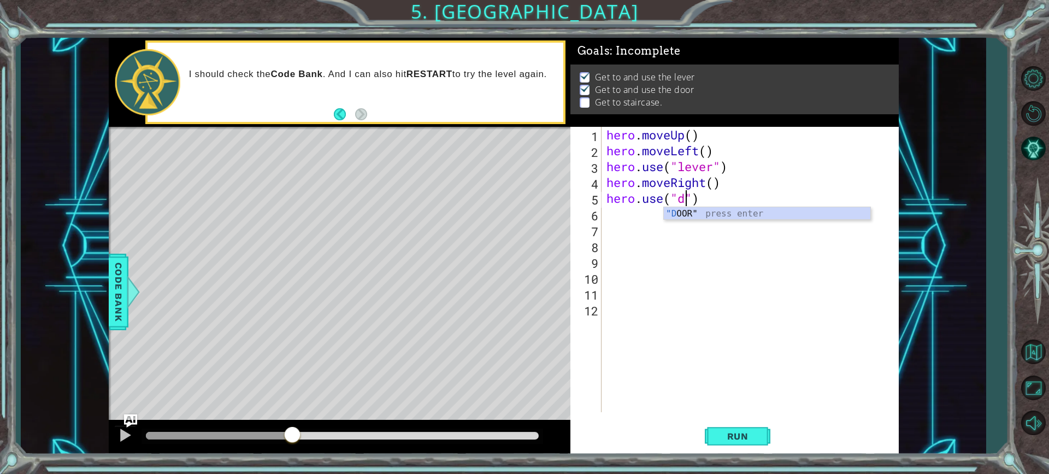
scroll to position [0, 4]
type textarea "hero.use("door")"
drag, startPoint x: 668, startPoint y: 250, endPoint x: 612, endPoint y: 216, distance: 65.7
click at [612, 216] on div "hero . moveUp ( ) hero . moveLeft ( ) hero . use ( "lever" ) hero . moveRight (…" at bounding box center [752, 285] width 297 height 317
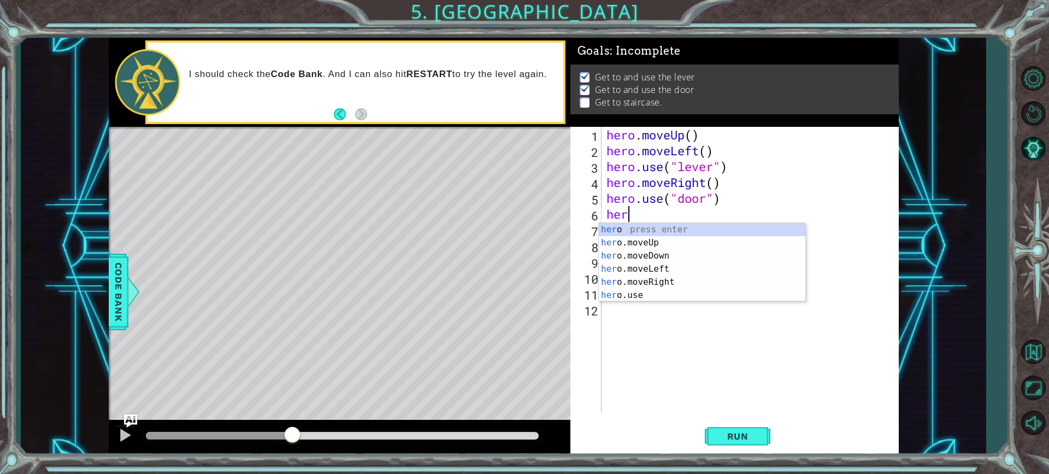
type textarea "hero"
click at [609, 245] on div "hero press enter hero .moveUp press enter hero .moveDown press enter hero .move…" at bounding box center [702, 275] width 207 height 105
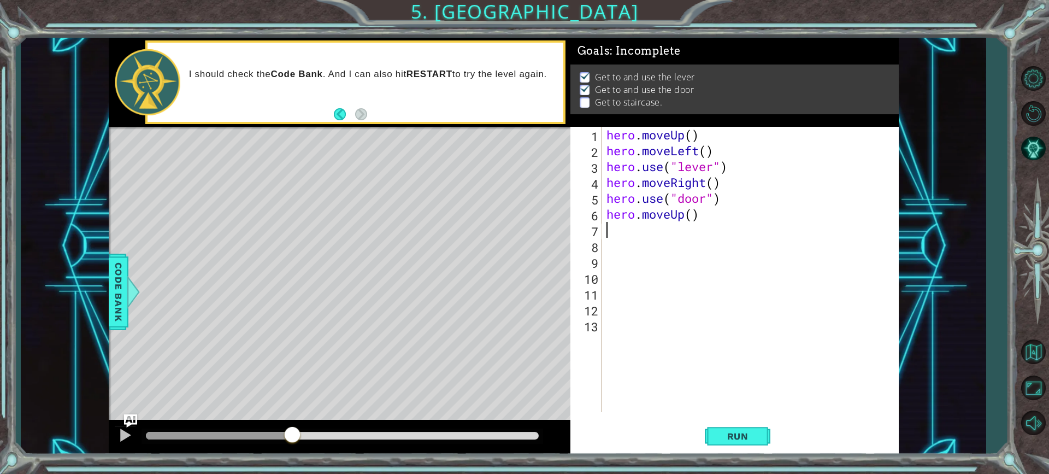
type textarea "h"
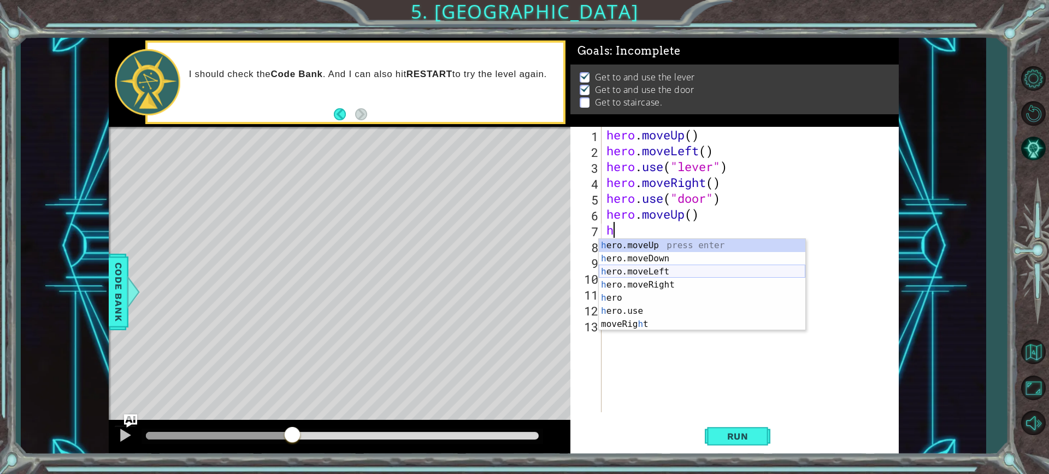
click at [640, 269] on div "h ero.moveUp press enter h ero.moveDown press enter h ero.moveLeft press enter …" at bounding box center [702, 298] width 207 height 118
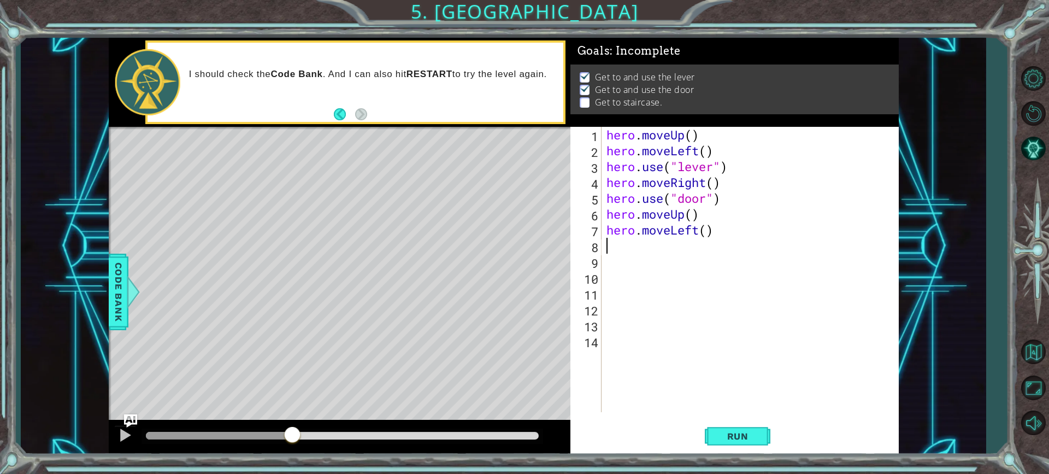
click at [708, 234] on div "hero . moveUp ( ) hero . moveLeft ( ) hero . use ( "lever" ) hero . moveRight (…" at bounding box center [752, 285] width 297 height 317
click at [693, 132] on div "hero . moveUp ( ) hero . moveLeft ( ) hero . use ( "lever" ) hero . moveRight (…" at bounding box center [752, 285] width 297 height 317
click at [705, 135] on div "hero . moveUp ( 2 ) hero . moveLeft ( ) hero . use ( "lever" ) hero . moveRight…" at bounding box center [752, 285] width 297 height 317
click at [704, 149] on div "hero . moveUp ( 2 ) hero . moveLeft ( ) hero . use ( "lever" ) hero . moveRight…" at bounding box center [752, 285] width 297 height 317
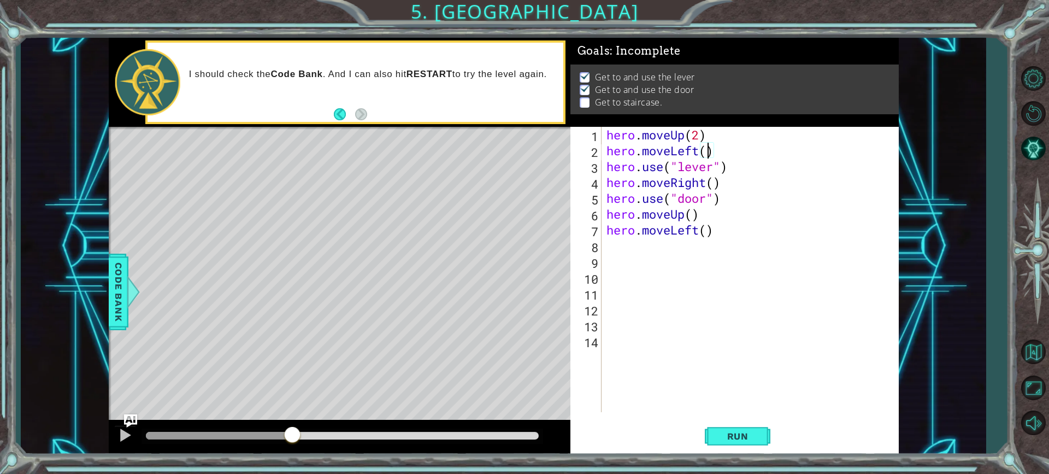
scroll to position [0, 4]
click at [711, 186] on div "hero . moveUp ( 2 ) hero . moveLeft ( 1 ) hero . use ( "lever" ) hero . moveRig…" at bounding box center [752, 285] width 297 height 317
click at [686, 213] on div "hero . moveUp ( 2 ) hero . moveLeft ( 1 ) hero . use ( "lever" ) hero . moveRig…" at bounding box center [752, 285] width 297 height 317
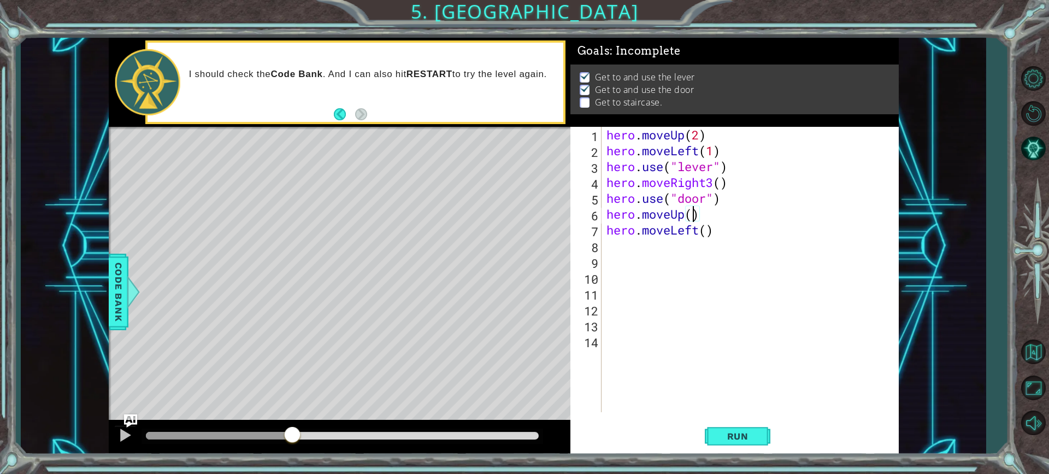
click at [694, 214] on div "hero . moveUp ( 2 ) hero . moveLeft ( 1 ) hero . use ( "lever" ) hero . moveRig…" at bounding box center [752, 285] width 297 height 317
click at [706, 228] on div "hero . moveUp ( 2 ) hero . moveLeft ( 1 ) hero . use ( "lever" ) hero . moveRig…" at bounding box center [752, 285] width 297 height 317
click at [722, 456] on div "1 ההההההההההההההההההההההההההההההההההההההההההההההההההההההההההההההההההההההההההההה…" at bounding box center [524, 237] width 1049 height 474
click at [720, 439] on span "Run" at bounding box center [737, 436] width 43 height 11
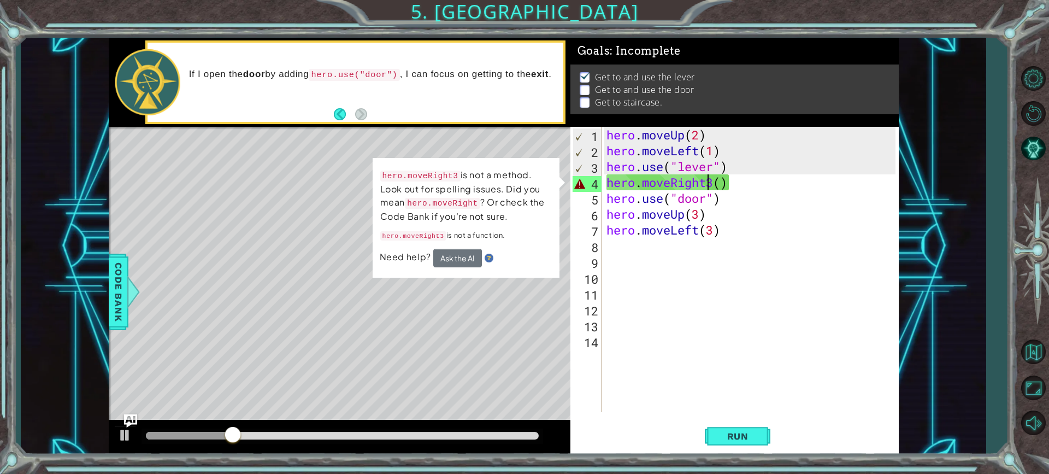
click at [709, 186] on div "hero . moveUp ( 2 ) hero . moveLeft ( 1 ) hero . use ( "lever" ) hero . moveRig…" at bounding box center [752, 285] width 297 height 317
click at [712, 186] on div "hero . moveUp ( 2 ) hero . moveLeft ( 1 ) hero . use ( "lever" ) hero . moveRig…" at bounding box center [752, 285] width 297 height 317
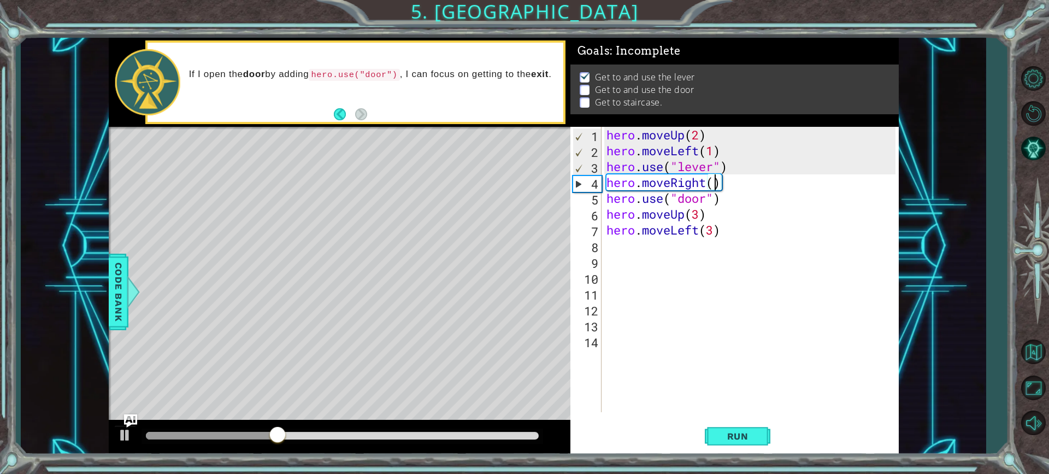
click at [713, 185] on div "hero . moveUp ( 2 ) hero . moveLeft ( 1 ) hero . use ( "lever" ) hero . moveRig…" at bounding box center [752, 285] width 297 height 317
type textarea "hero.moveRight(3)"
click at [714, 438] on button "Run" at bounding box center [738, 436] width 66 height 33
